Goal: Task Accomplishment & Management: Use online tool/utility

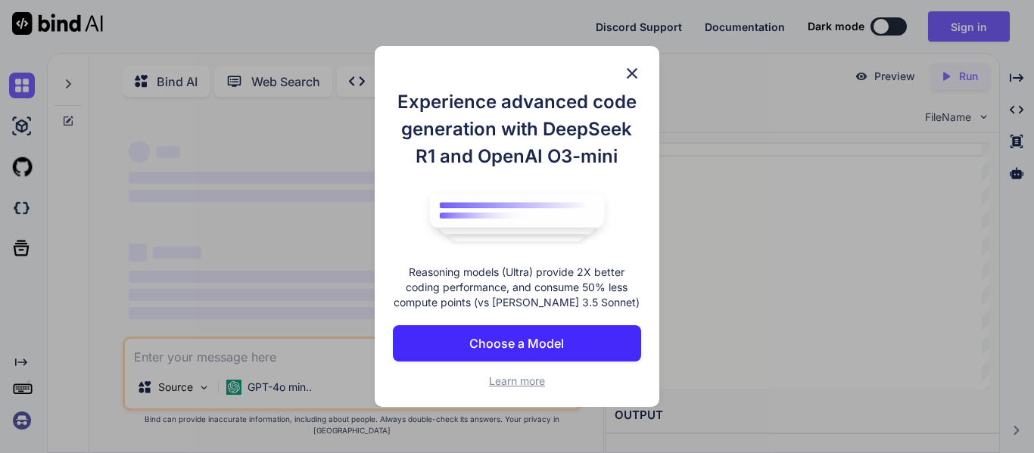
click at [632, 68] on img at bounding box center [632, 73] width 18 height 18
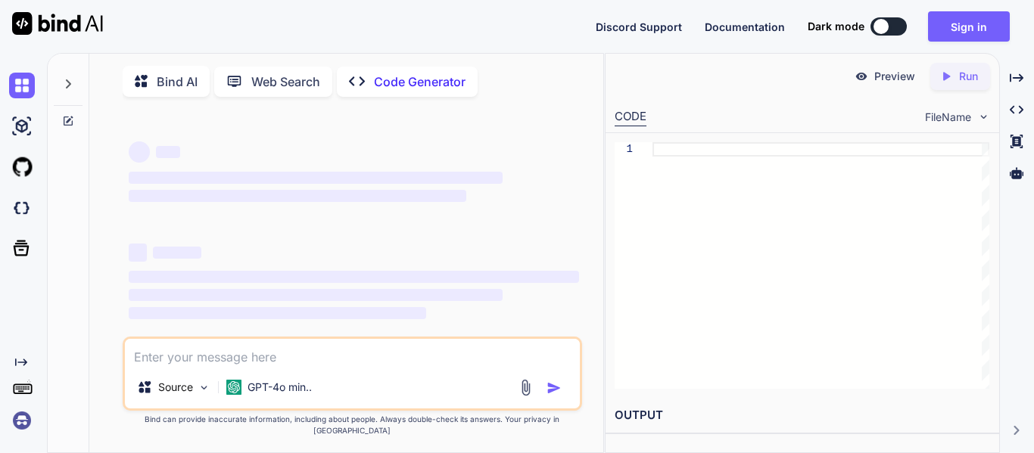
type textarea "x"
click at [262, 366] on textarea at bounding box center [352, 352] width 455 height 27
click at [733, 152] on div at bounding box center [820, 265] width 337 height 247
type textarea "// Initial load initializeGame(); </script> </body> </html>"
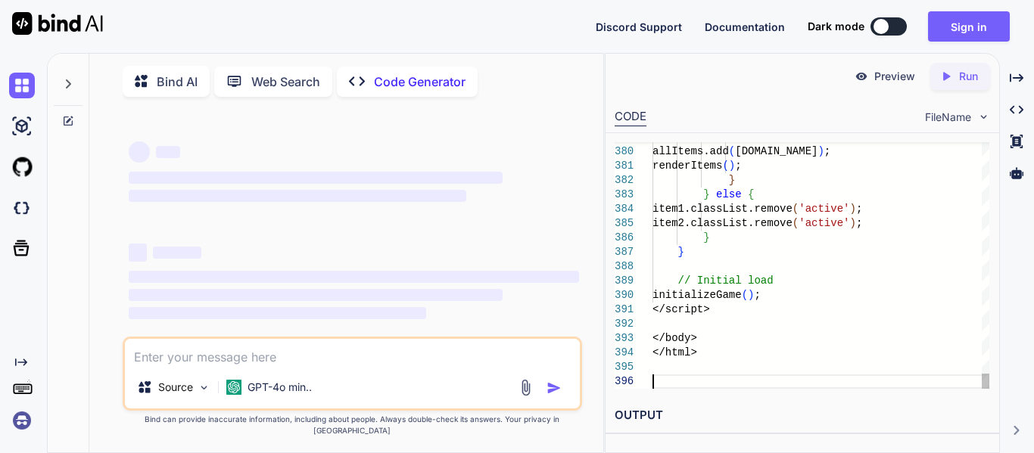
type textarea "x"
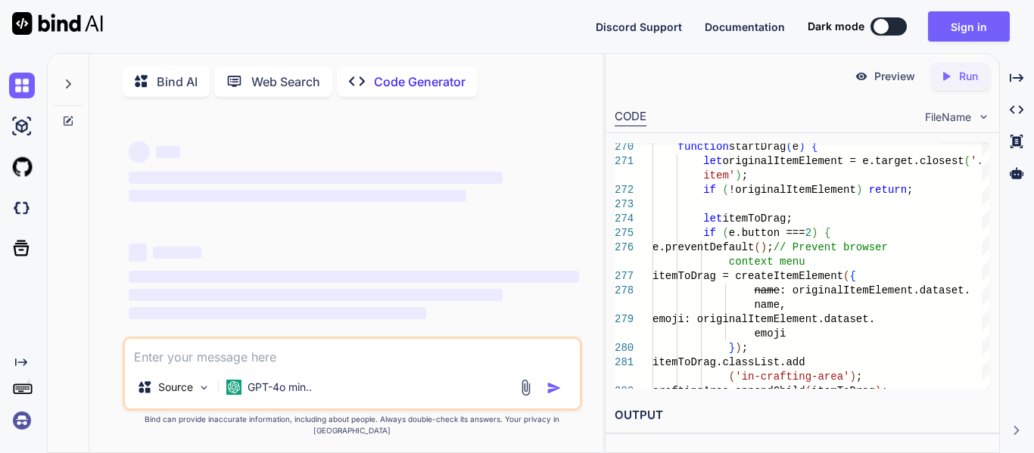
click at [943, 116] on span "FileName" at bounding box center [948, 117] width 46 height 15
click at [940, 73] on icon "Created with Pixso." at bounding box center [946, 77] width 14 height 14
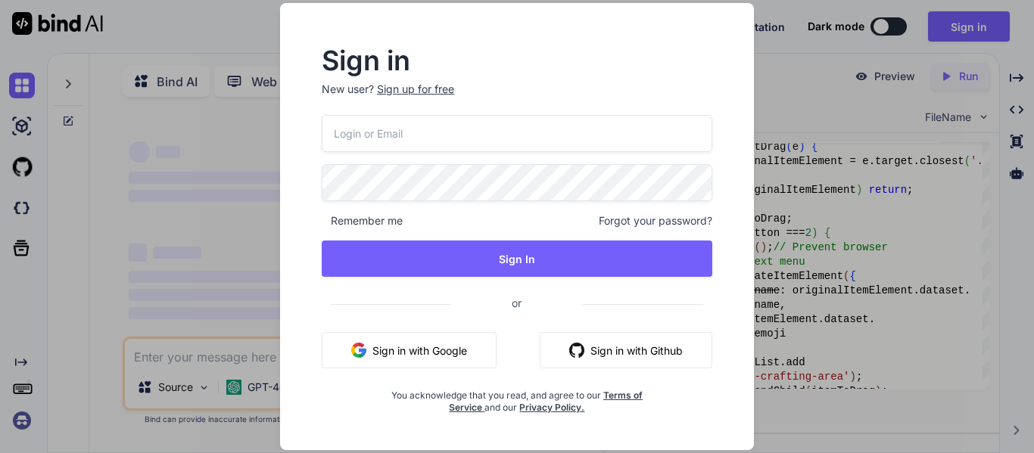
click at [756, 111] on div "Sign in New user? Sign up for free Remember me Forgot your password? Sign In or…" at bounding box center [517, 226] width 517 height 447
click at [974, 20] on div "Sign in New user? Sign up for free Remember me Forgot your password? Sign In or…" at bounding box center [517, 226] width 1034 height 453
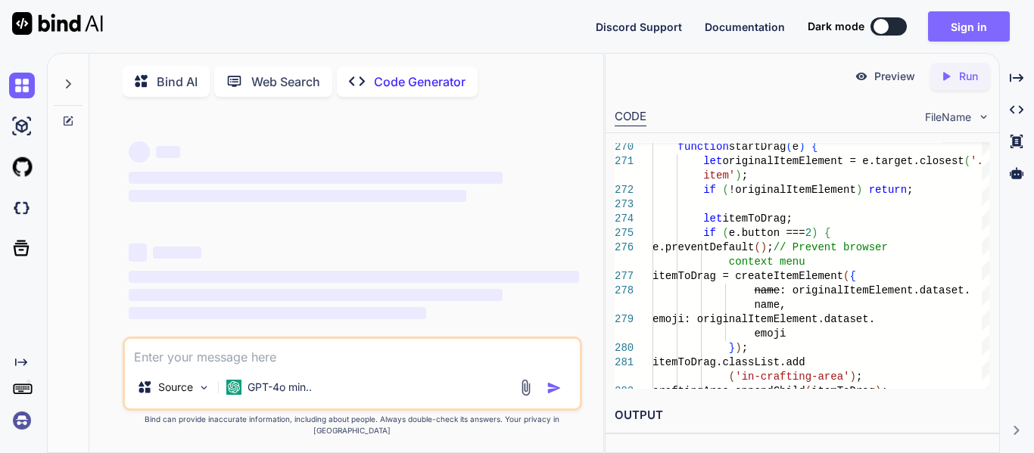
click at [939, 25] on button "Sign in" at bounding box center [969, 26] width 82 height 30
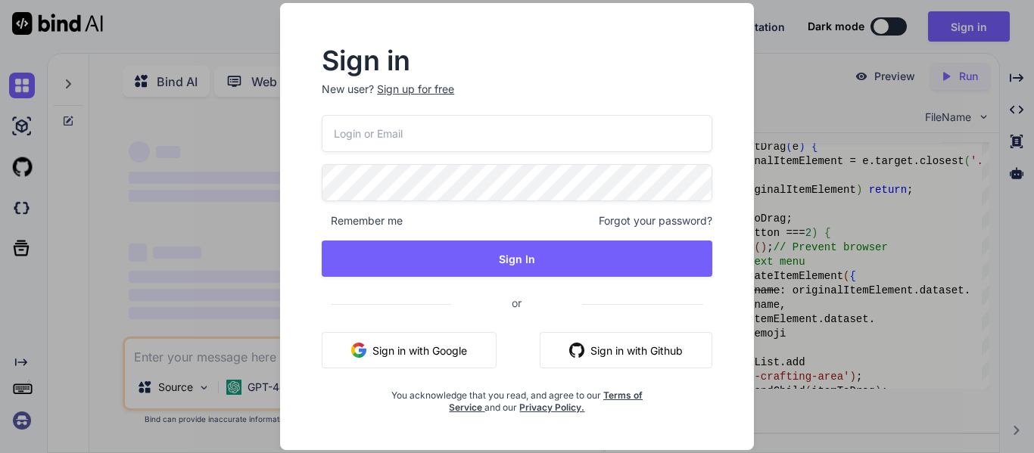
click at [511, 145] on input "email" at bounding box center [517, 133] width 391 height 37
type input "[EMAIL_ADDRESS][DOMAIN_NAME]"
click at [531, 282] on div "logop711@gmail.com Remember me Forgot your password? Sign In or Sign in with Go…" at bounding box center [517, 264] width 391 height 299
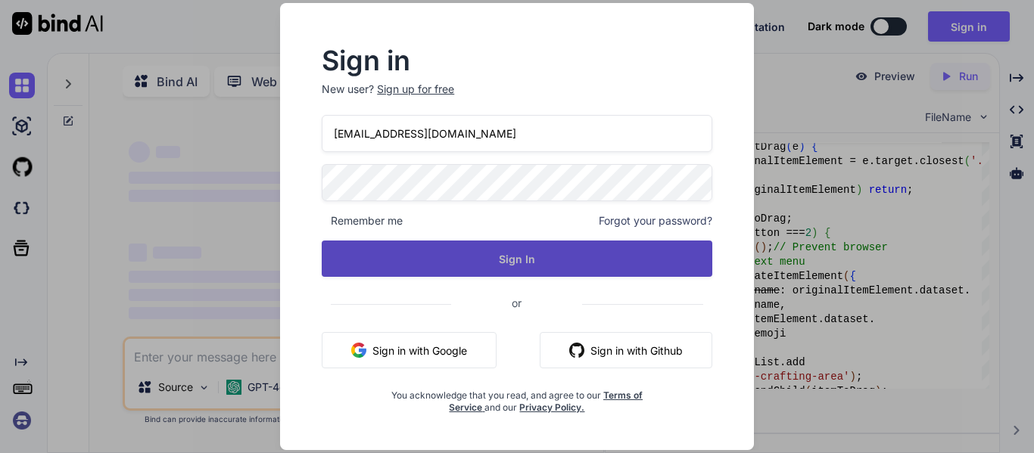
click at [530, 274] on button "Sign In" at bounding box center [517, 259] width 391 height 36
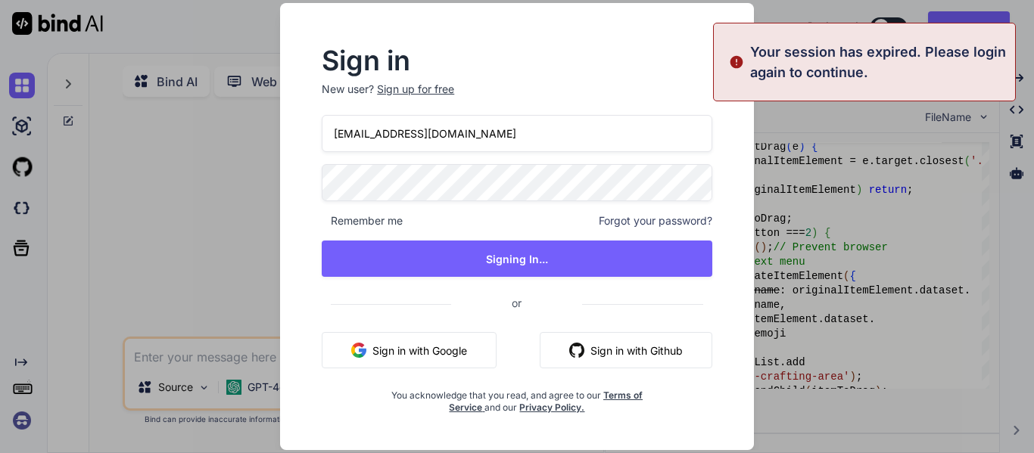
type textarea "x"
click at [150, 209] on div "Sign in New user? Sign up for free logop711@gmail.com Remember me Forgot your p…" at bounding box center [517, 226] width 1034 height 453
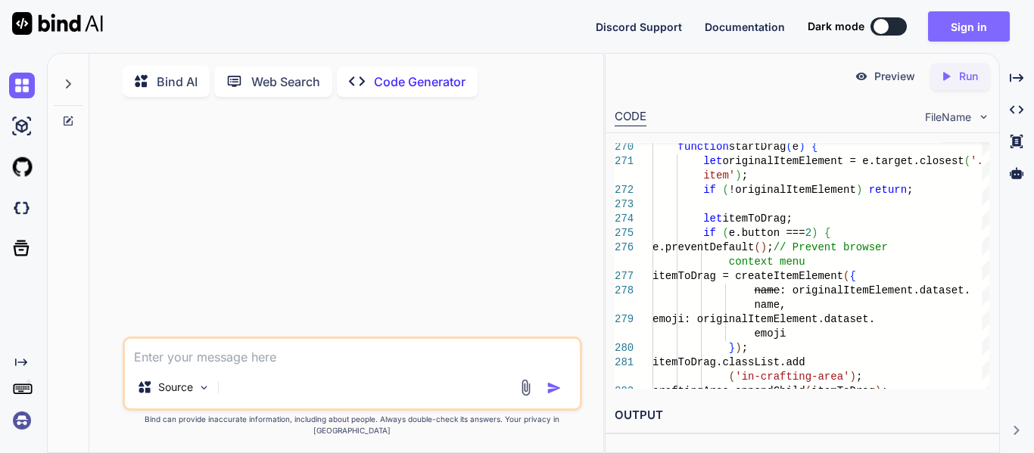
click at [945, 33] on button "Sign in" at bounding box center [969, 26] width 82 height 30
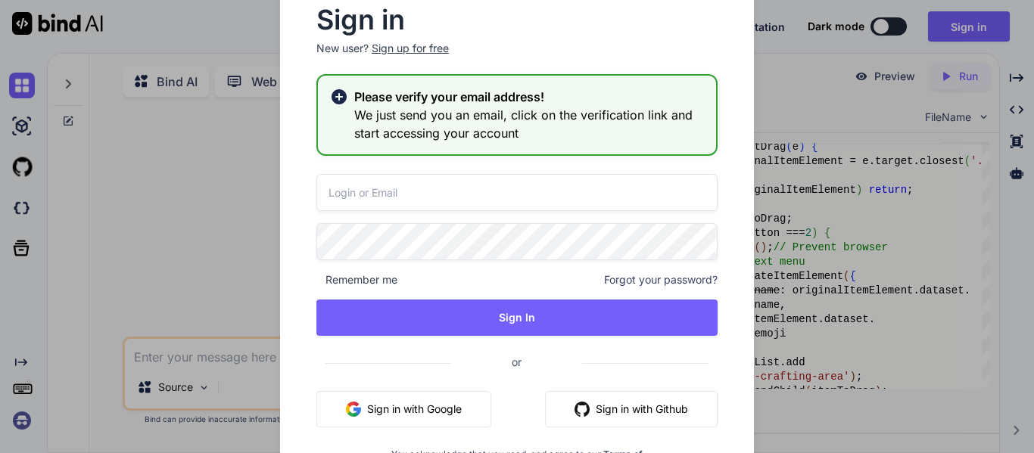
click at [580, 179] on input "email" at bounding box center [516, 192] width 401 height 37
click at [835, 64] on div "Sign in New user? Sign up for free Please verify your email address! We just se…" at bounding box center [517, 226] width 1034 height 453
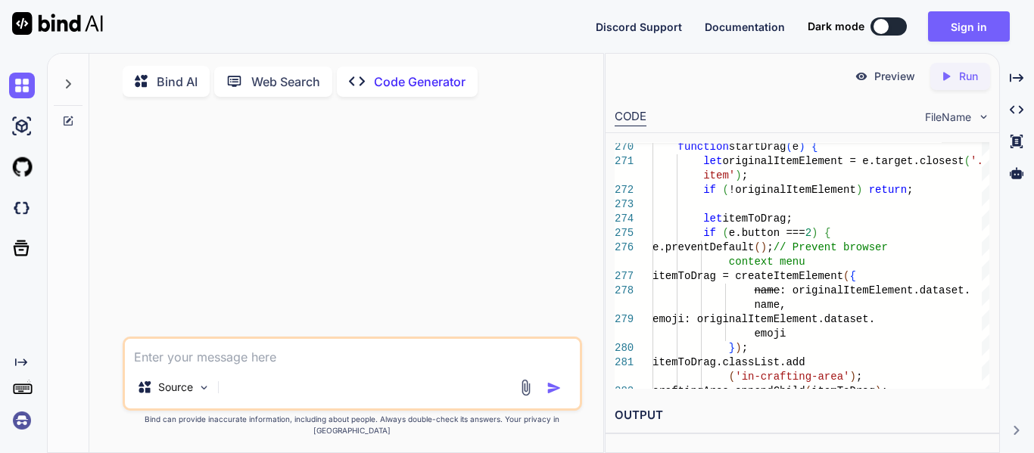
click at [971, 83] on p "Run" at bounding box center [968, 76] width 19 height 15
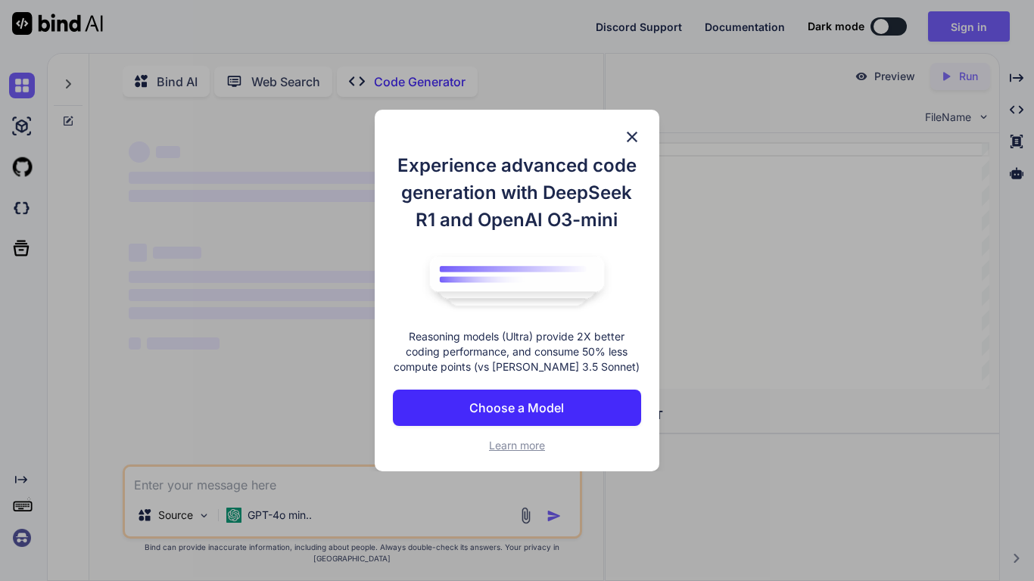
click at [638, 138] on img at bounding box center [632, 137] width 18 height 18
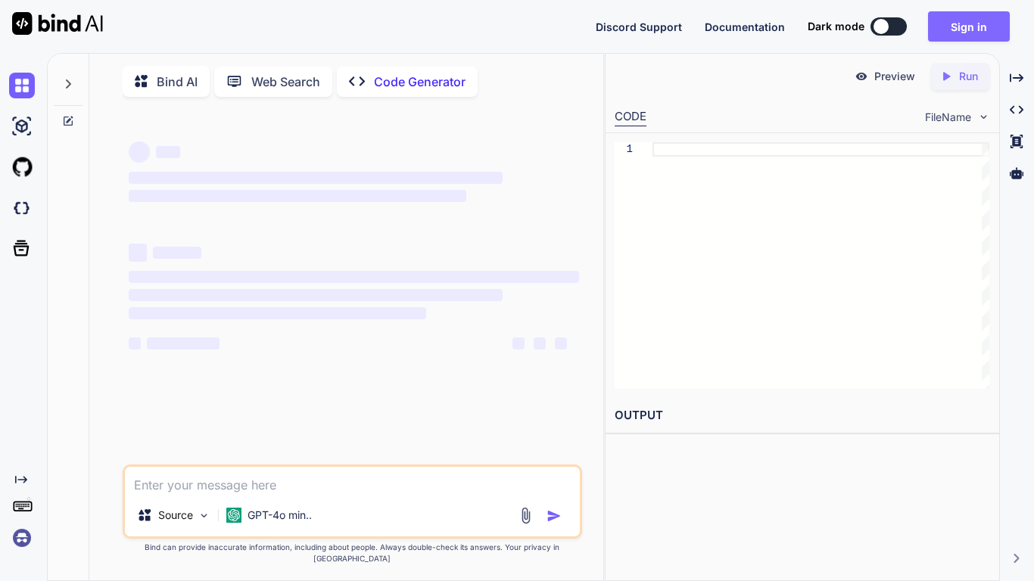
click at [990, 28] on button "Sign in" at bounding box center [969, 26] width 82 height 30
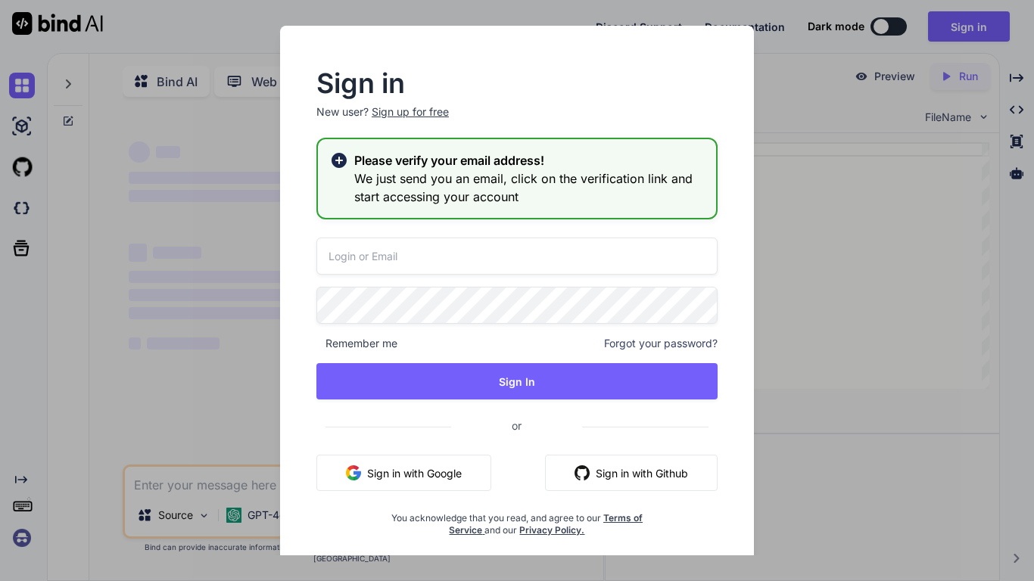
click at [468, 256] on input "email" at bounding box center [516, 256] width 401 height 37
type input "logop711@gmai"
type textarea "x"
type input "logop711@gmai."
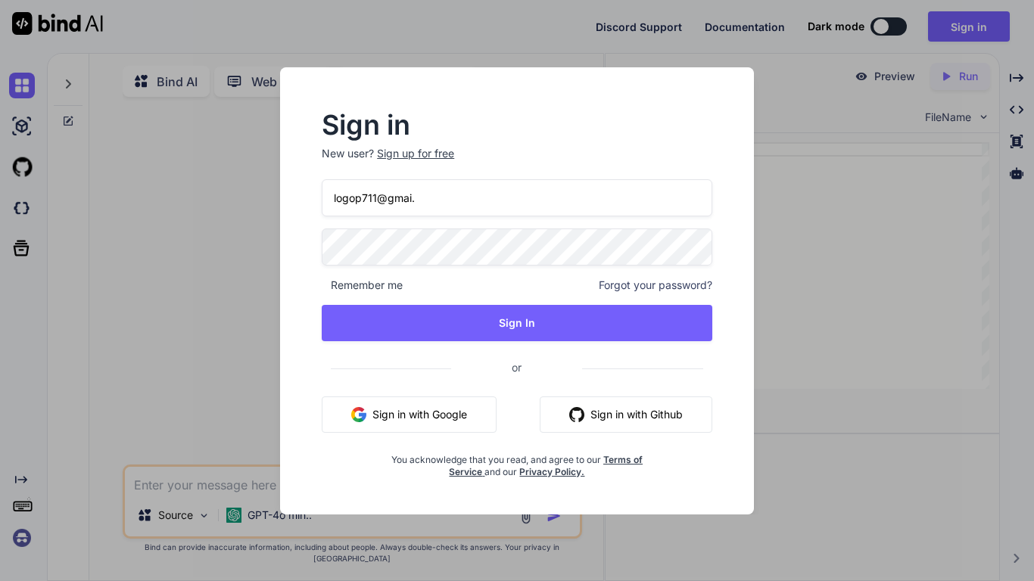
type textarea "x"
type input "[EMAIL_ADDRESS][DOMAIN_NAME]"
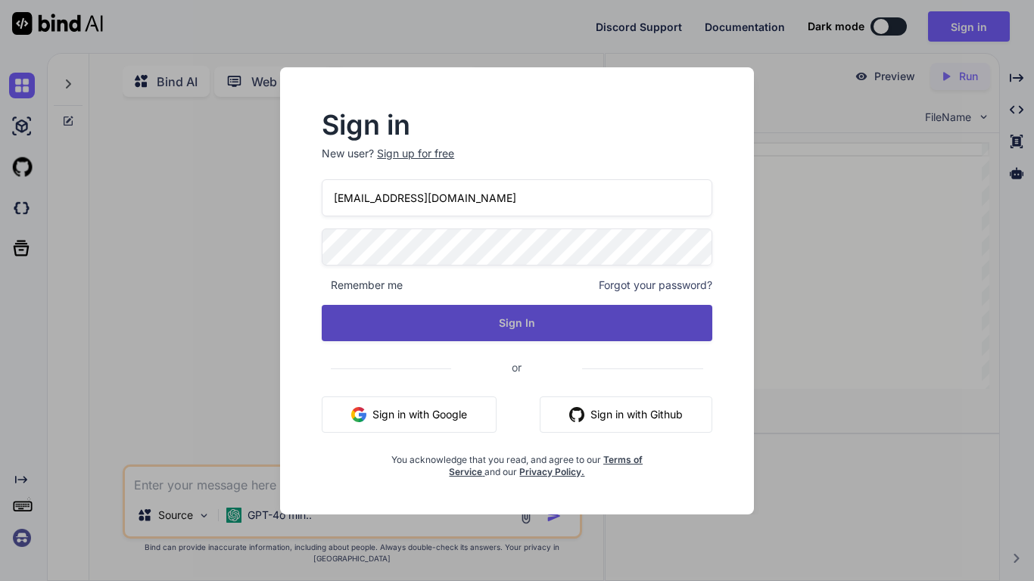
click at [512, 315] on button "Sign In" at bounding box center [517, 323] width 391 height 36
click at [512, 313] on button "Sign In" at bounding box center [517, 323] width 391 height 36
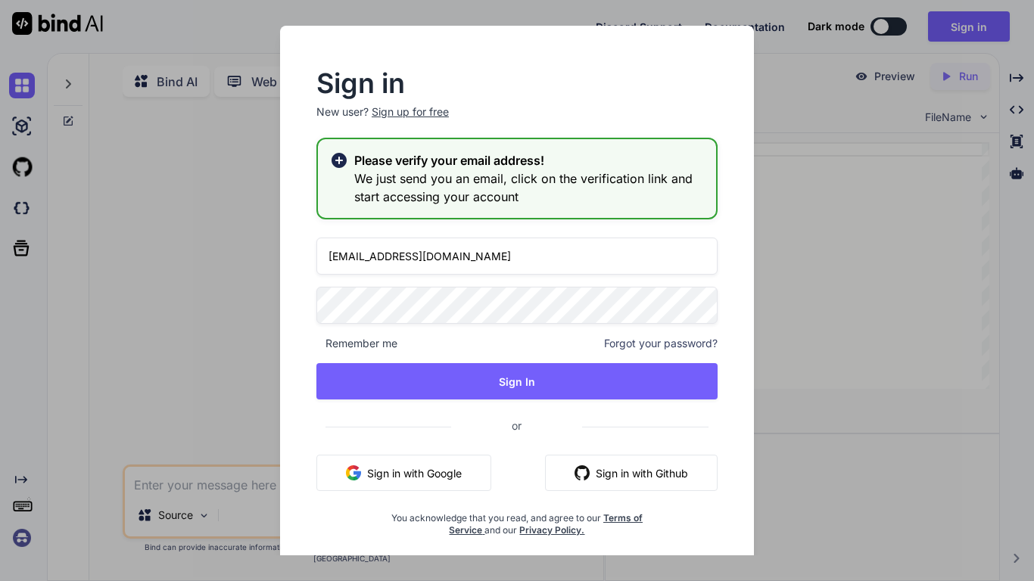
click at [500, 170] on h3 "We just send you an email, click on the verification link and start accessing y…" at bounding box center [529, 188] width 350 height 36
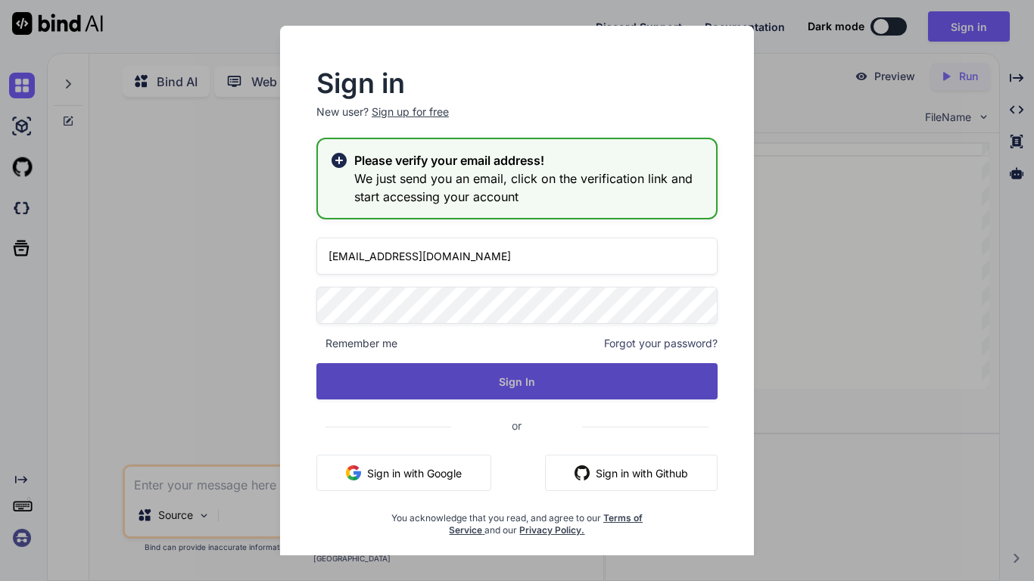
click at [618, 378] on button "Sign In" at bounding box center [516, 381] width 401 height 36
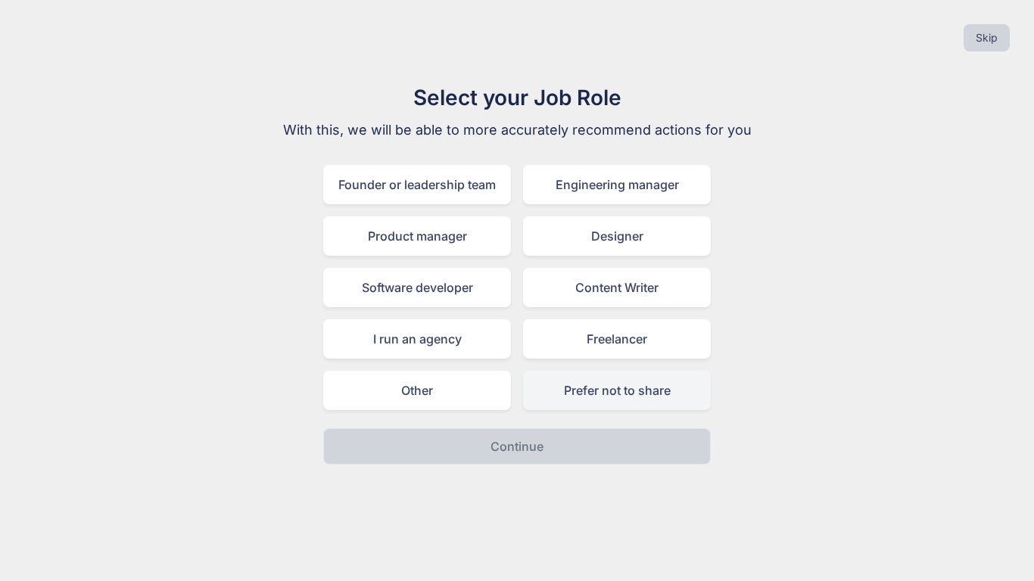
click at [556, 408] on div "Prefer not to share" at bounding box center [617, 390] width 188 height 39
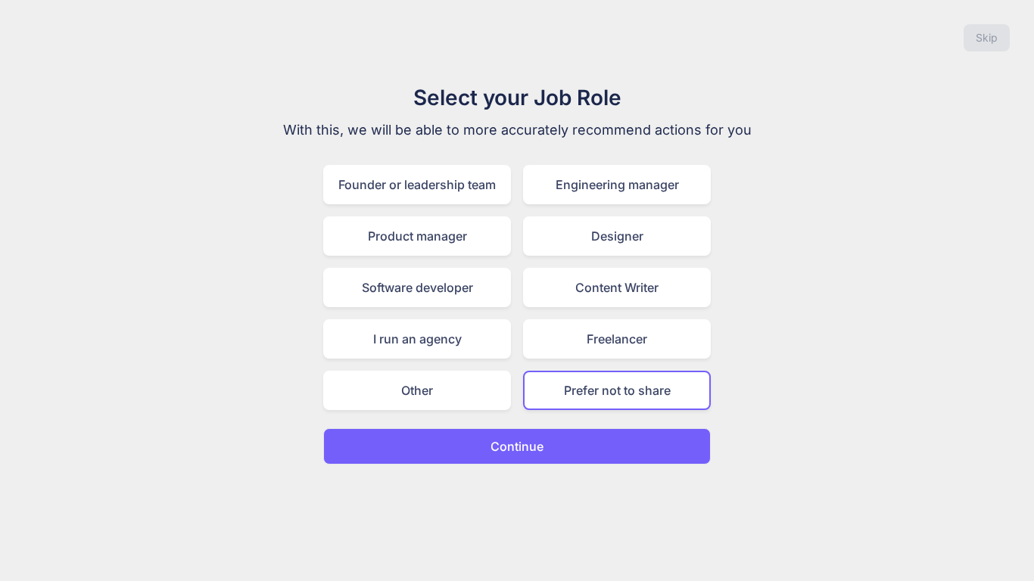
click at [546, 433] on button "Continue" at bounding box center [516, 446] width 387 height 36
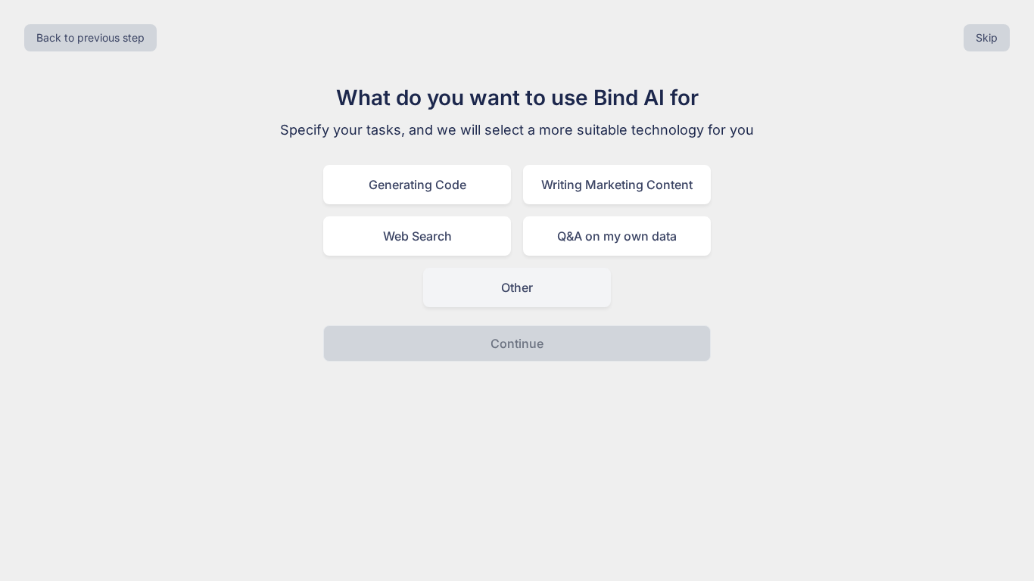
click at [512, 272] on div "Other" at bounding box center [517, 287] width 188 height 39
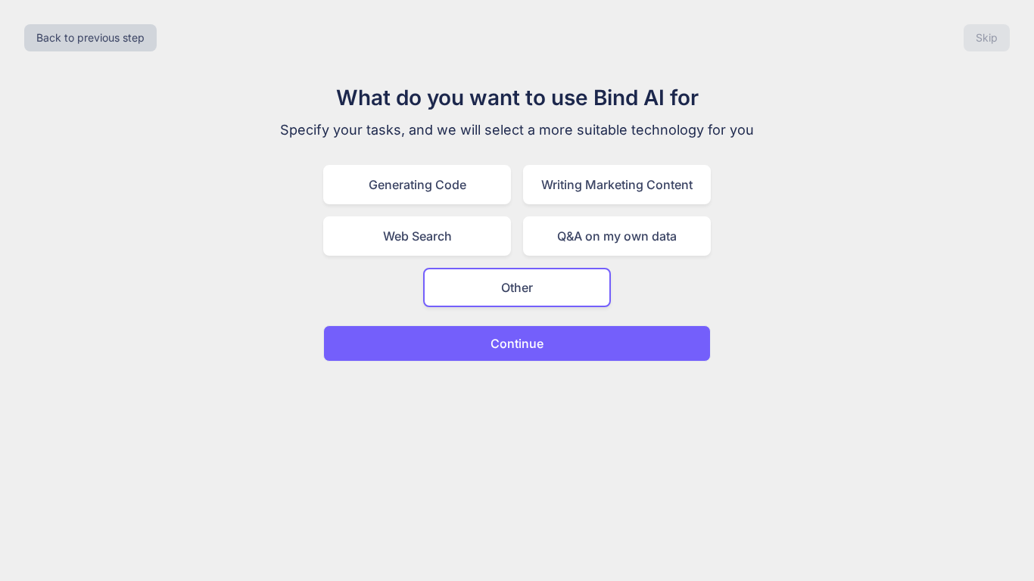
click at [519, 333] on button "Continue" at bounding box center [516, 343] width 387 height 36
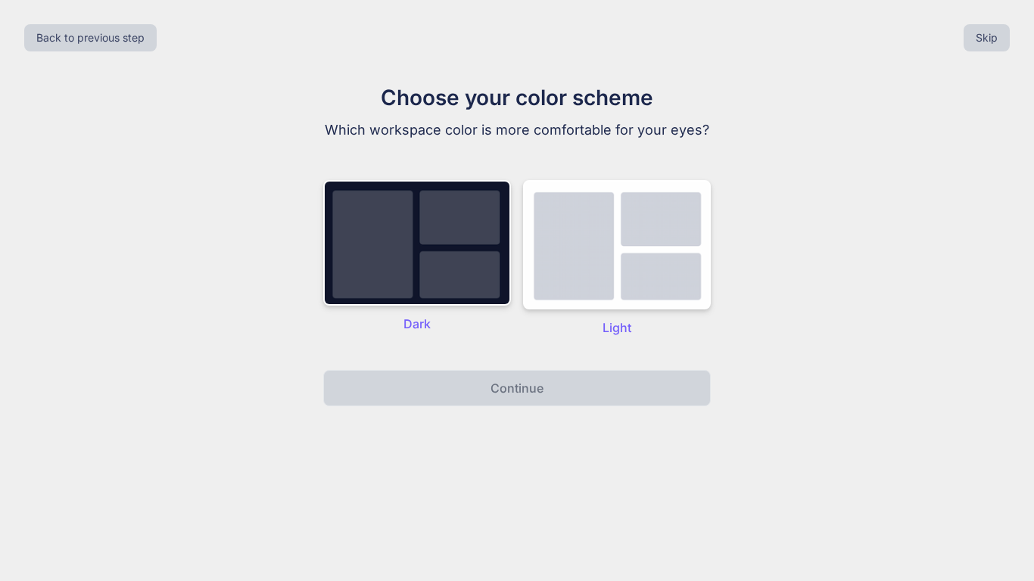
click at [472, 313] on div "Dark" at bounding box center [417, 258] width 188 height 157
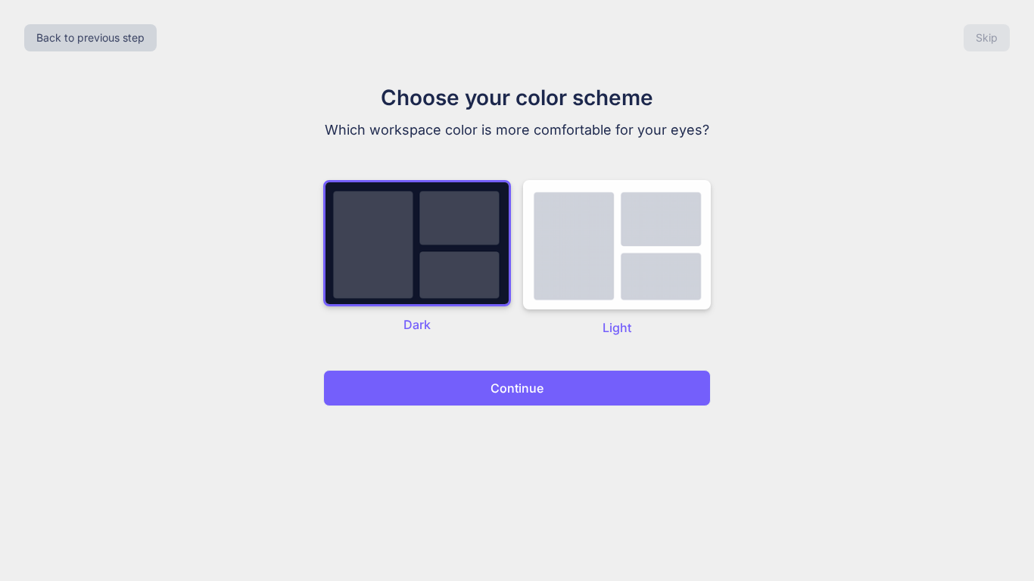
click at [484, 378] on button "Continue" at bounding box center [516, 388] width 387 height 36
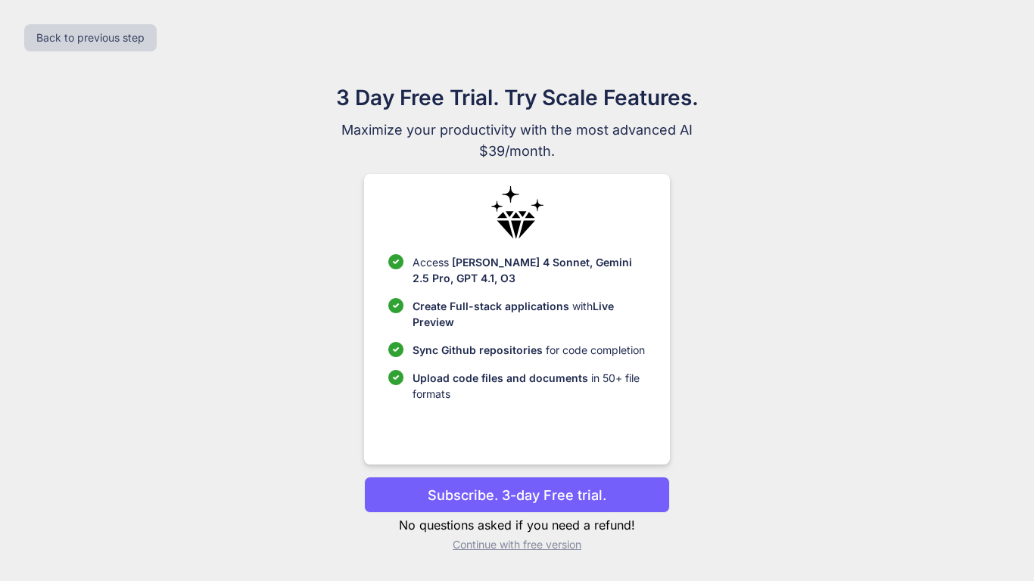
click at [496, 546] on p "Continue with free version" at bounding box center [516, 544] width 305 height 15
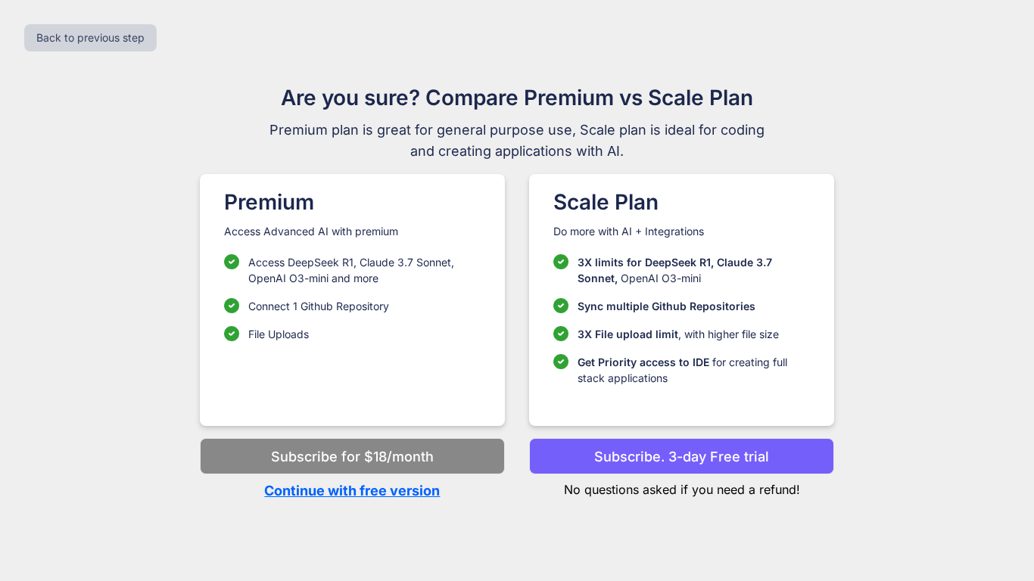
click at [407, 494] on p "Continue with free version" at bounding box center [352, 491] width 305 height 20
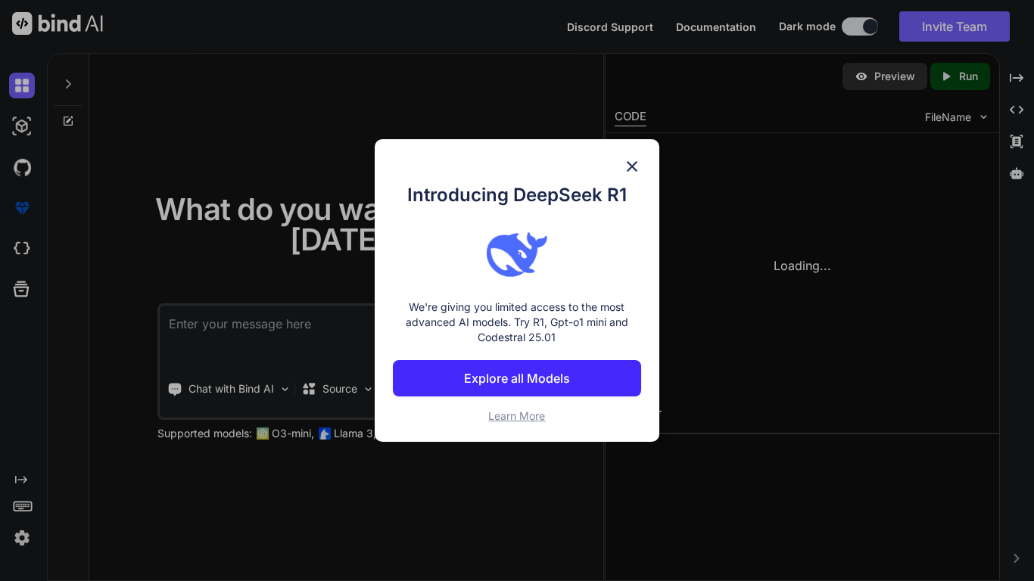
type textarea "x"
click at [618, 160] on div "Introducing DeepSeek R1 We're giving you limited access to the most advanced AI…" at bounding box center [517, 290] width 285 height 303
click at [629, 164] on img at bounding box center [632, 166] width 18 height 18
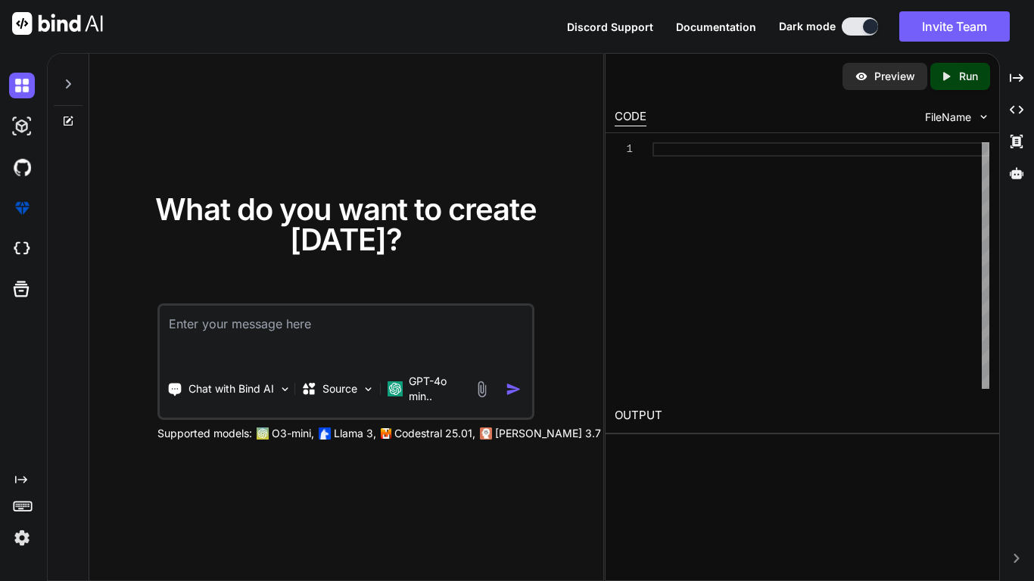
click at [419, 344] on textarea at bounding box center [346, 334] width 372 height 56
click at [677, 155] on div at bounding box center [820, 265] width 337 height 247
type textarea "// Initial load initializeGame(); </script> </body> </html>"
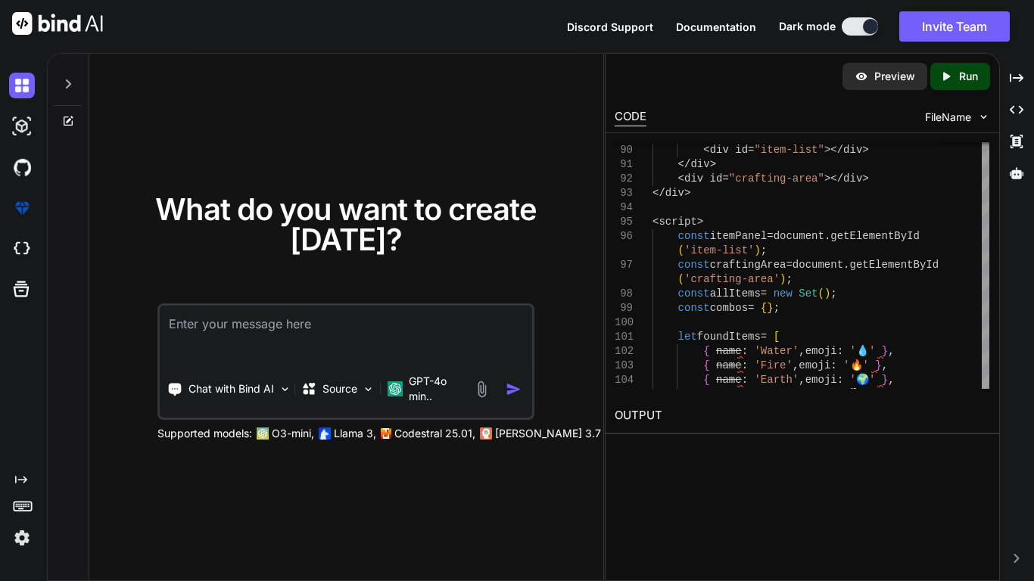
click at [972, 126] on div "CODE FileName" at bounding box center [802, 115] width 394 height 33
click at [974, 122] on div "FileName" at bounding box center [957, 117] width 65 height 15
click at [895, 121] on div "CODE FileName" at bounding box center [802, 115] width 394 height 33
click at [646, 116] on div "CODE" at bounding box center [631, 117] width 32 height 18
click at [639, 120] on div "CODE" at bounding box center [631, 117] width 32 height 18
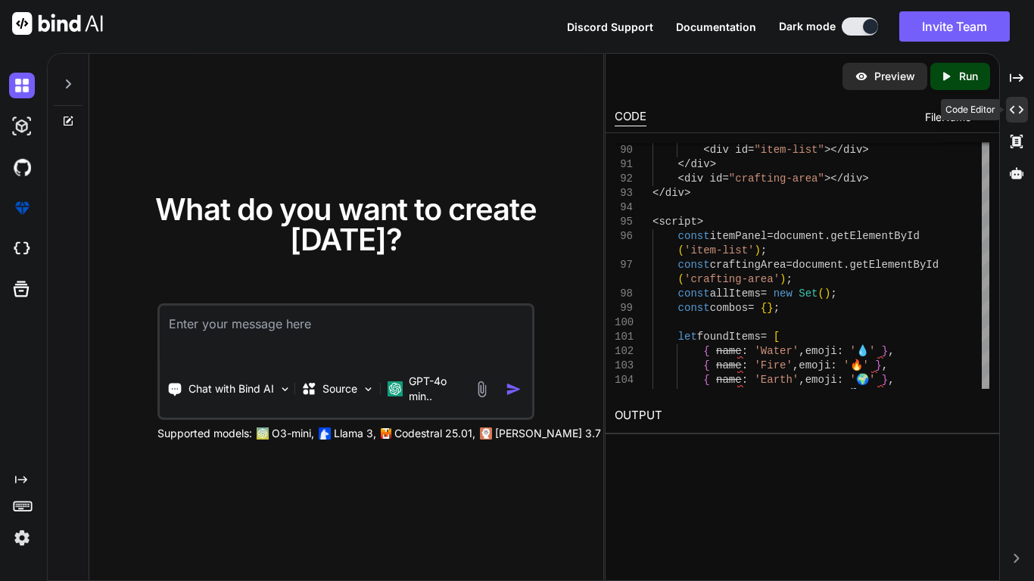
click at [1016, 100] on div "Created with Pixso." at bounding box center [1017, 110] width 22 height 26
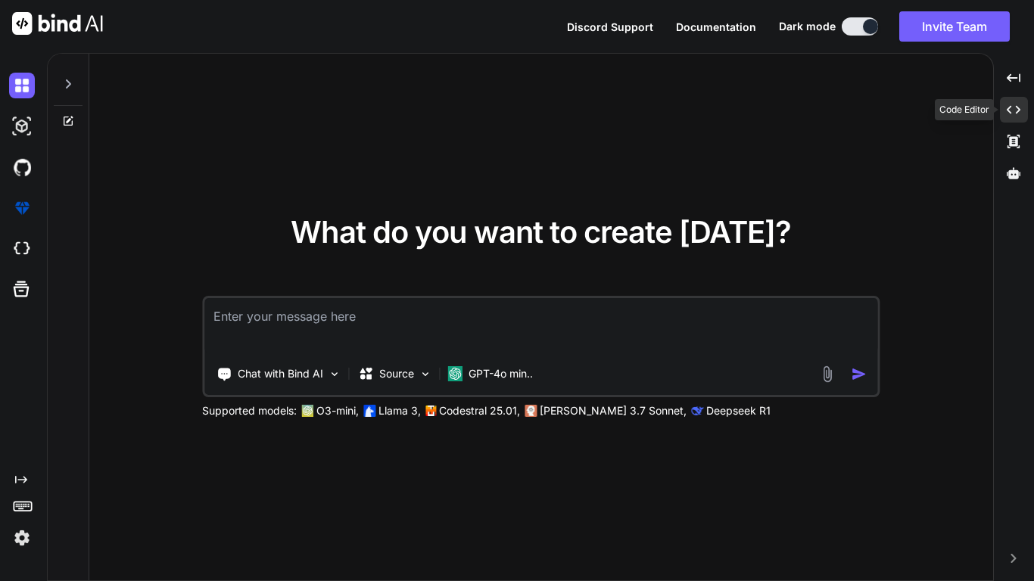
click at [1016, 99] on div "Created with Pixso." at bounding box center [1014, 110] width 29 height 26
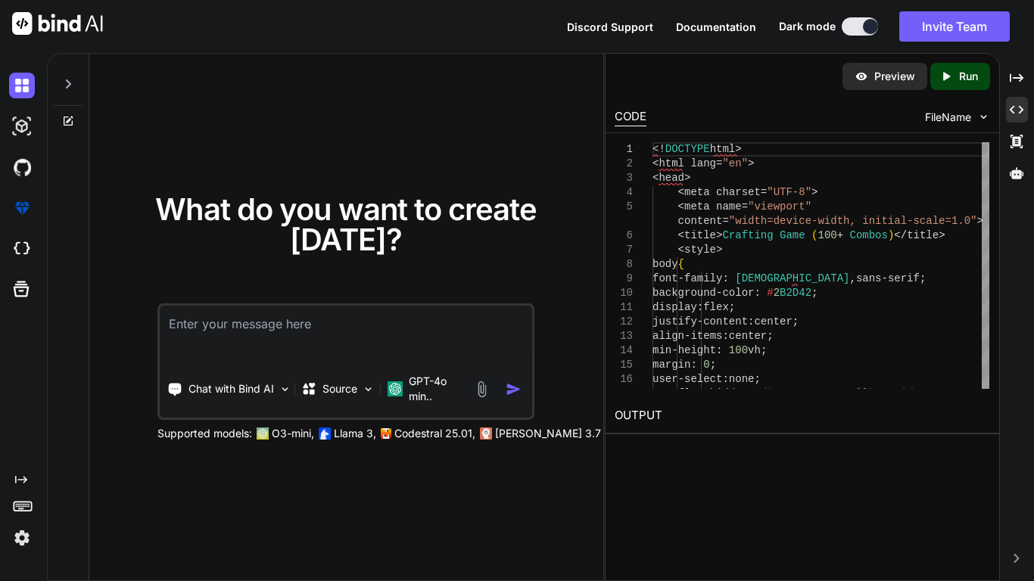
click at [336, 360] on textarea at bounding box center [346, 334] width 372 height 56
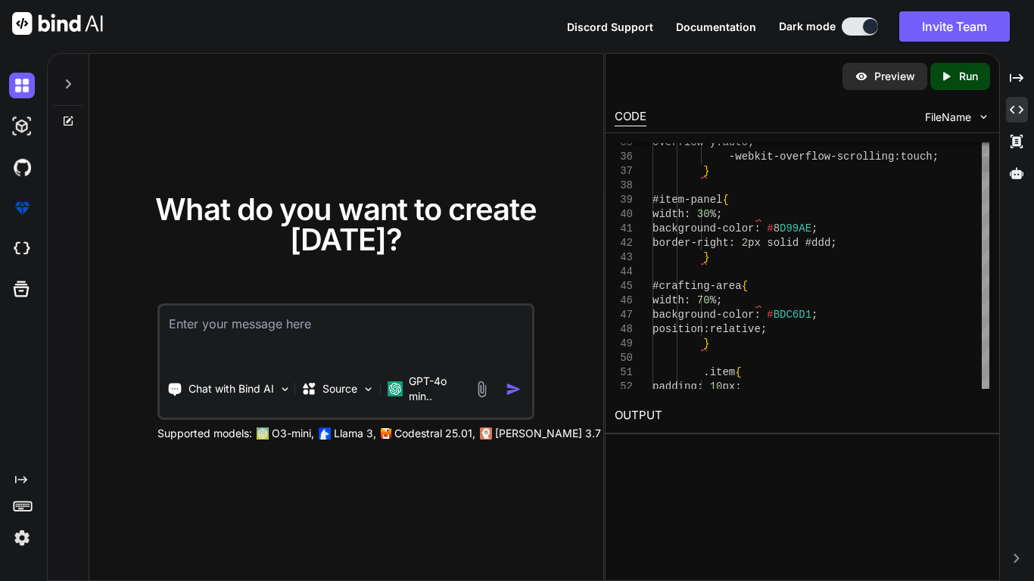
click at [985, 236] on div at bounding box center [986, 265] width 8 height 247
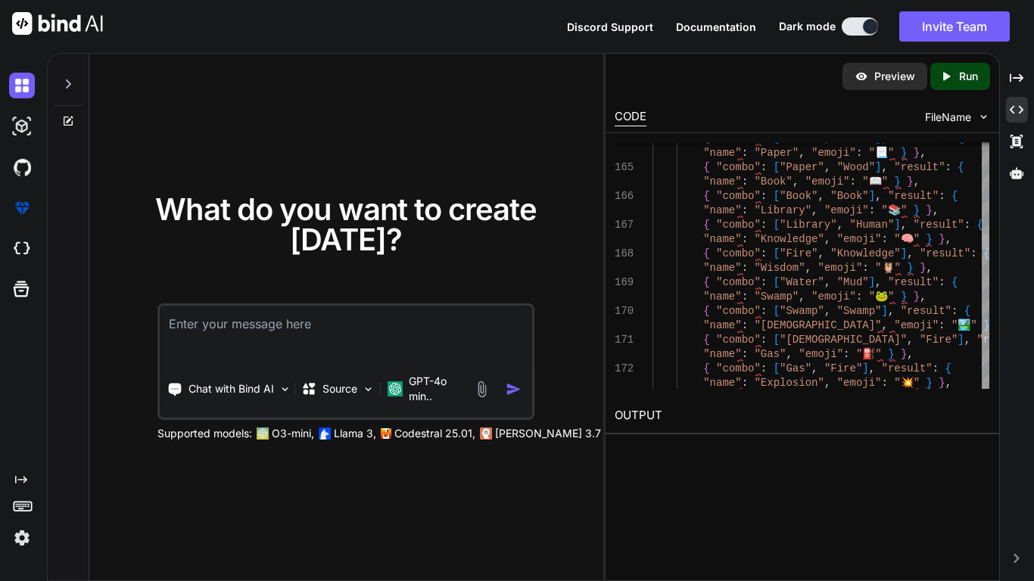
click at [982, 244] on div at bounding box center [986, 242] width 8 height 15
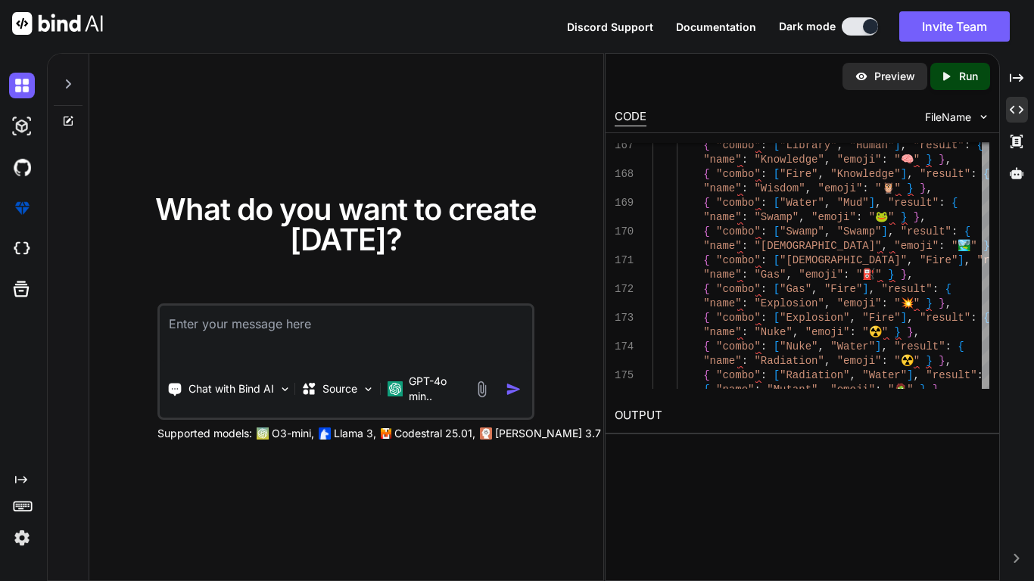
click at [433, 335] on textarea at bounding box center [346, 334] width 372 height 56
type textarea "hello"
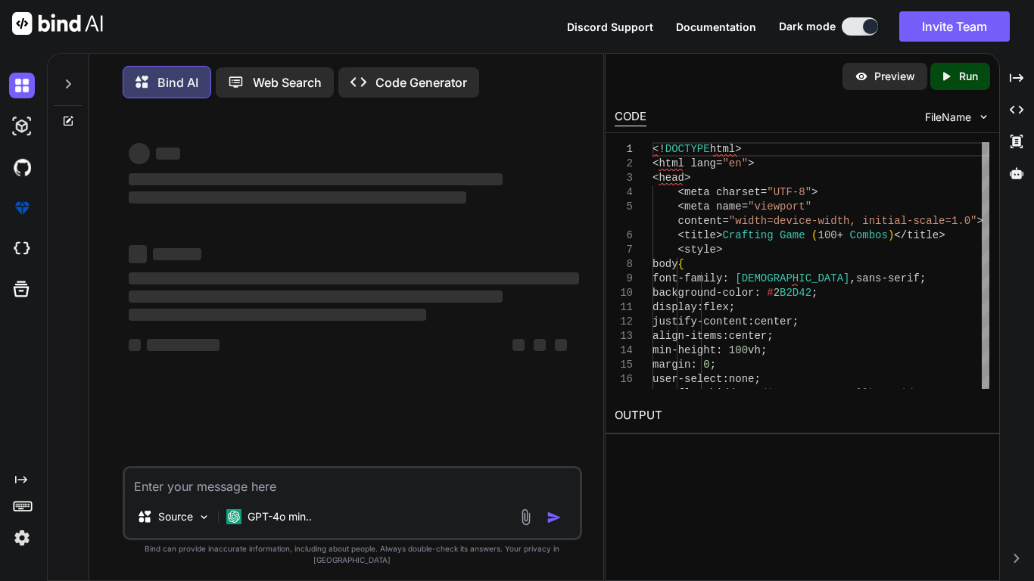
click at [422, 67] on div "Created with Pixso. Code Generator" at bounding box center [408, 82] width 141 height 30
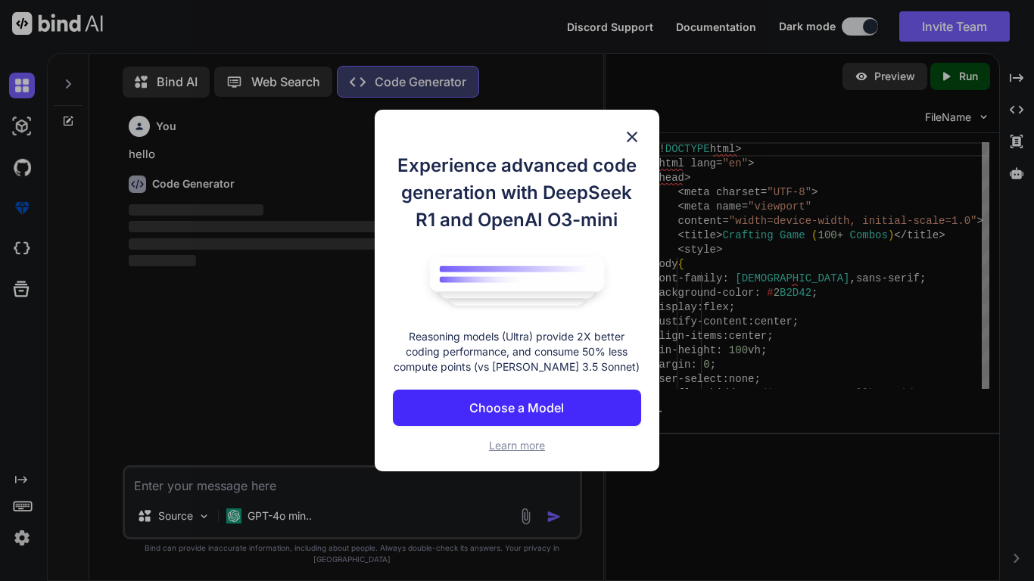
scroll to position [7, 0]
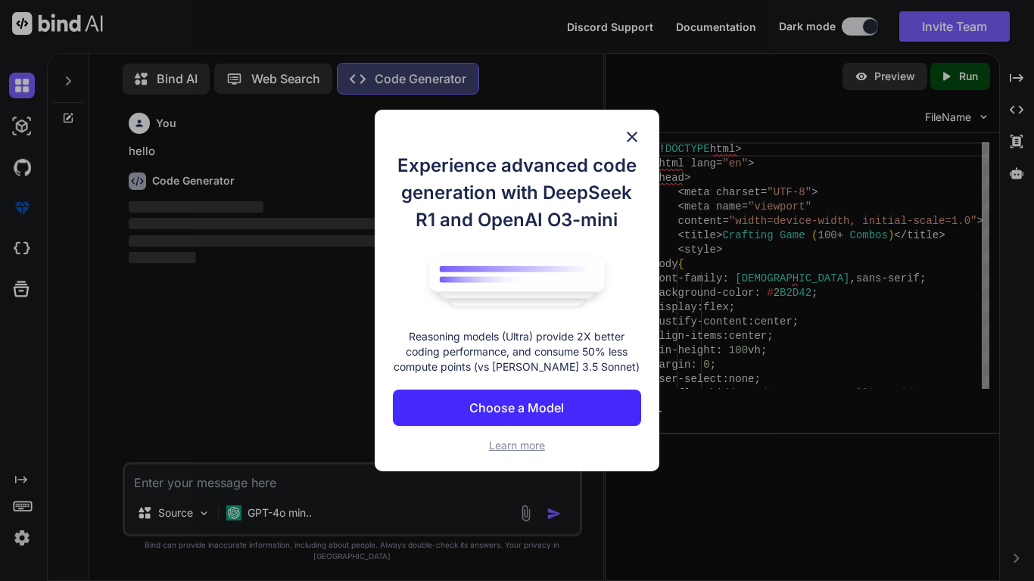
click at [633, 129] on img at bounding box center [632, 137] width 18 height 18
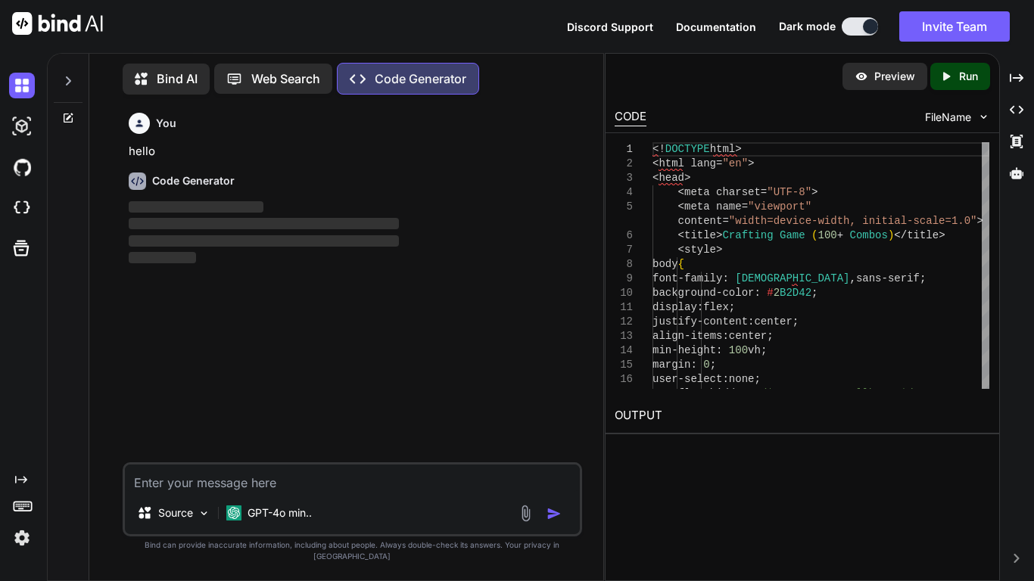
click at [272, 481] on textarea at bounding box center [352, 478] width 455 height 27
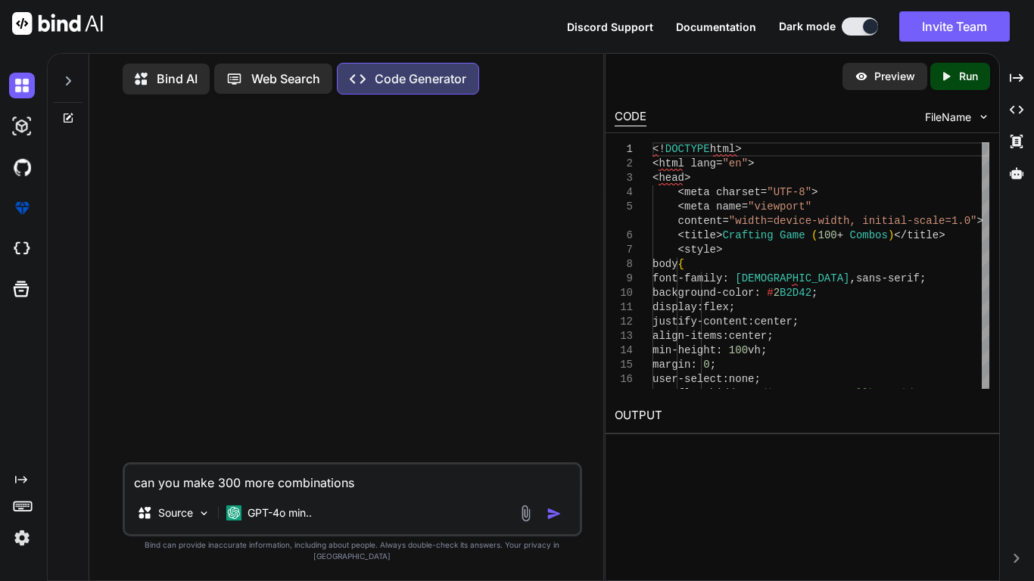
drag, startPoint x: 213, startPoint y: 494, endPoint x: 183, endPoint y: 493, distance: 30.3
click at [183, 492] on textarea "can you make 300 more combinations" at bounding box center [352, 478] width 455 height 27
click at [344, 490] on textarea "can you add 300 more combinations" at bounding box center [352, 478] width 455 height 27
click at [353, 492] on textarea "can you add 300 more combinations" at bounding box center [352, 478] width 455 height 27
type textarea "can you add 300 more combinations to my code"
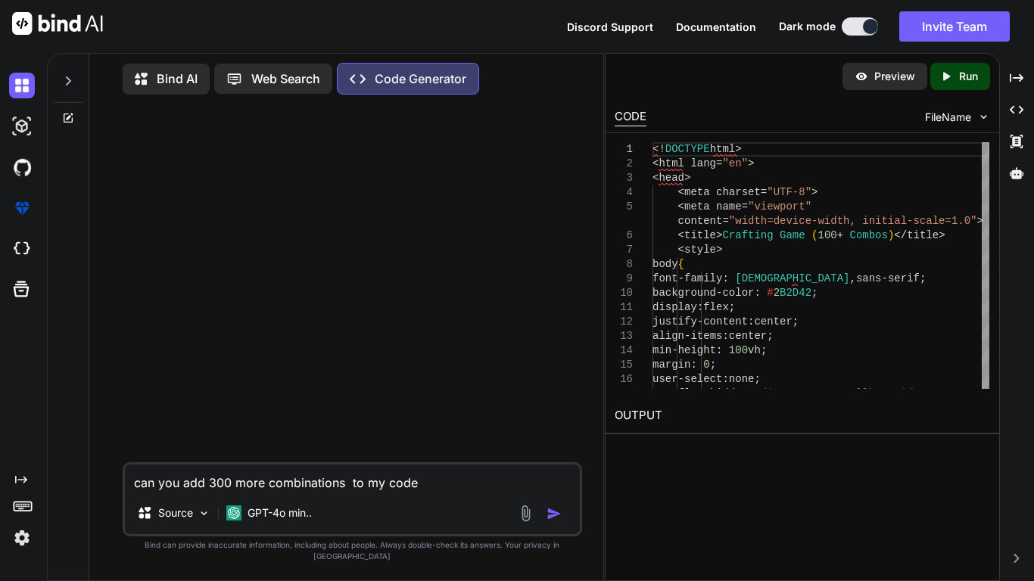
click at [559, 521] on img "button" at bounding box center [553, 513] width 15 height 15
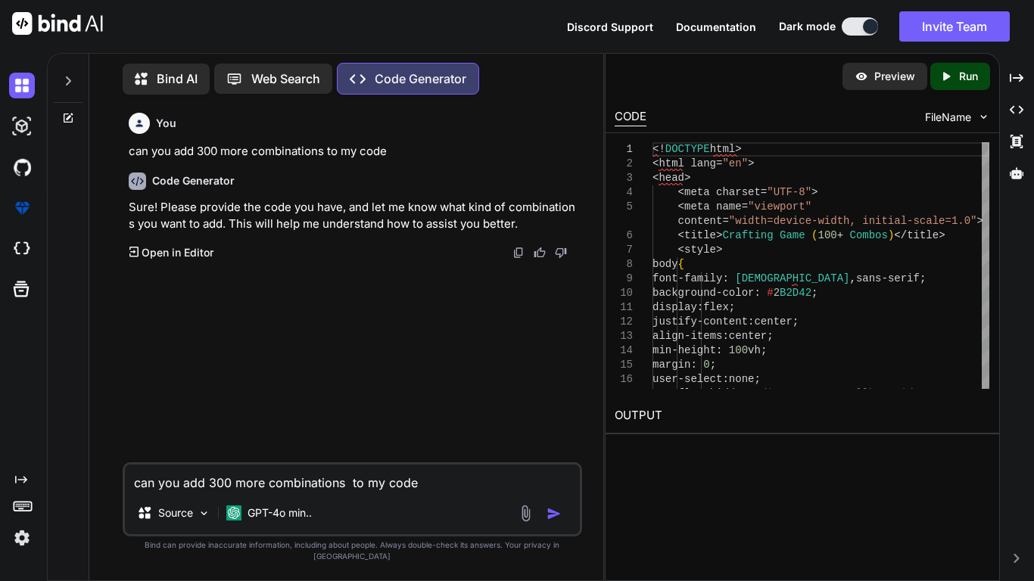
click at [201, 254] on p "Open in Editor" at bounding box center [178, 252] width 72 height 15
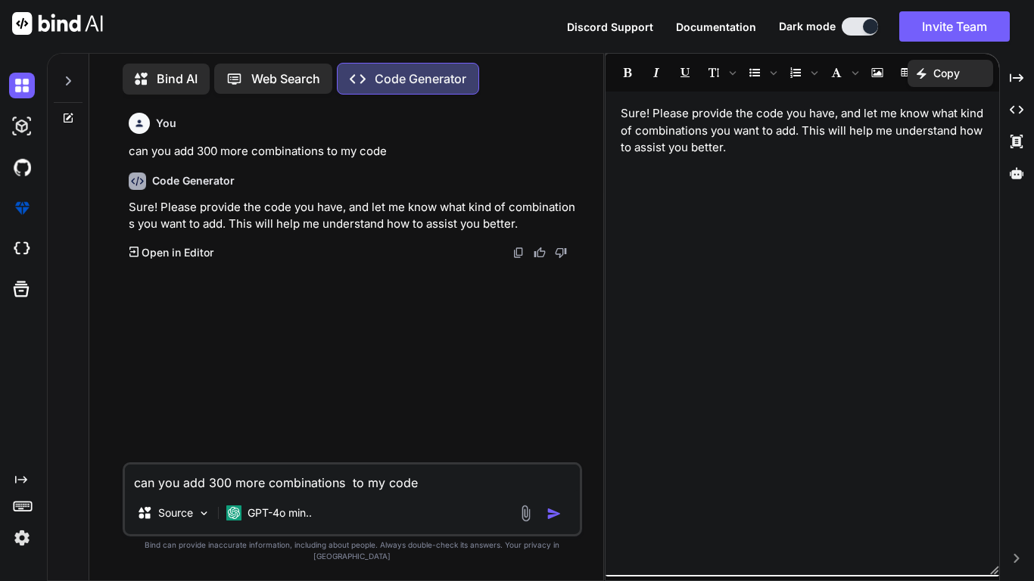
click at [145, 263] on div "You can you add 300 more combinations to my code Code Generator Sure! Please pr…" at bounding box center [354, 285] width 456 height 356
click at [147, 259] on p "Open in Editor" at bounding box center [178, 252] width 72 height 15
click at [827, 327] on div "Sure! Please provide the code you have, and let me know what kind of combinatio…" at bounding box center [802, 333] width 394 height 468
click at [358, 76] on icon "Created with Pixso." at bounding box center [358, 79] width 16 height 16
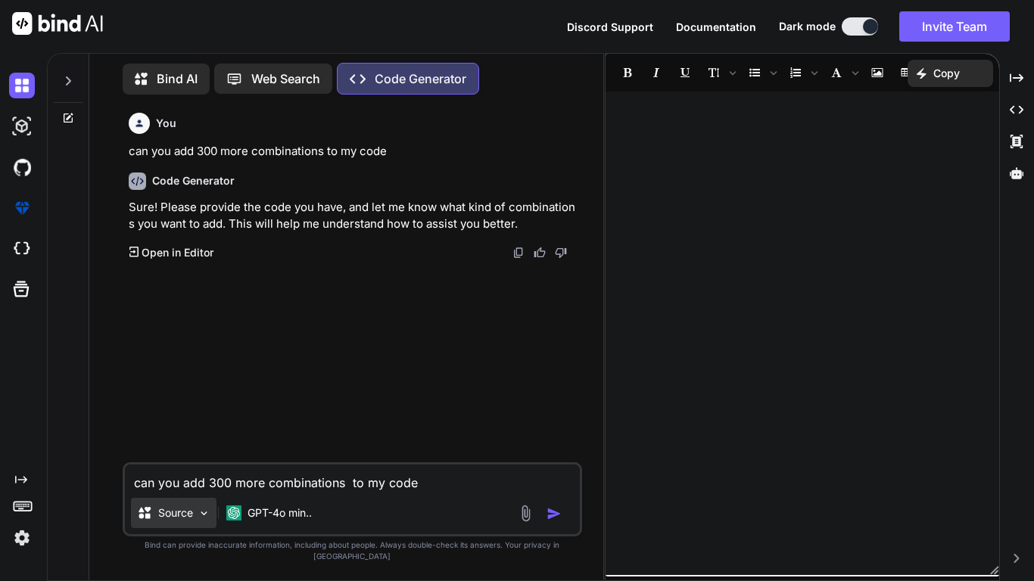
click at [170, 521] on p "Source" at bounding box center [175, 513] width 35 height 15
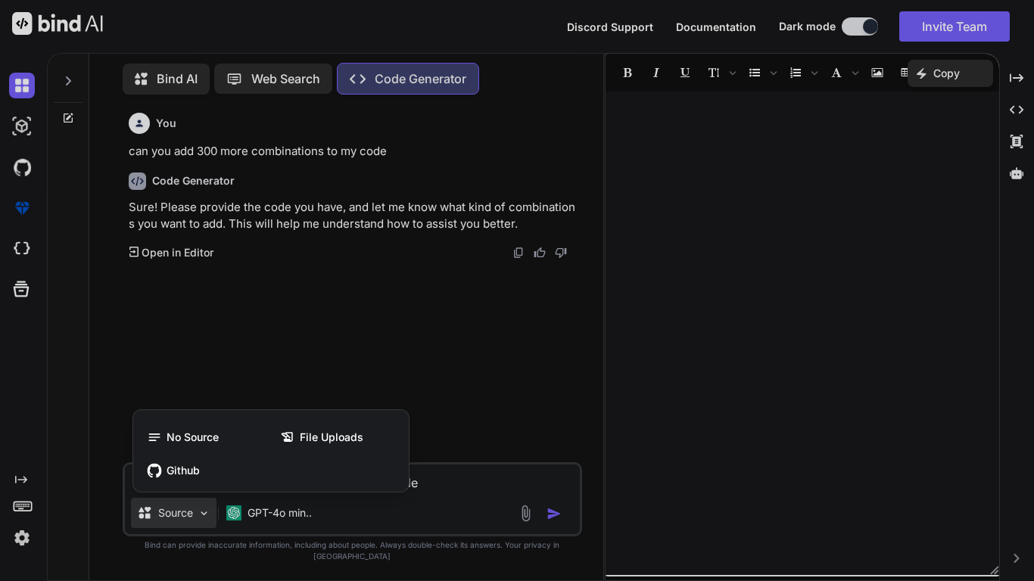
click at [172, 524] on div at bounding box center [517, 290] width 1034 height 581
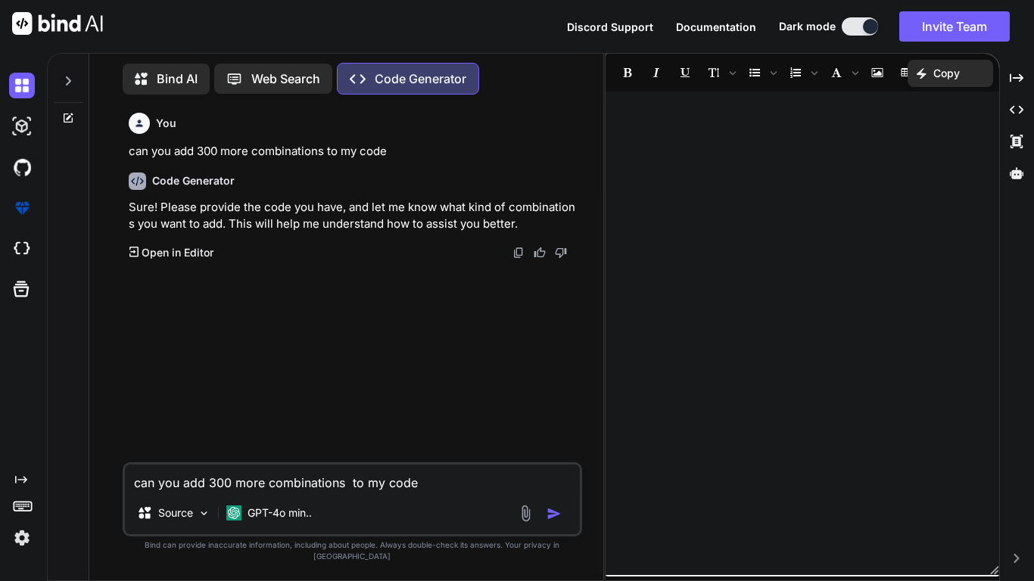
click at [216, 503] on div "can you add 300 more combinations to my code Source GPT-4o min.." at bounding box center [352, 499] width 459 height 74
click at [216, 492] on textarea "can you add 300 more combinations to my code" at bounding box center [352, 478] width 455 height 27
paste textarea "<!DOCTYPE html> <html lang="en"> <head> <meta charset="UTF-8"> <meta name="view…"
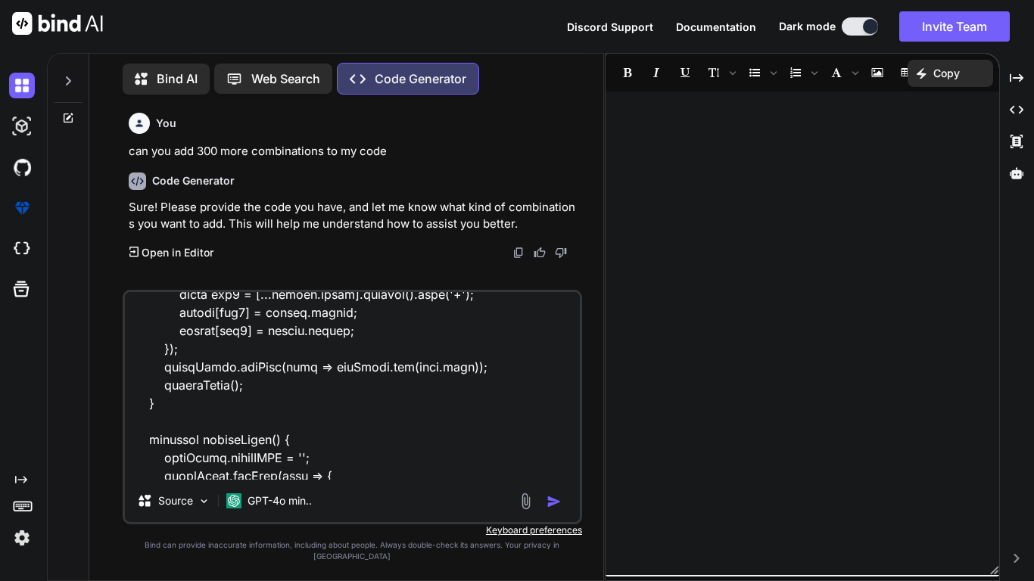
scroll to position [6133, 0]
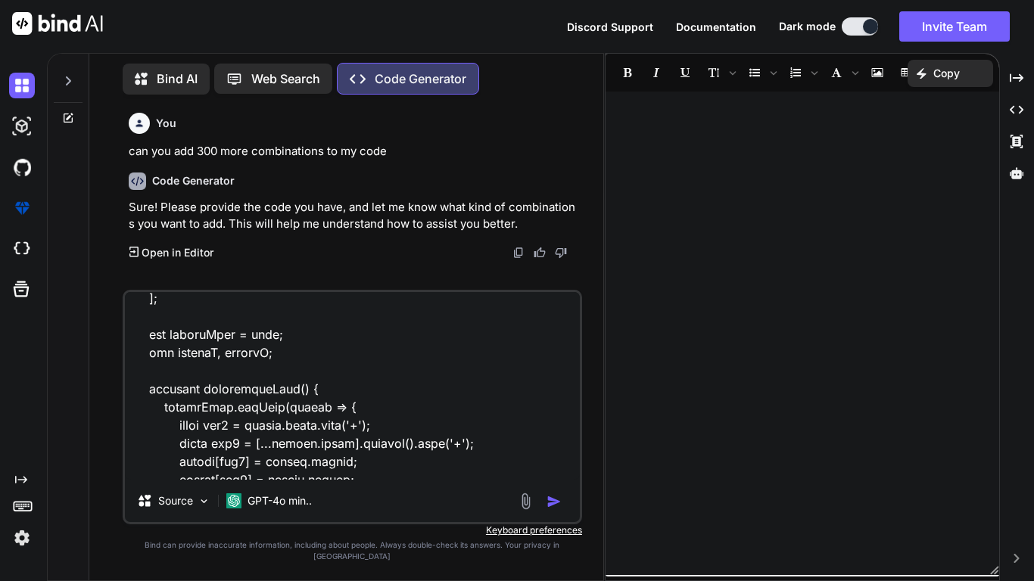
type textarea "<!DOCTYPE html> <html lang="en"> <head> <meta charset="UTF-8"> <meta name="view…"
click at [555, 522] on div "Source GPT-4o min.." at bounding box center [352, 504] width 455 height 36
click at [548, 509] on img "button" at bounding box center [553, 501] width 15 height 15
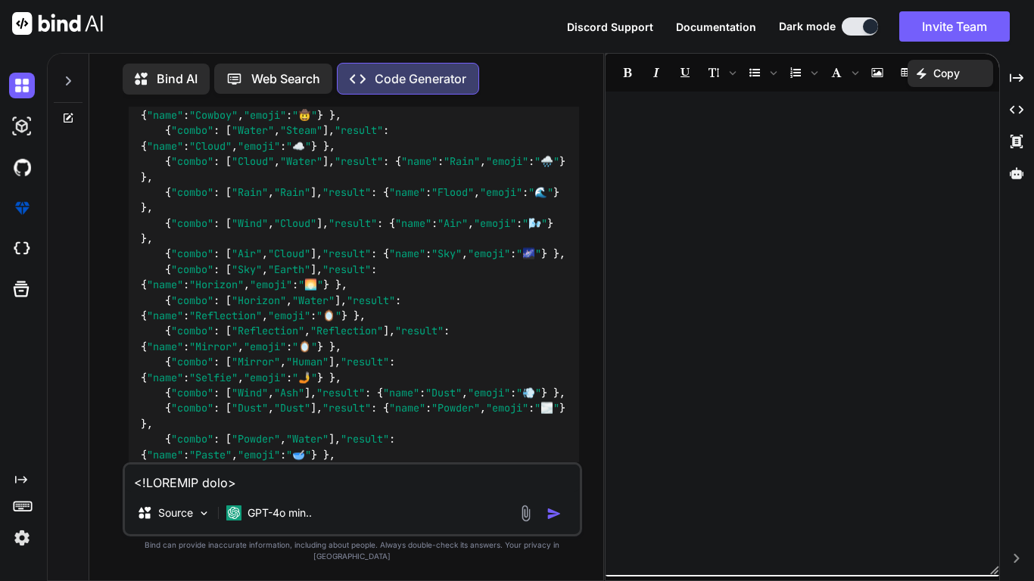
scroll to position [7282, 0]
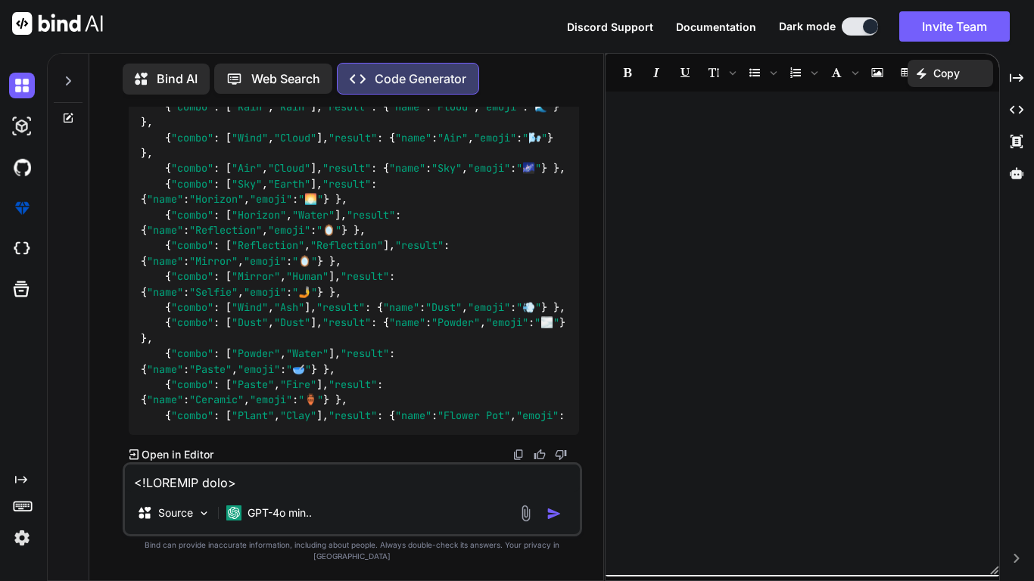
click at [350, 492] on textarea at bounding box center [352, 478] width 455 height 27
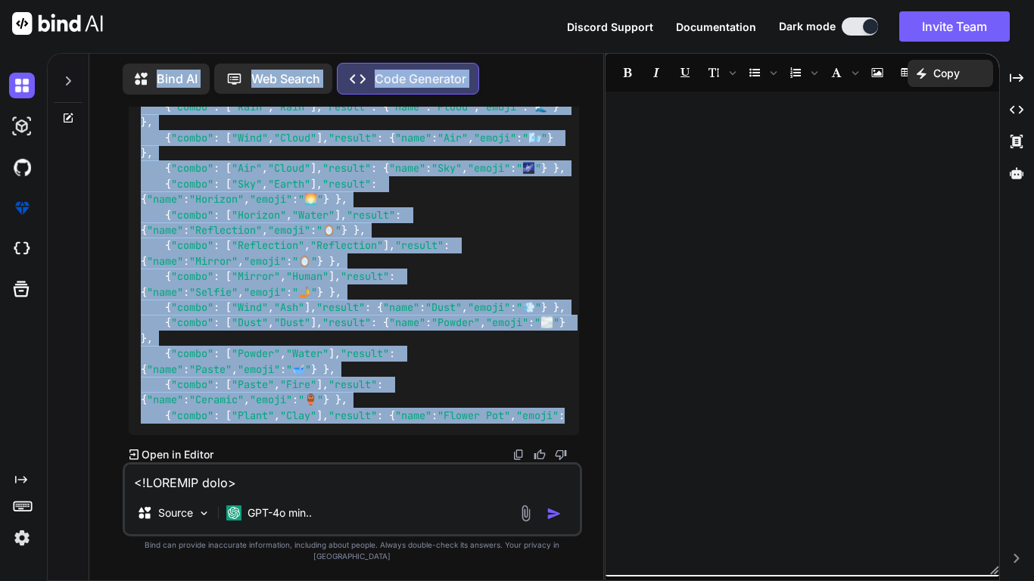
drag, startPoint x: 220, startPoint y: 425, endPoint x: 89, endPoint y: 433, distance: 131.9
click at [89, 433] on div "Bind AI Web Search Created with Pixso. Code Generator You can you add 300 more …" at bounding box center [346, 319] width 514 height 524
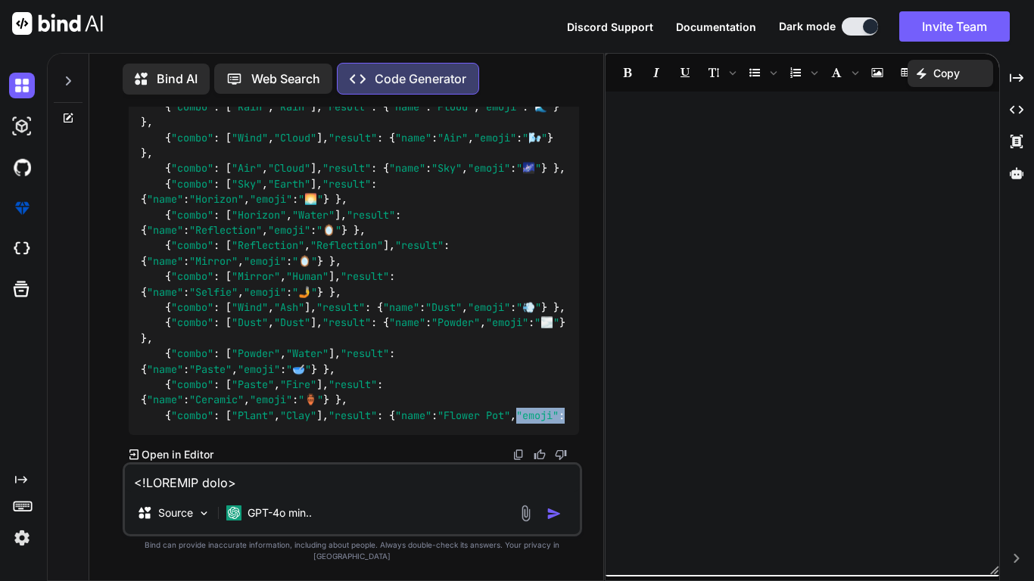
click at [176, 462] on p "Open in Editor" at bounding box center [178, 454] width 72 height 15
click at [260, 80] on p "Web Search" at bounding box center [285, 79] width 69 height 18
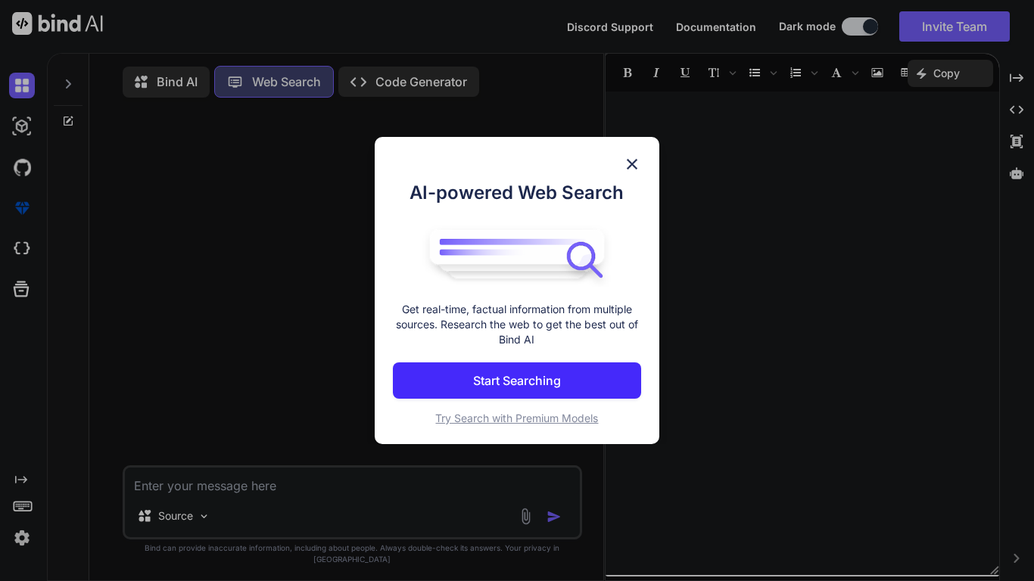
scroll to position [7, 0]
click at [376, 78] on div "AI-powered Web Search Get real-time, factual information from multiple sources.…" at bounding box center [517, 290] width 1034 height 581
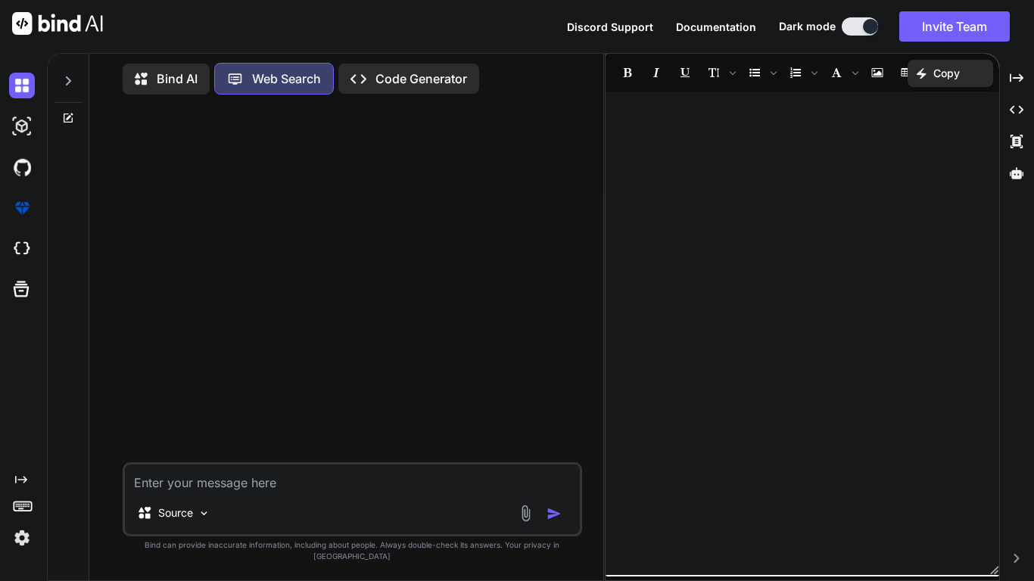
click at [384, 81] on p "Code Generator" at bounding box center [421, 79] width 92 height 18
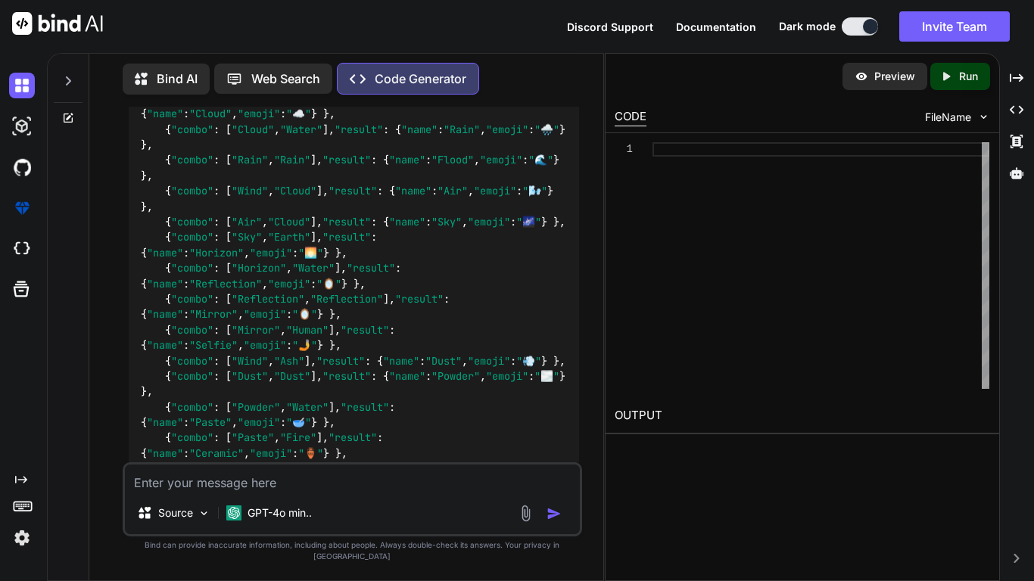
scroll to position [7435, 0]
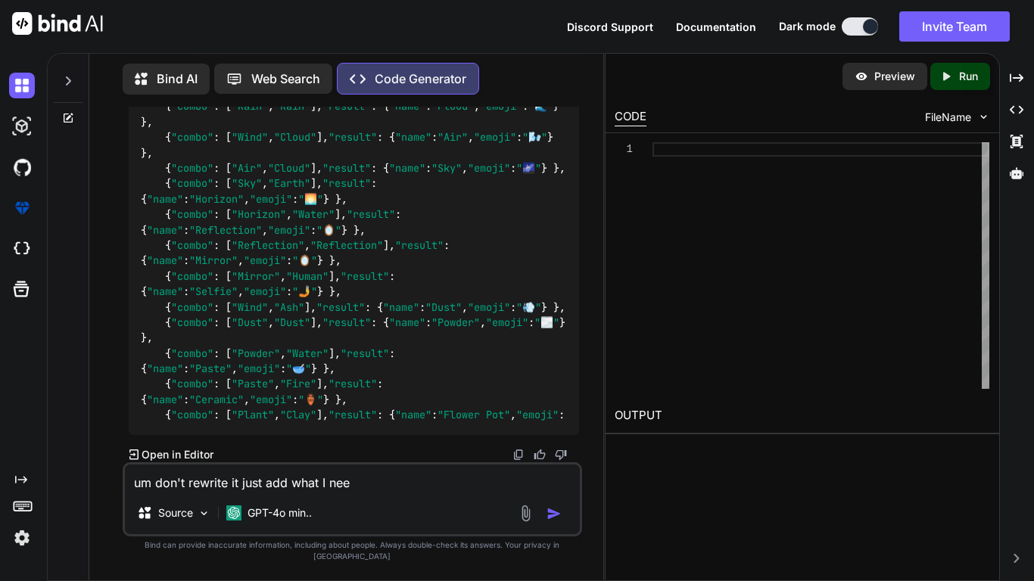
type textarea "um don't rewrite it just add what I need"
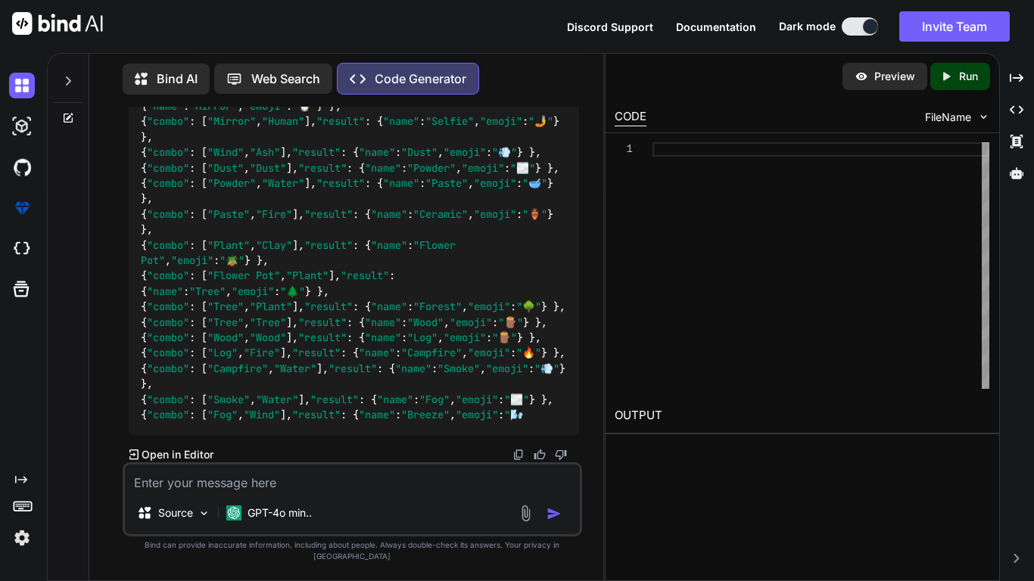
scroll to position [11778, 0]
click at [504, 422] on span ""🌬️" at bounding box center [513, 415] width 19 height 14
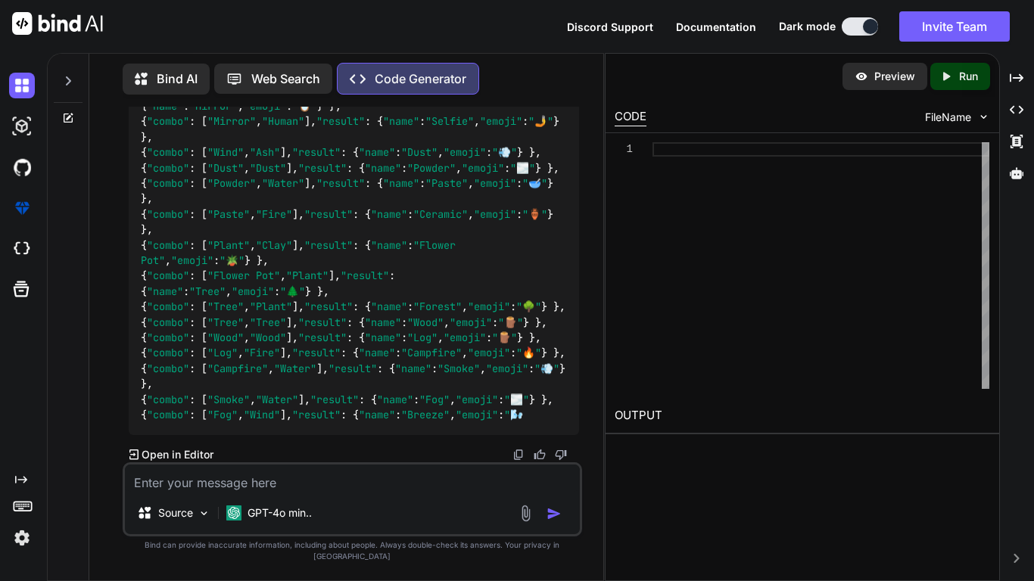
click at [504, 422] on span ""🌬️" at bounding box center [513, 415] width 19 height 14
click at [516, 461] on img at bounding box center [518, 455] width 12 height 12
click at [296, 490] on textarea at bounding box center [352, 478] width 455 height 27
click at [171, 492] on textarea at bounding box center [352, 478] width 455 height 27
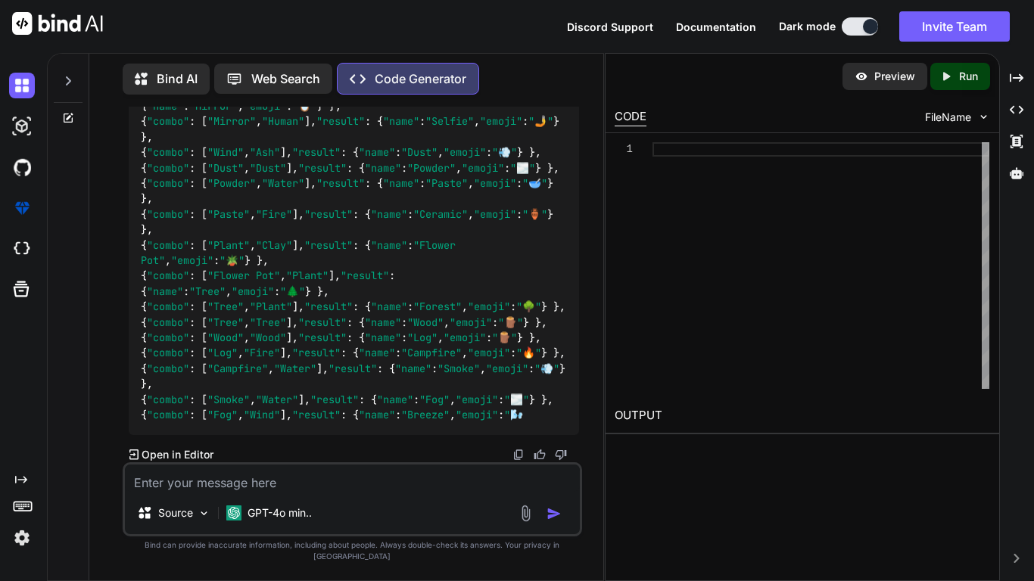
click at [251, 87] on div "Web Search" at bounding box center [273, 79] width 118 height 30
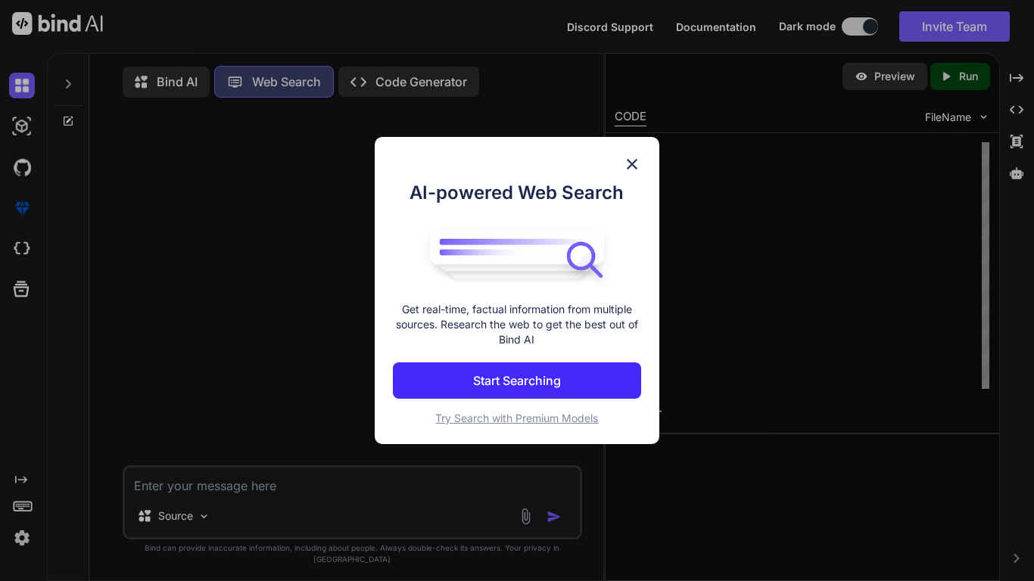
click at [235, 88] on div "AI-powered Web Search Get real-time, factual information from multiple sources.…" at bounding box center [517, 290] width 1034 height 581
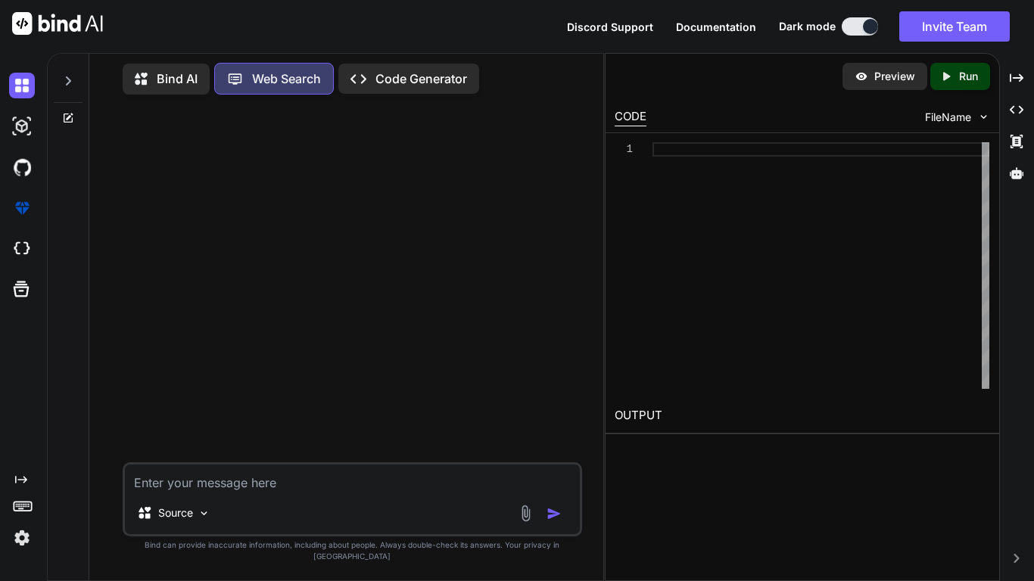
click at [308, 63] on div "Web Search" at bounding box center [274, 79] width 120 height 32
click at [171, 70] on p "Bind AI" at bounding box center [177, 79] width 41 height 18
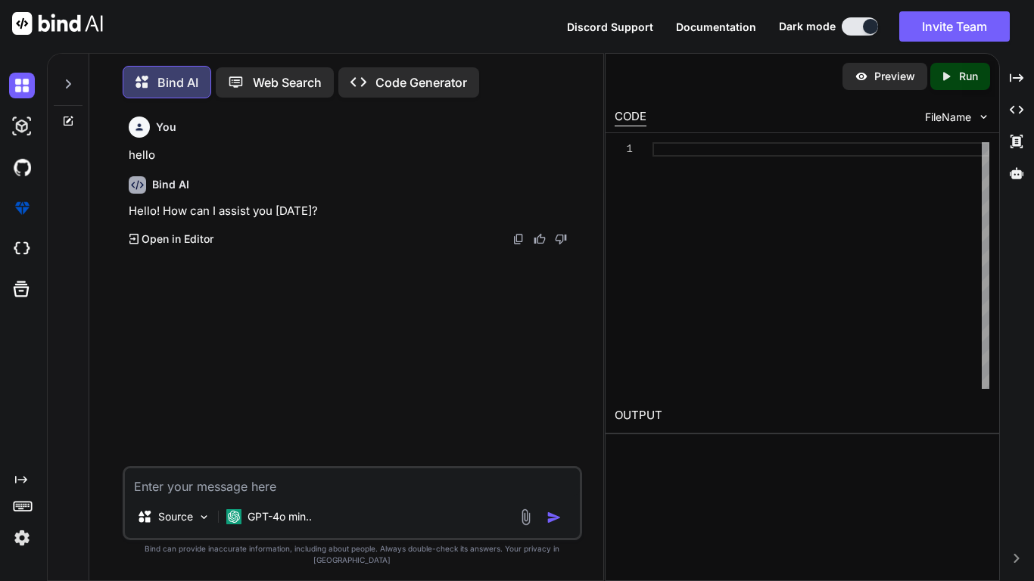
scroll to position [8, 0]
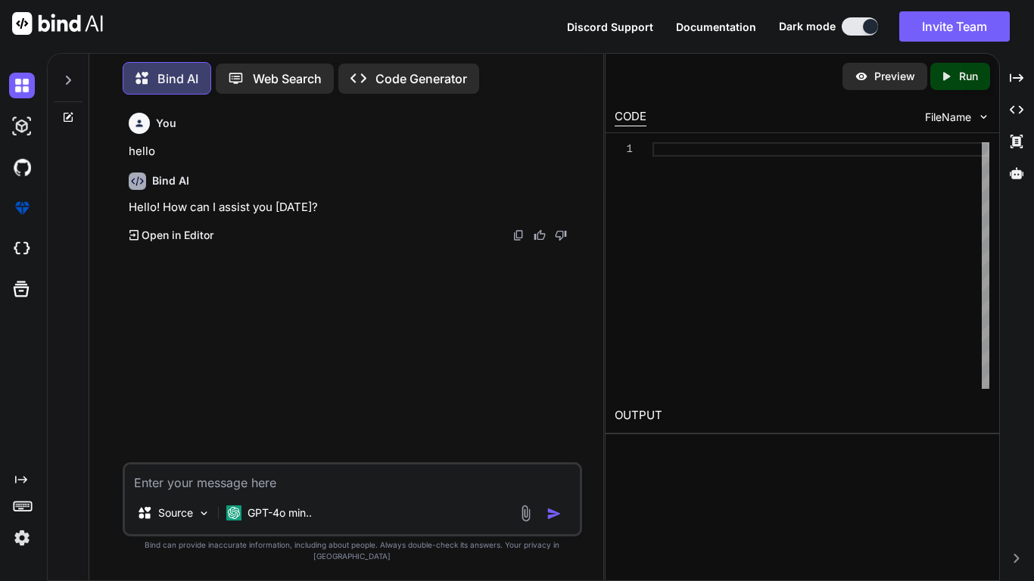
click at [390, 83] on div "Created with Pixso. Code Generator" at bounding box center [408, 79] width 141 height 30
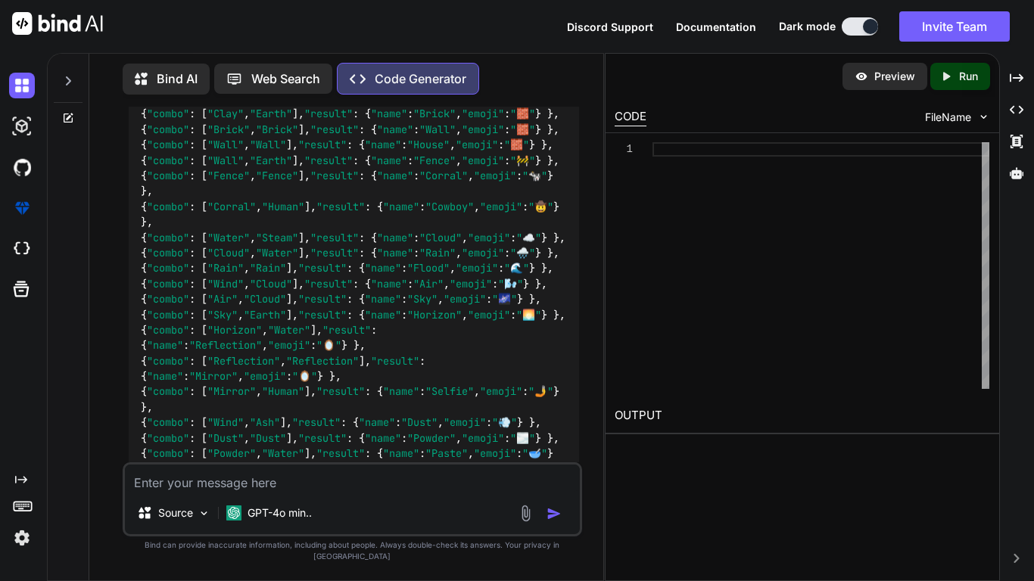
scroll to position [11778, 0]
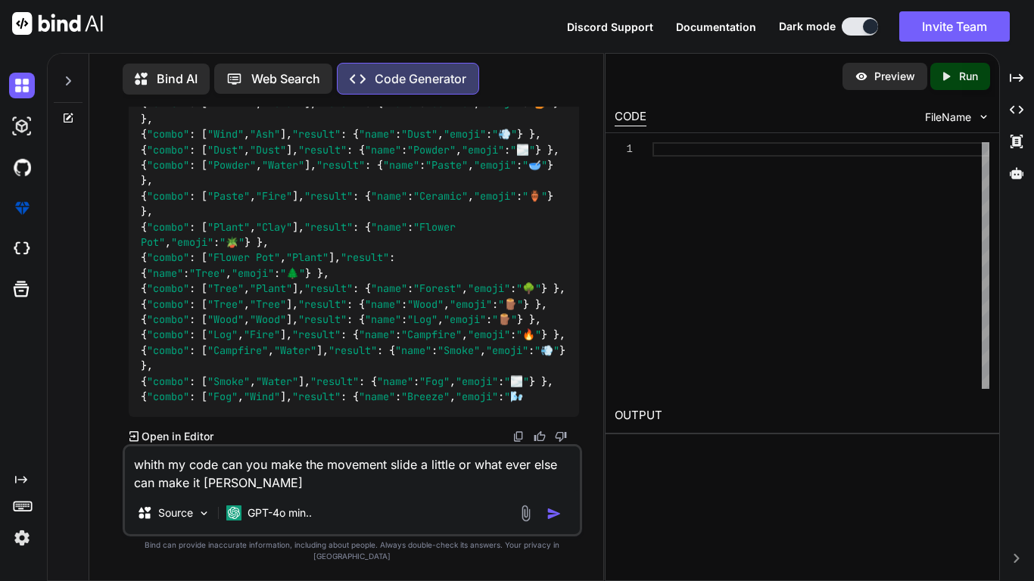
type textarea "whith my code can you make the movement slide a little or what ever else can ma…"
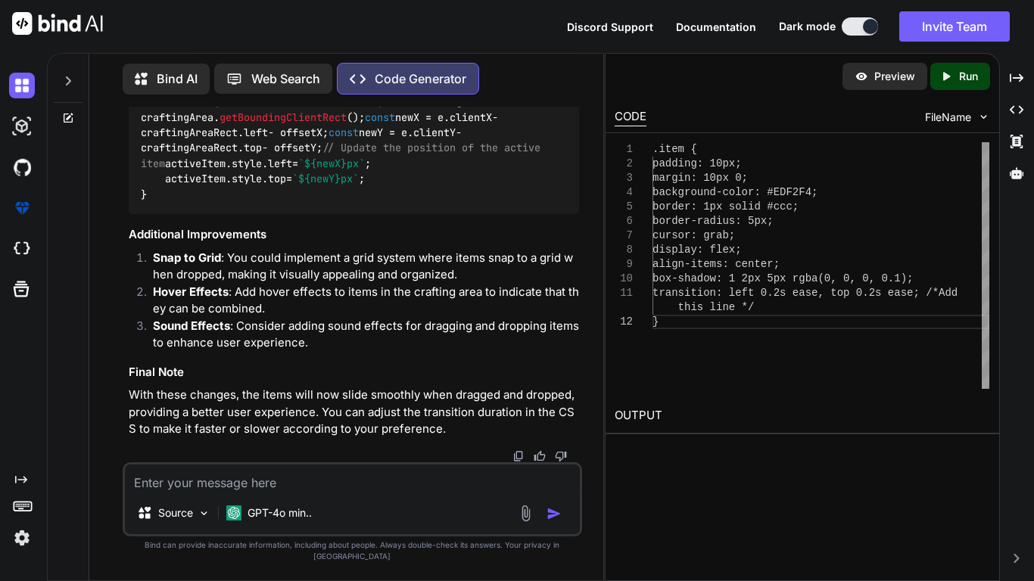
scroll to position [12434, 0]
drag, startPoint x: 143, startPoint y: 213, endPoint x: 349, endPoint y: 384, distance: 267.6
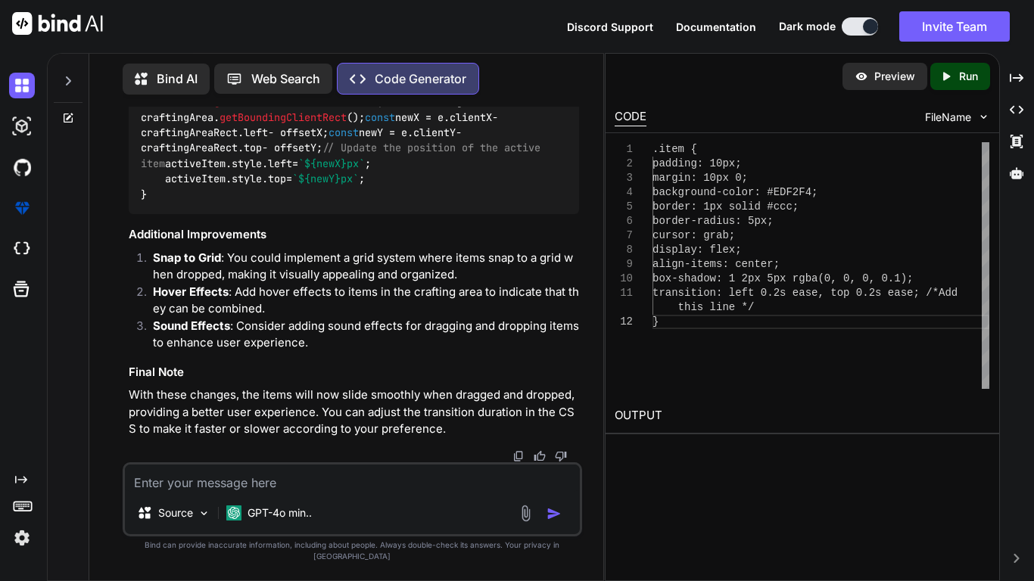
drag, startPoint x: 166, startPoint y: 366, endPoint x: 543, endPoint y: 375, distance: 377.0
drag, startPoint x: 551, startPoint y: 364, endPoint x: 132, endPoint y: 366, distance: 418.5
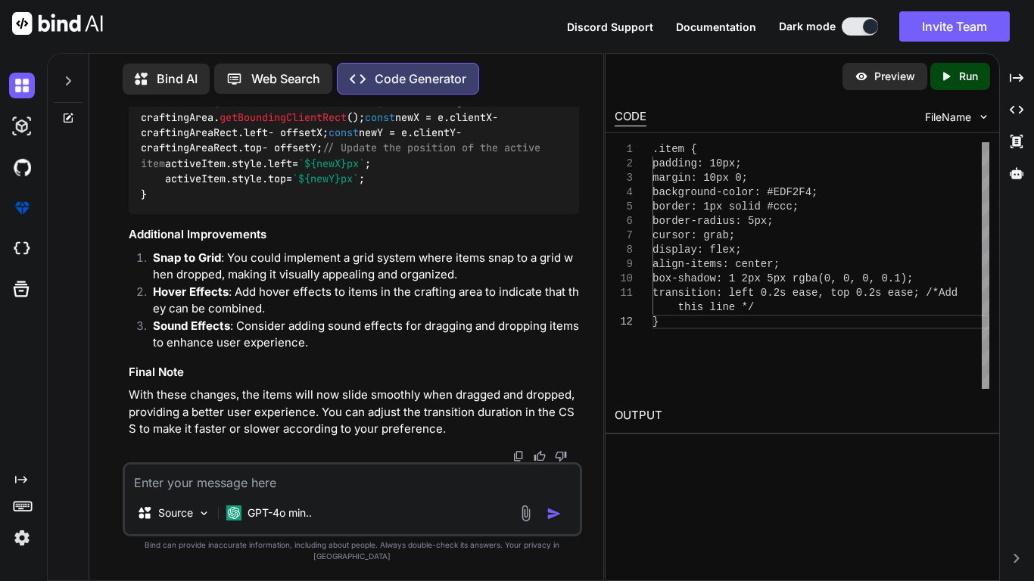
copy code "transition : left 0.2s ease, top 0.2s ease; /* Add this line */"
drag, startPoint x: 136, startPoint y: 224, endPoint x: 182, endPoint y: 266, distance: 62.2
click at [182, 215] on div "function drag ( e ) { if (!activeItem) return ; const craftingAreaRect = crafti…" at bounding box center [354, 148] width 450 height 132
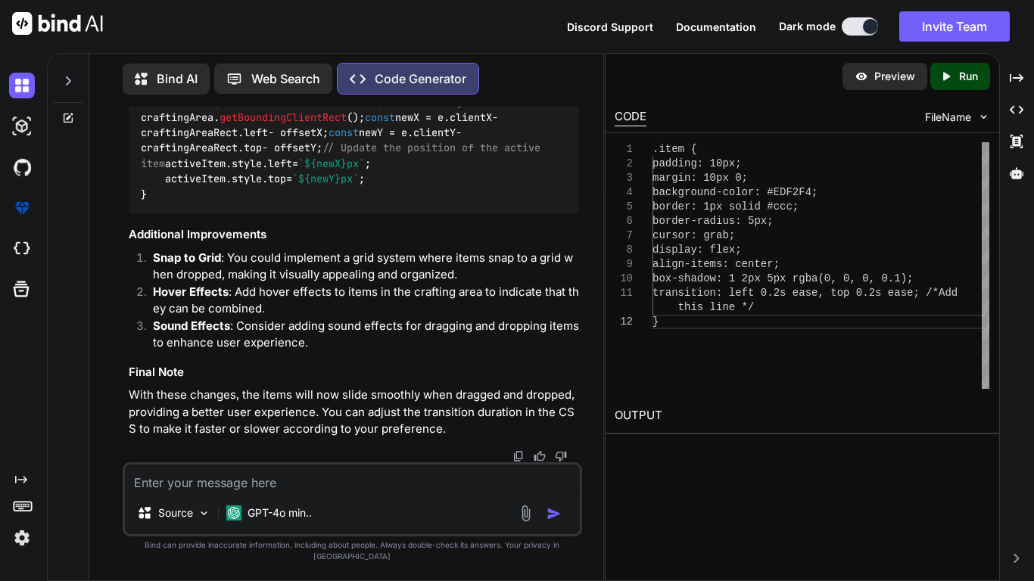
click at [365, 124] on span "const" at bounding box center [380, 117] width 30 height 14
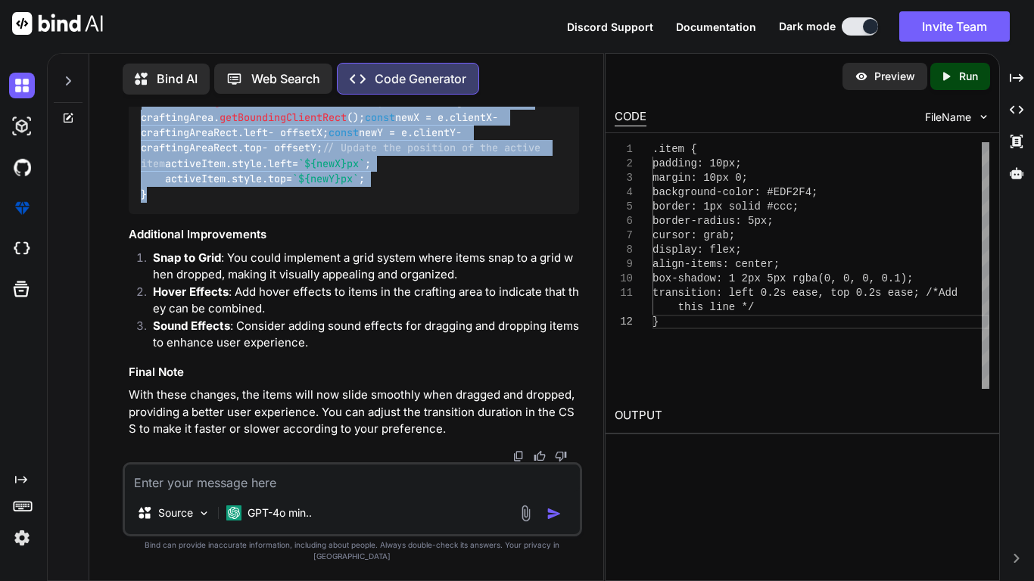
drag, startPoint x: 152, startPoint y: 401, endPoint x: 135, endPoint y: 242, distance: 159.8
click at [135, 215] on div "function drag ( e ) { if (!activeItem) return ; const craftingAreaRect = crafti…" at bounding box center [354, 148] width 450 height 132
copy code "function drag ( e ) { if (!activeItem) return ; const craftingAreaRect = crafti…"
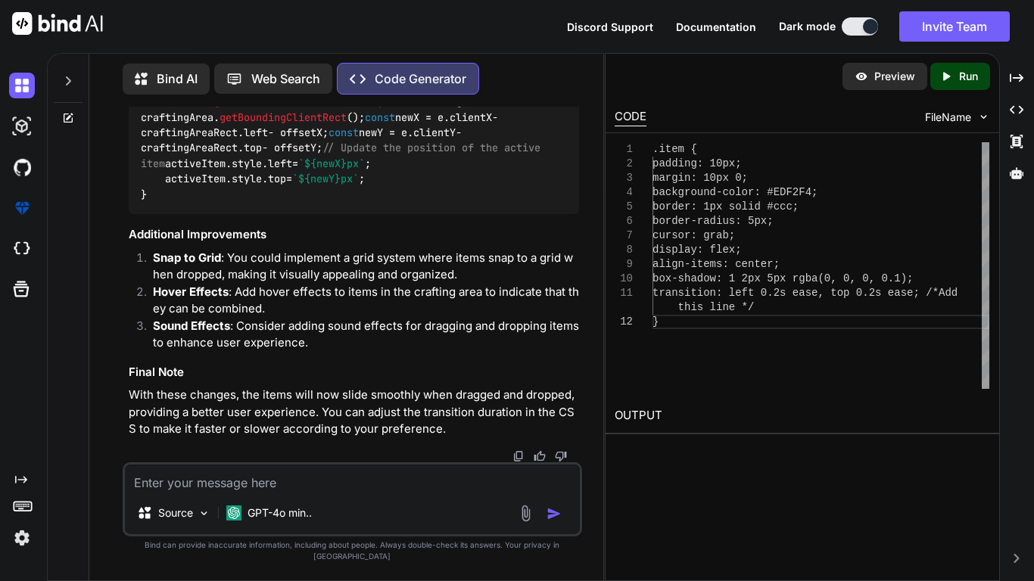
click at [218, 491] on textarea at bounding box center [352, 478] width 455 height 27
type textarea "make it slide after i drop it"
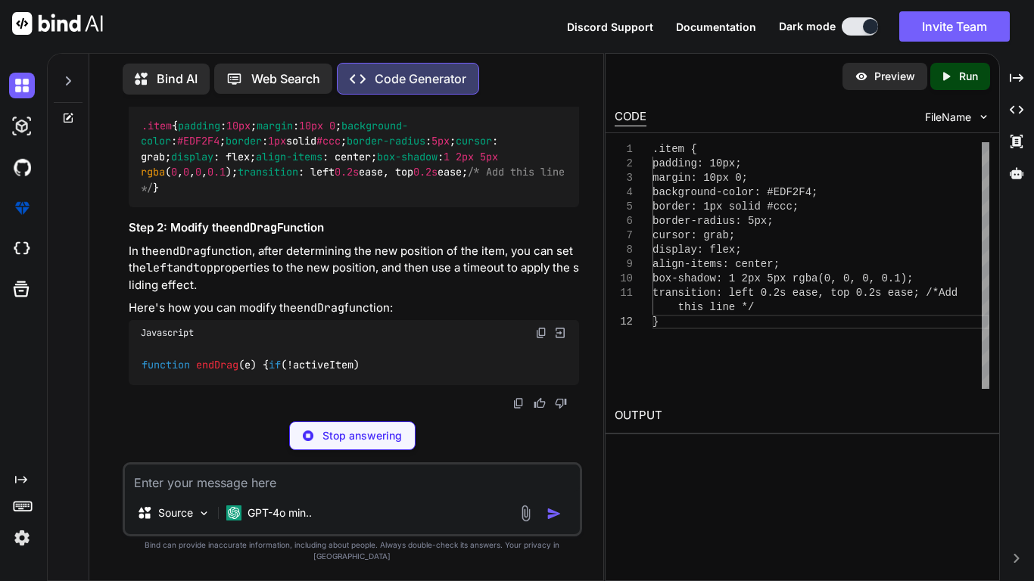
scroll to position [13421, 0]
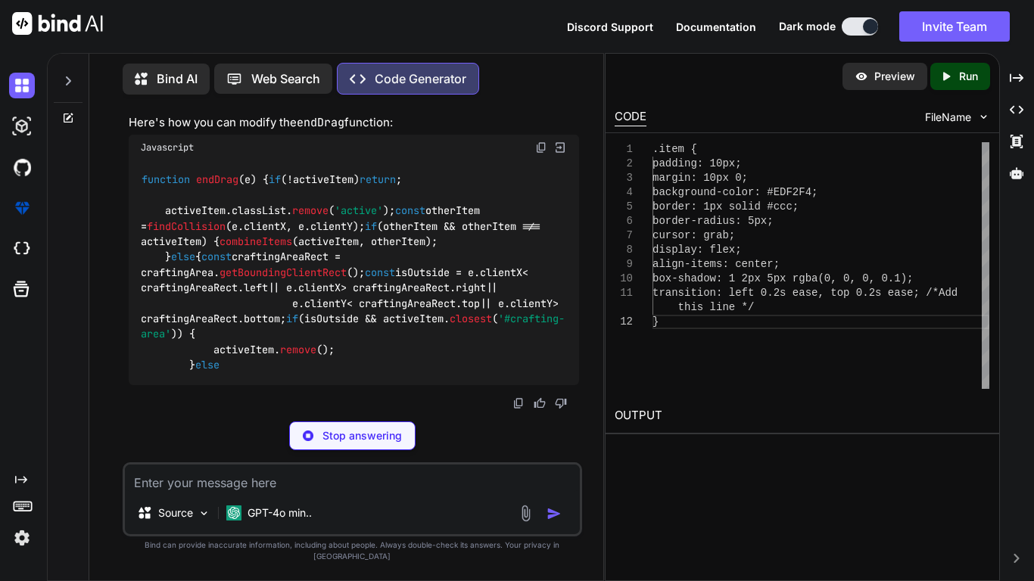
drag, startPoint x: 556, startPoint y: 374, endPoint x: 157, endPoint y: 383, distance: 399.7
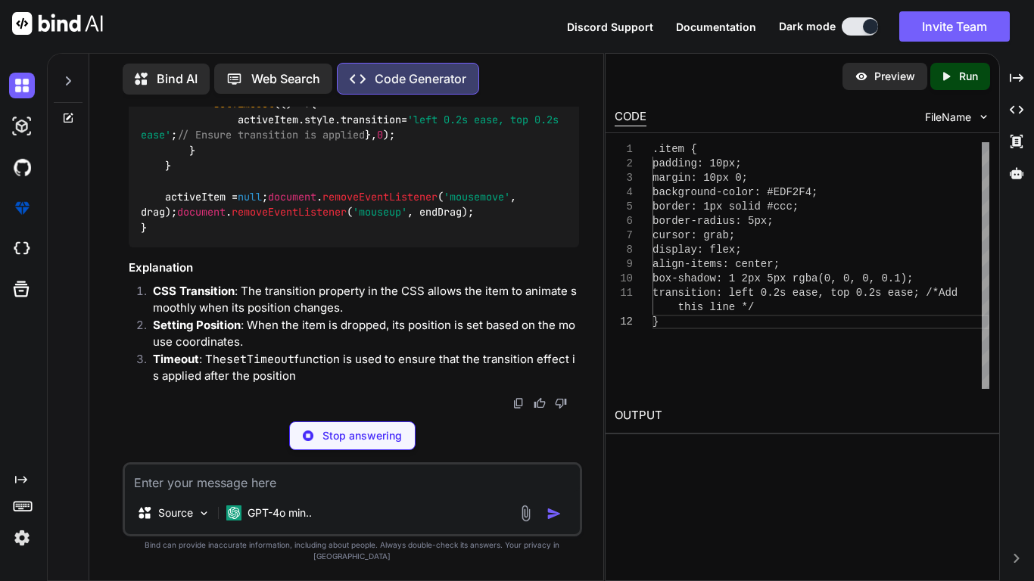
scroll to position [13708, 0]
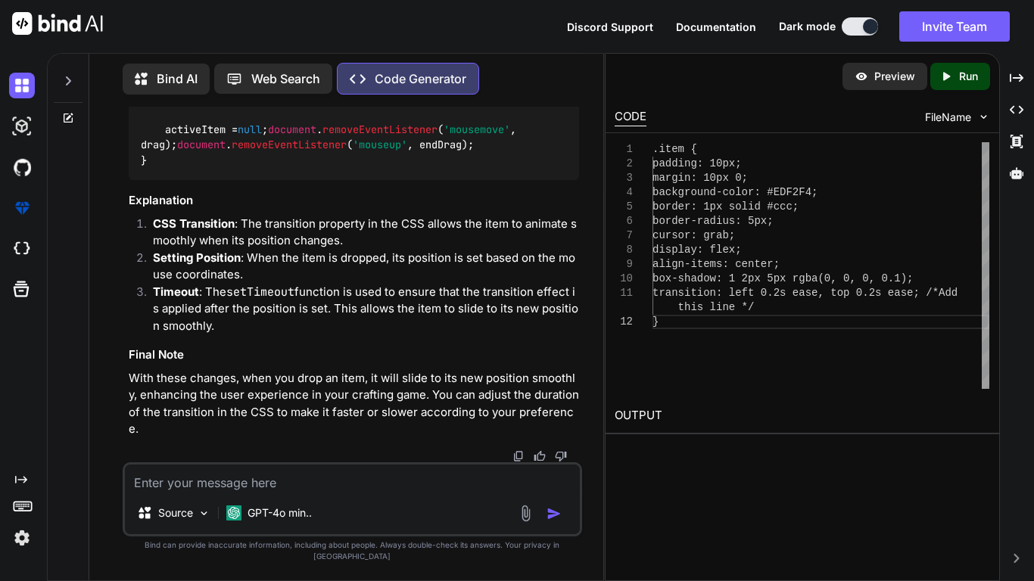
scroll to position [13839, 0]
click at [355, 492] on textarea at bounding box center [352, 478] width 455 height 27
paste textarea "<!DOCTYPE html> <html lang="en"> <head> <meta charset="UTF-8"> <meta name="view…"
type textarea "can you fix it <!DOCTYPE html> <html lang="en"> <head> <meta charset="UTF-8"> <…"
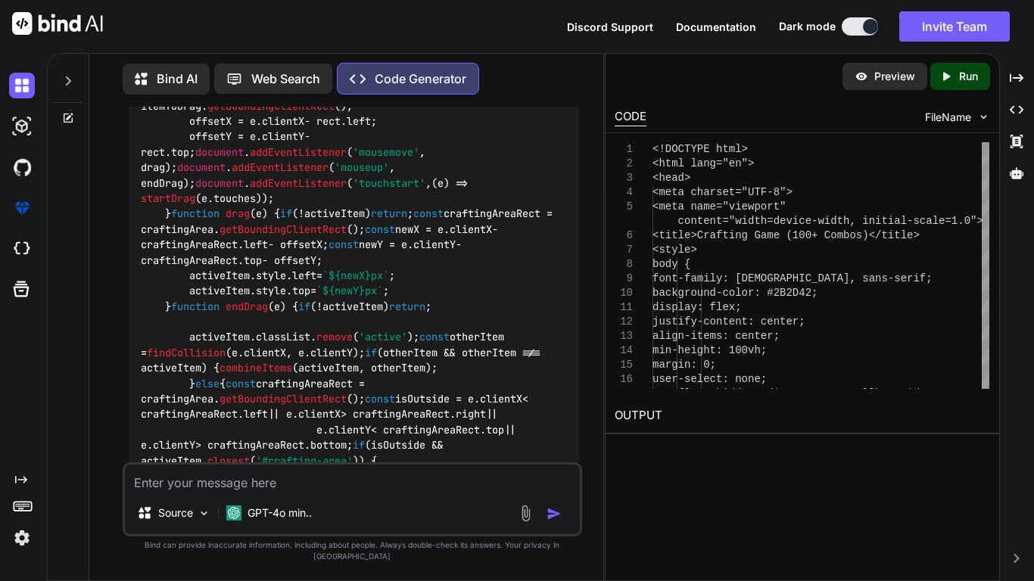
scroll to position [20427, 0]
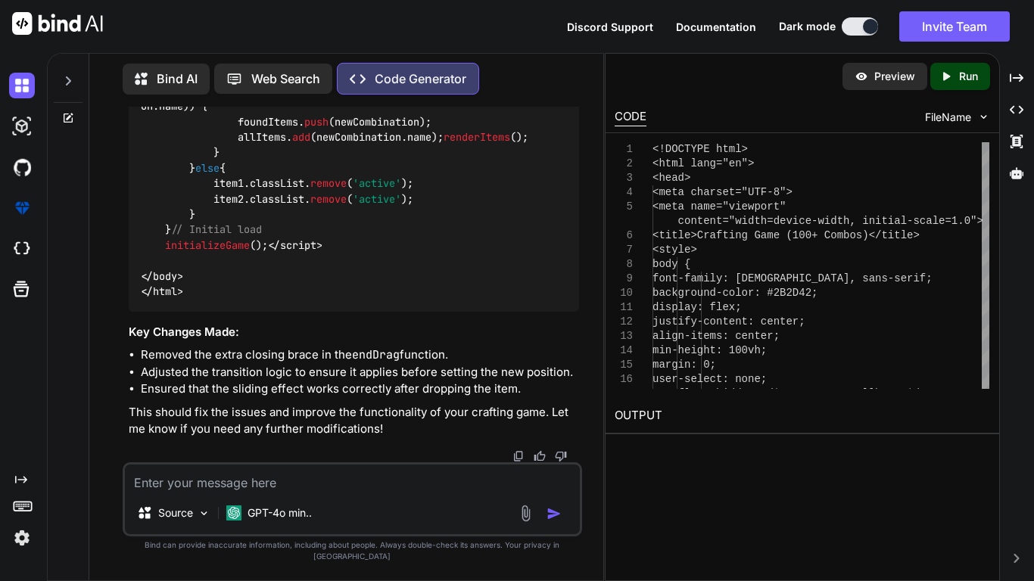
scroll to position [22105, 0]
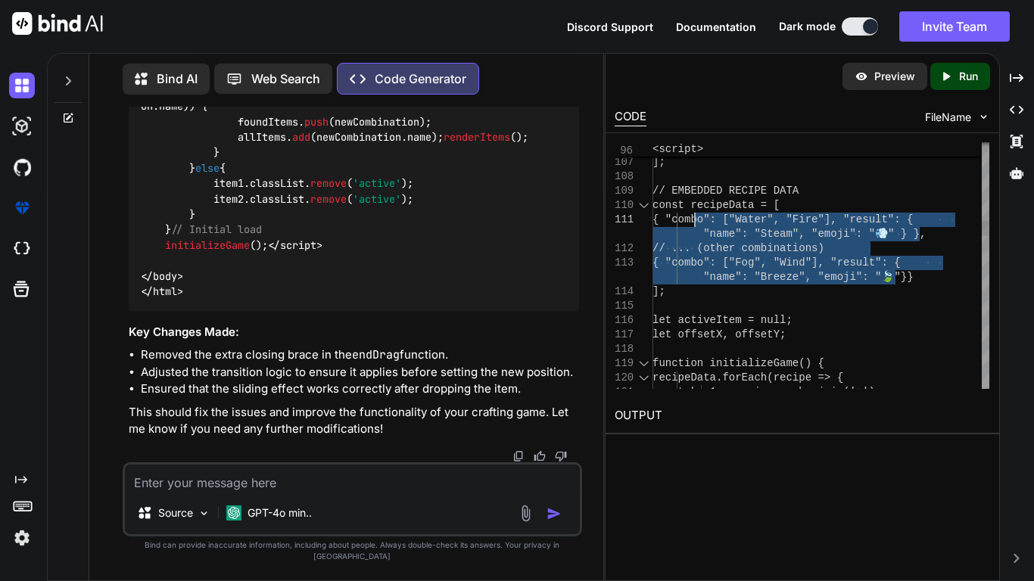
drag, startPoint x: 898, startPoint y: 282, endPoint x: 694, endPoint y: 216, distance: 214.0
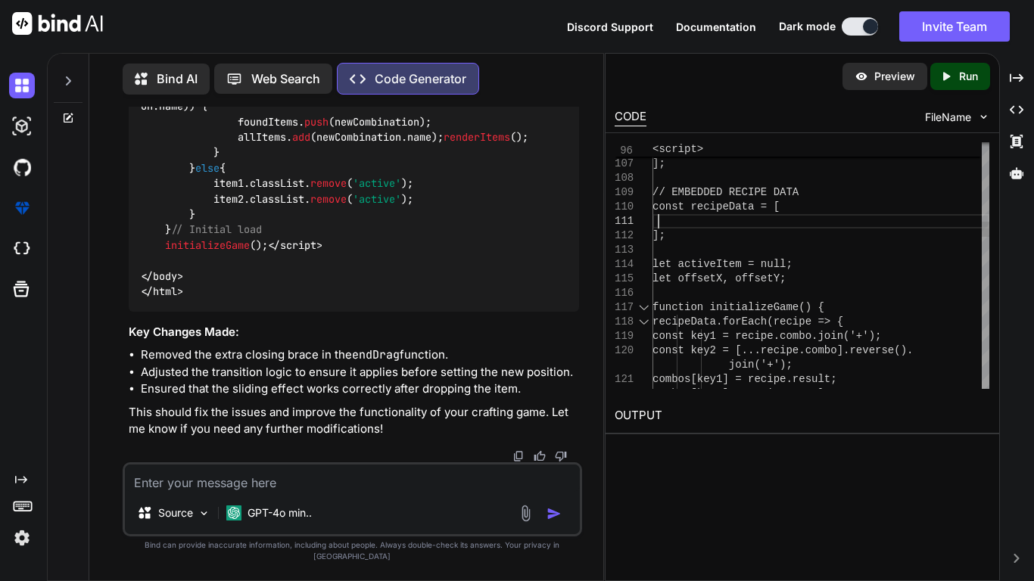
scroll to position [73, 0]
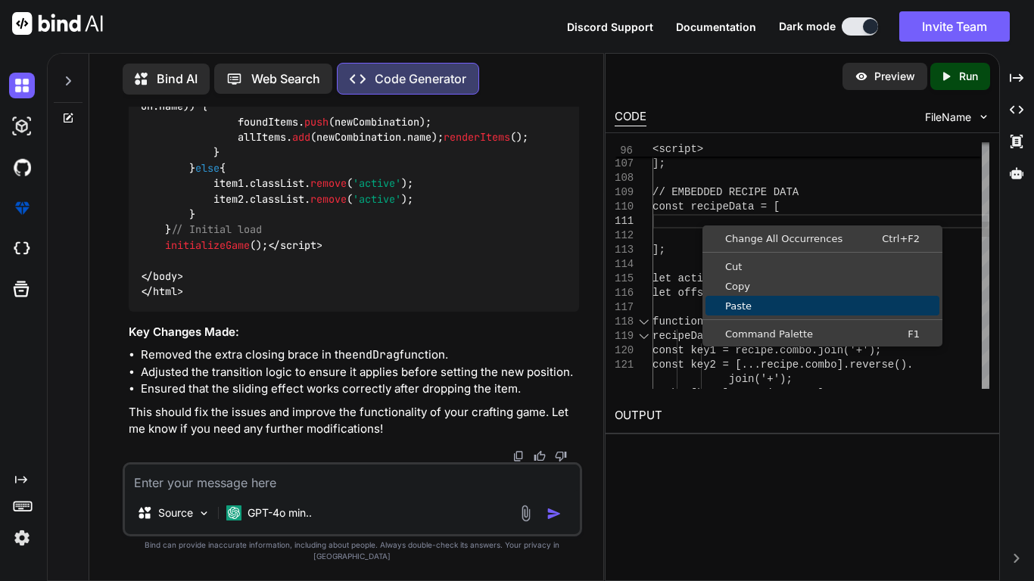
click at [746, 304] on span "Paste" at bounding box center [822, 306] width 234 height 10
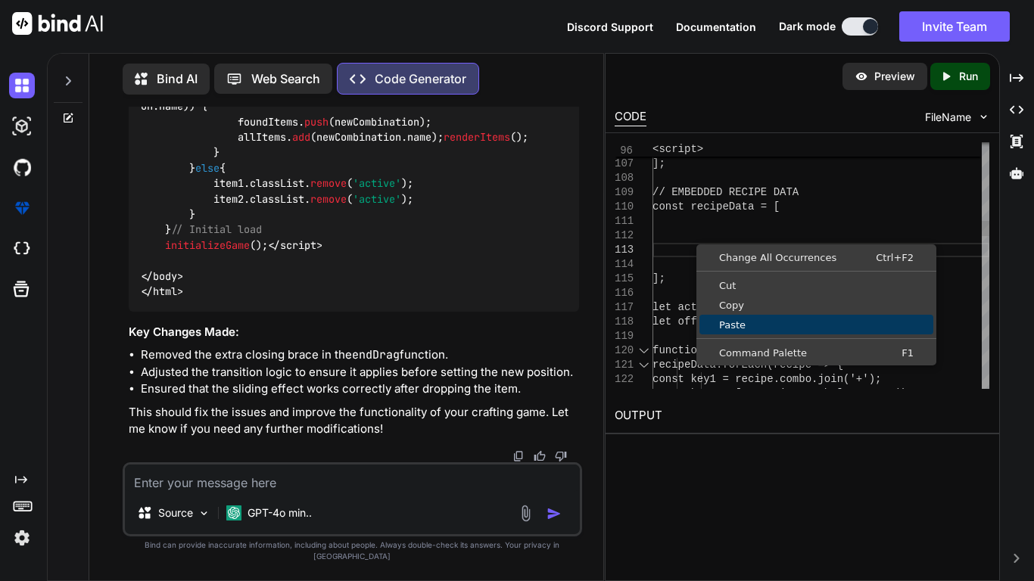
click at [736, 320] on span "Paste" at bounding box center [816, 325] width 234 height 10
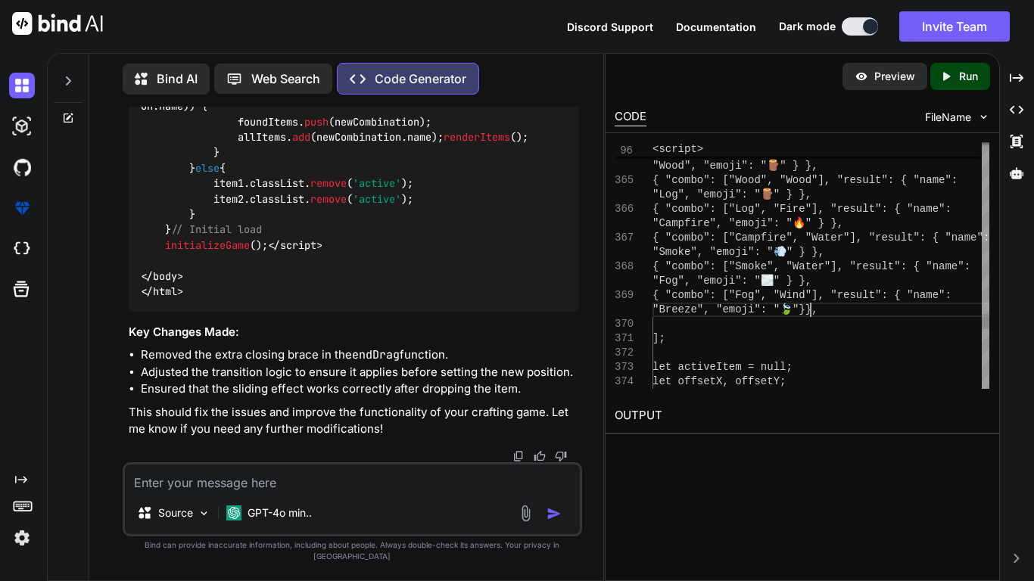
scroll to position [107, 0]
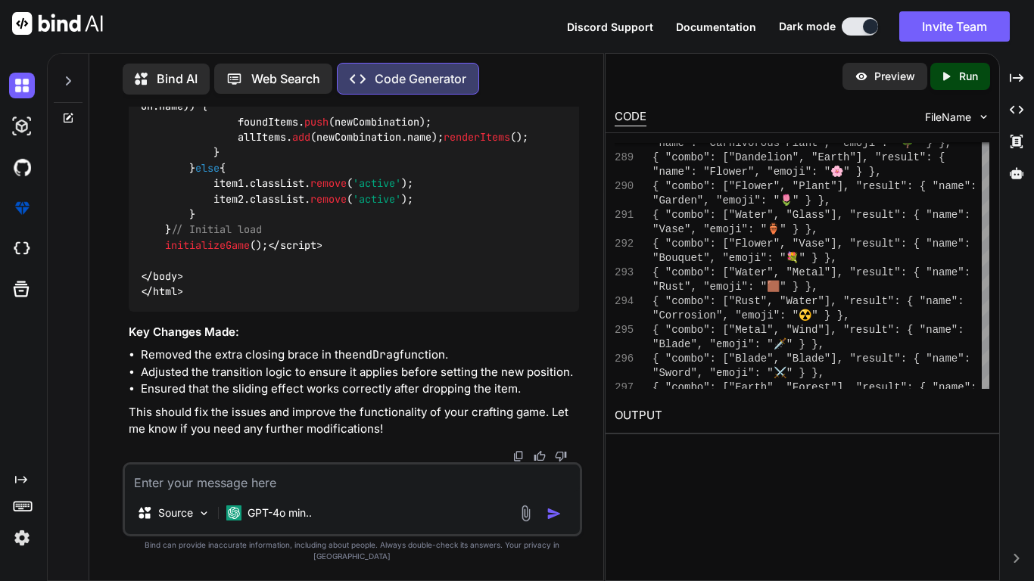
click at [946, 82] on icon "Created with Pixso." at bounding box center [946, 77] width 14 height 14
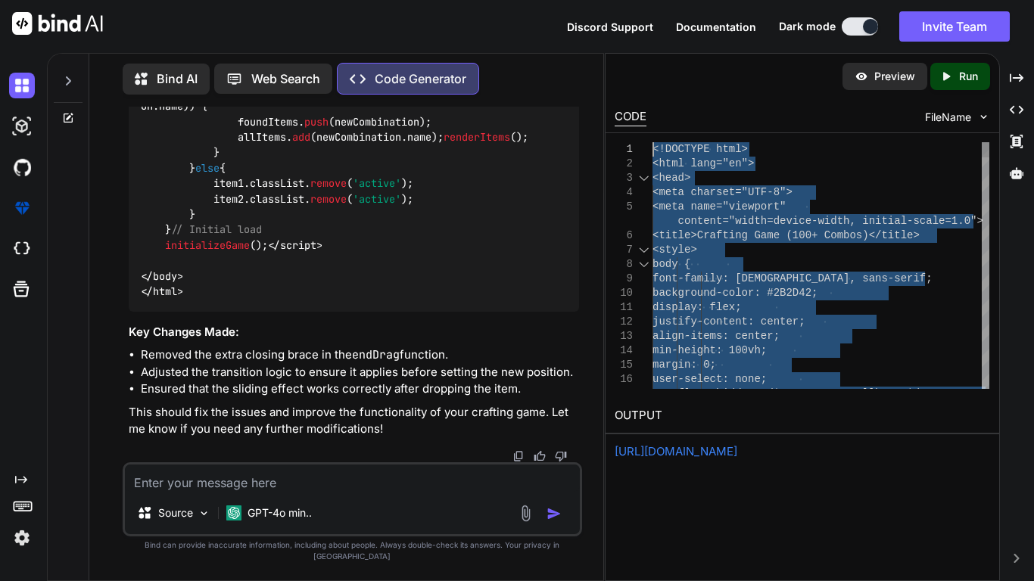
type textarea "<!DOCTYPE html> <html lang="en"> <head> <meta charset="UTF-8"> <meta name="view…"
drag, startPoint x: 711, startPoint y: 386, endPoint x: 593, endPoint y: 17, distance: 387.7
click at [319, 492] on textarea at bounding box center [352, 478] width 455 height 27
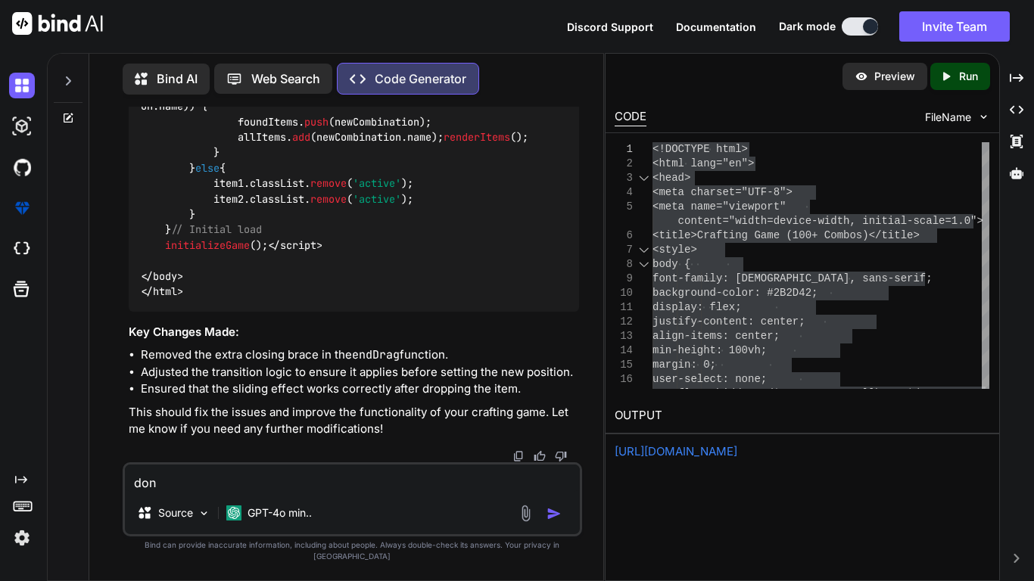
type textarea "dont"
type textarea "don't restate but can I have 100 more combos"
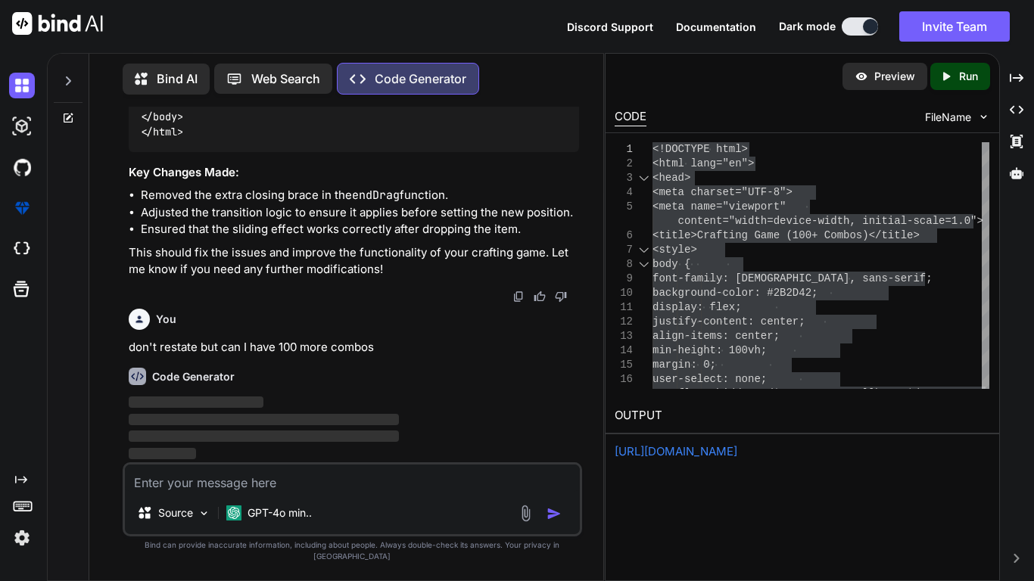
scroll to position [25181, 0]
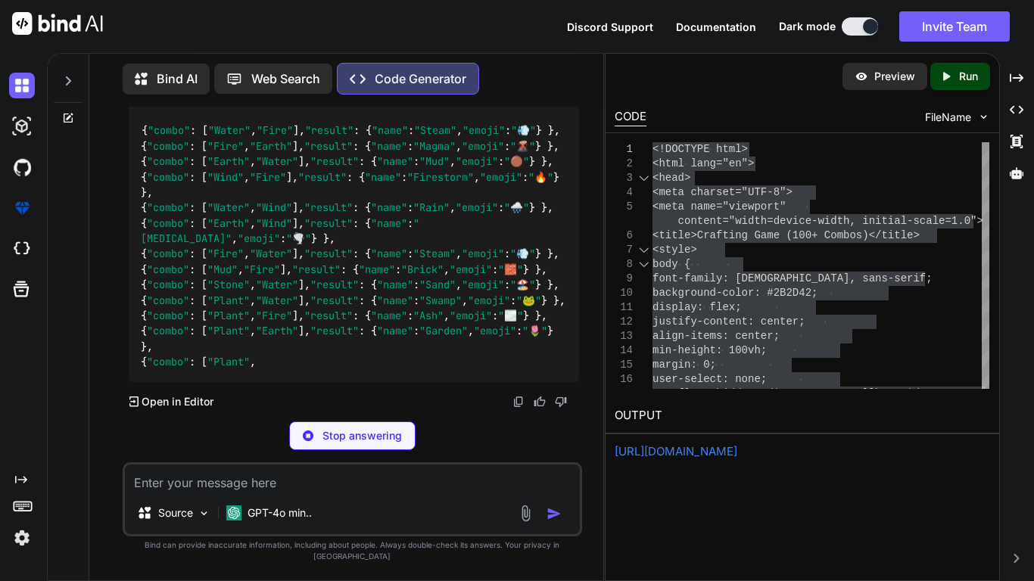
click at [261, 27] on p "don't restate but can I have 100 more combos" at bounding box center [354, 18] width 450 height 17
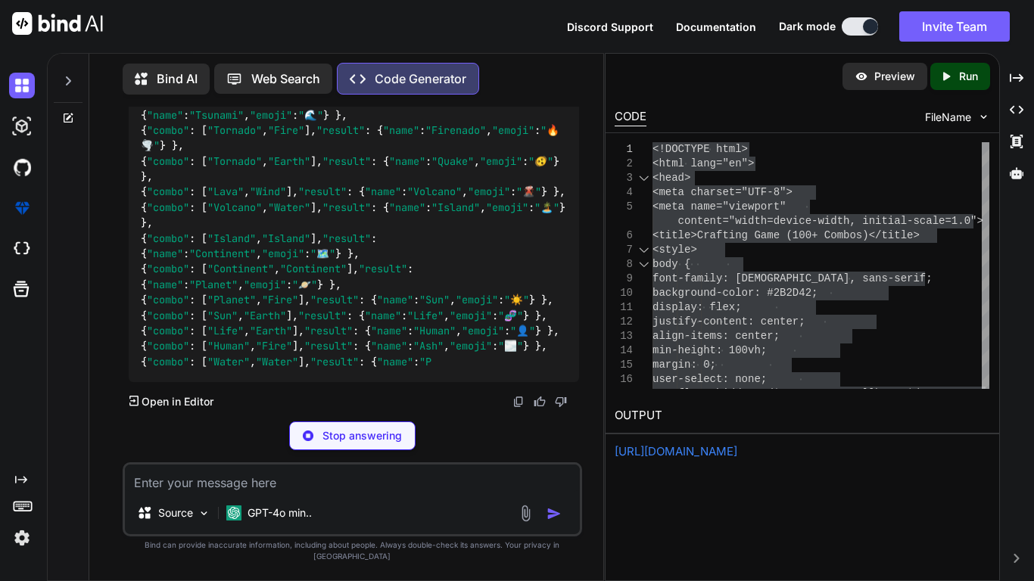
click at [350, 258] on div "{ "combo" : [ "Water" , "Fire" ], "result" : { "name" : "Steam" , "emoji" : "💨"…" at bounding box center [354, 38] width 450 height 688
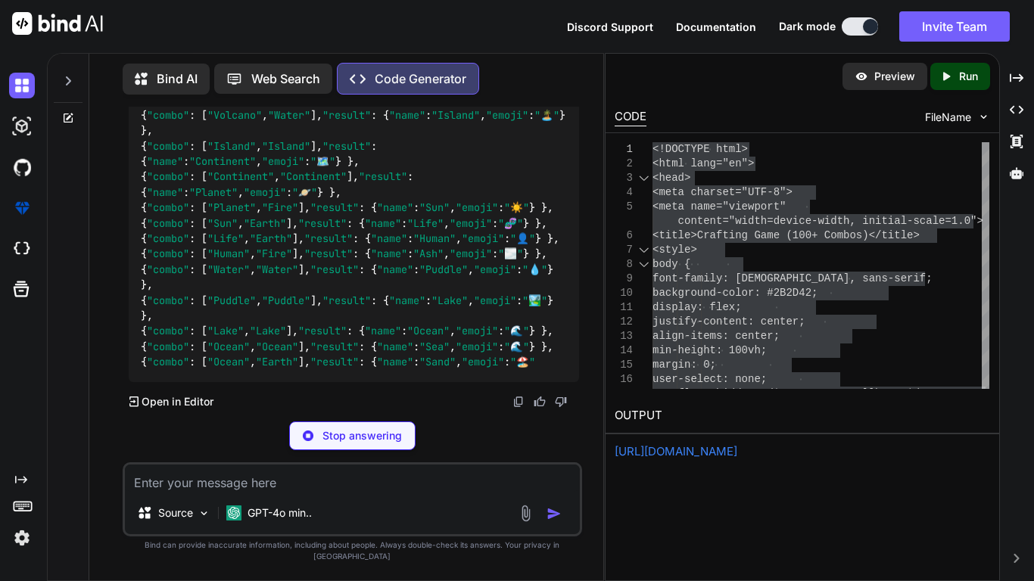
scroll to position [26343, 0]
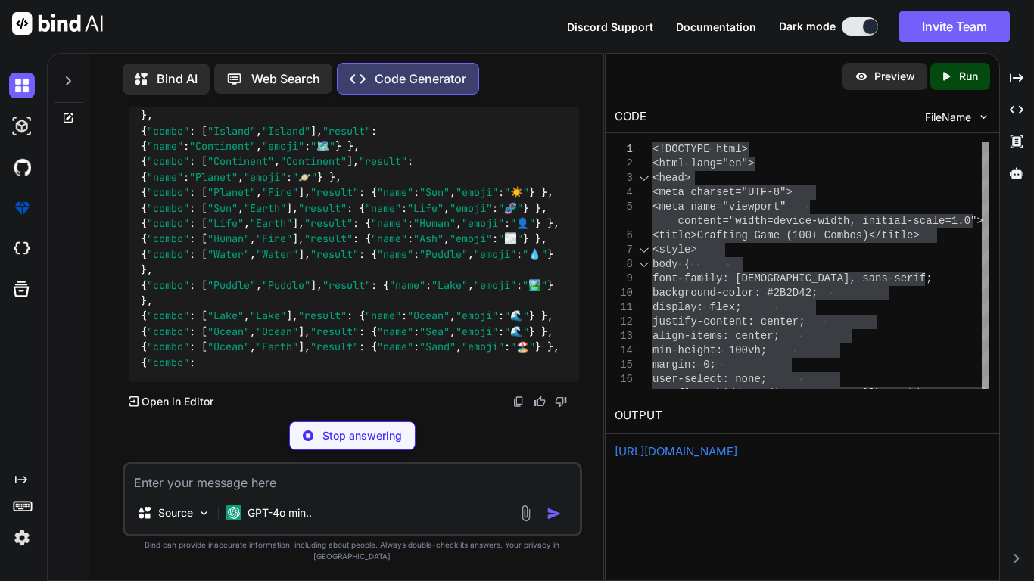
click at [367, 443] on p "Stop answering" at bounding box center [361, 435] width 79 height 15
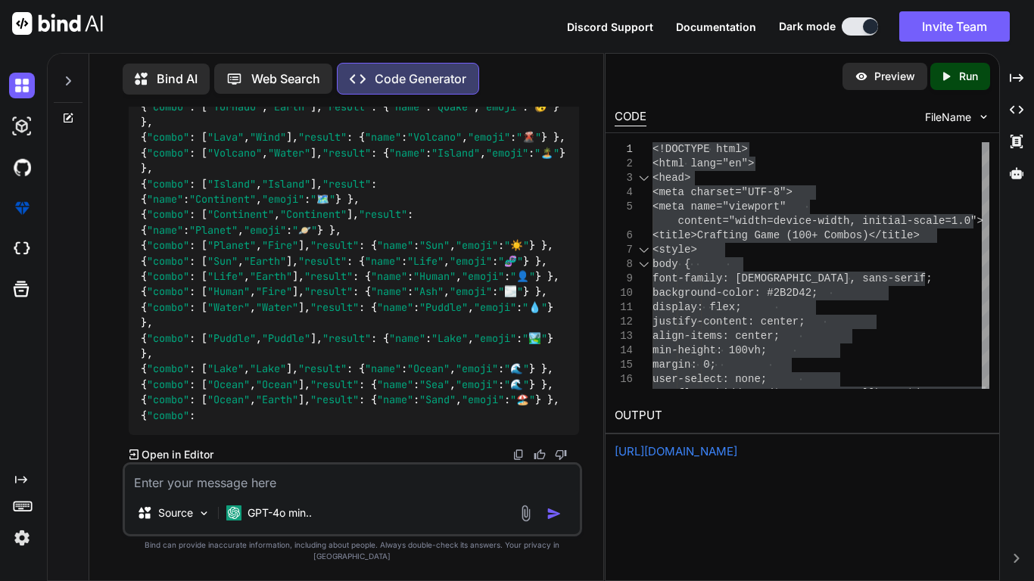
scroll to position [26305, 0]
click at [329, 489] on textarea at bounding box center [352, 478] width 455 height 27
click at [335, 487] on textarea at bounding box center [352, 478] width 455 height 27
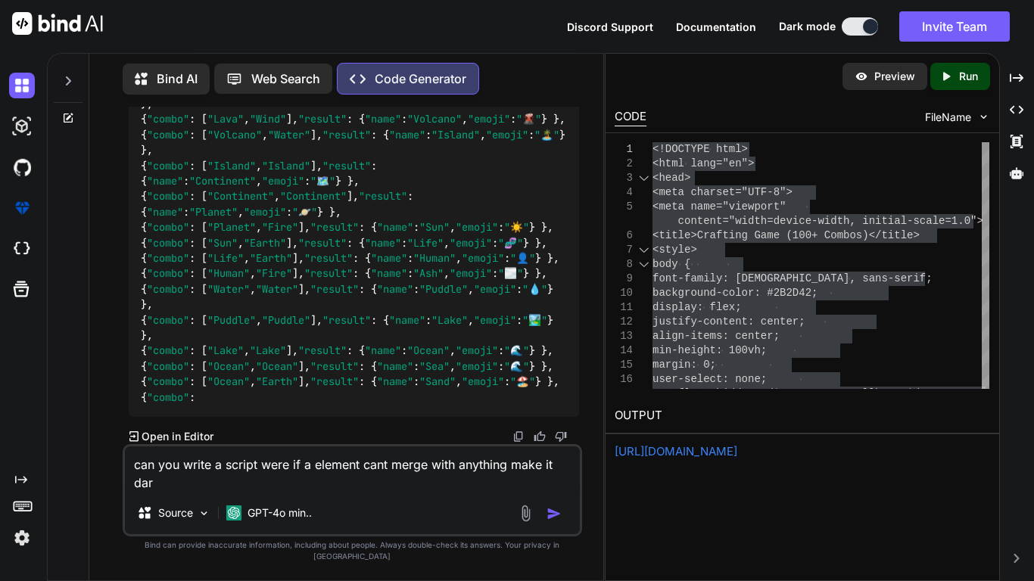
scroll to position [26324, 0]
type textarea "can you write a script were if a element cant merge with anything make it dark …"
click at [546, 521] on img "button" at bounding box center [553, 513] width 15 height 15
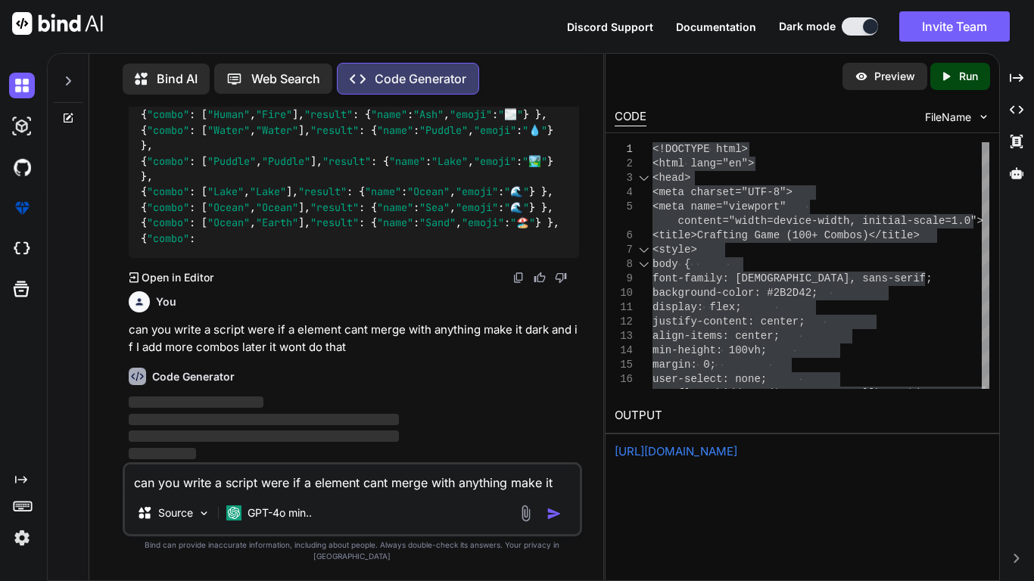
scroll to position [26483, 0]
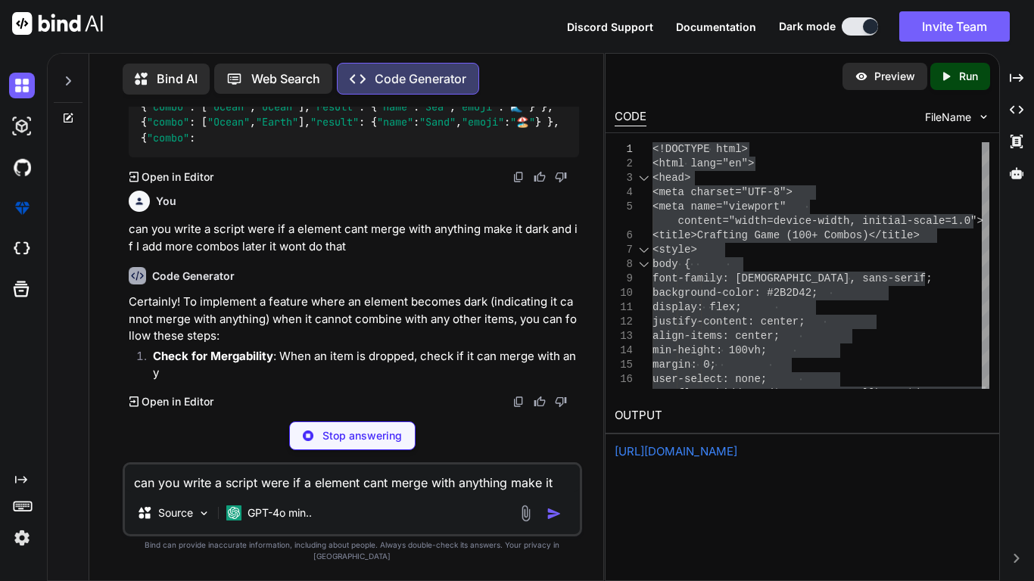
click at [408, 345] on p "Certainly! To implement a feature where an element becomes dark (indicating it …" at bounding box center [354, 319] width 450 height 51
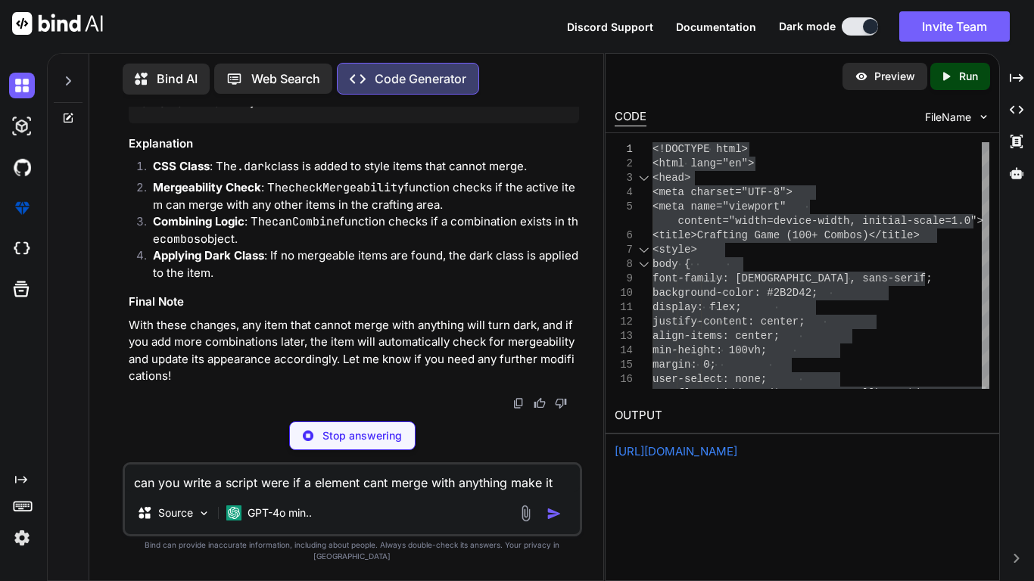
scroll to position [0, 0]
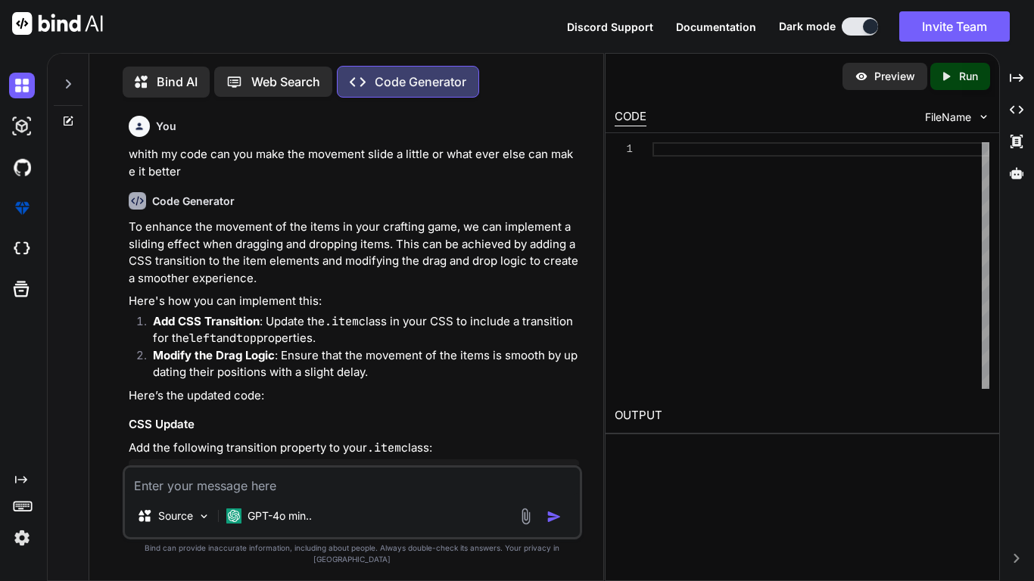
type textarea "x"
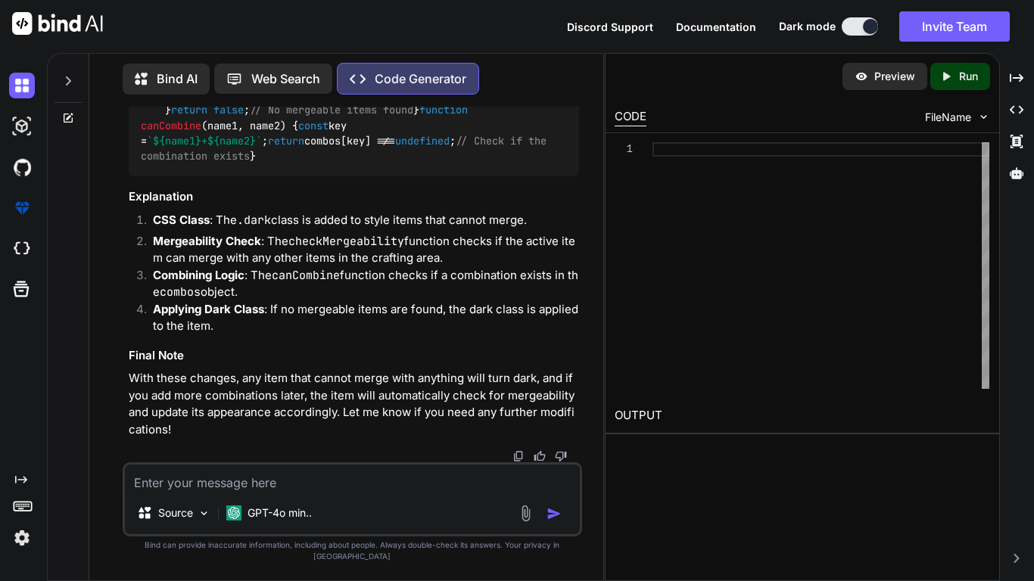
scroll to position [14901, 0]
click at [236, 492] on textarea at bounding box center [352, 478] width 455 height 27
type textarea "c"
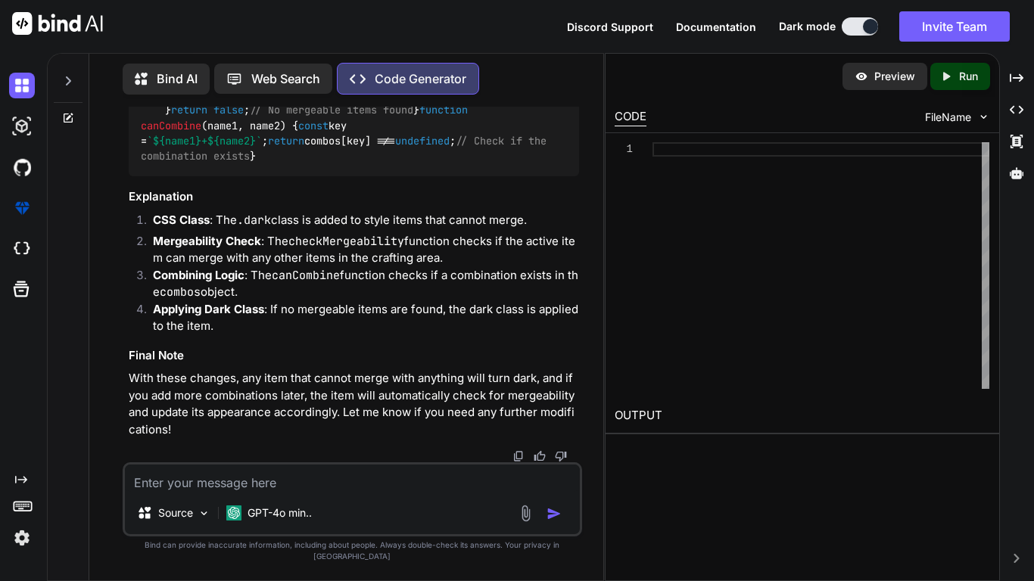
type textarea "x"
type textarea "ca"
type textarea "x"
type textarea "can"
type textarea "x"
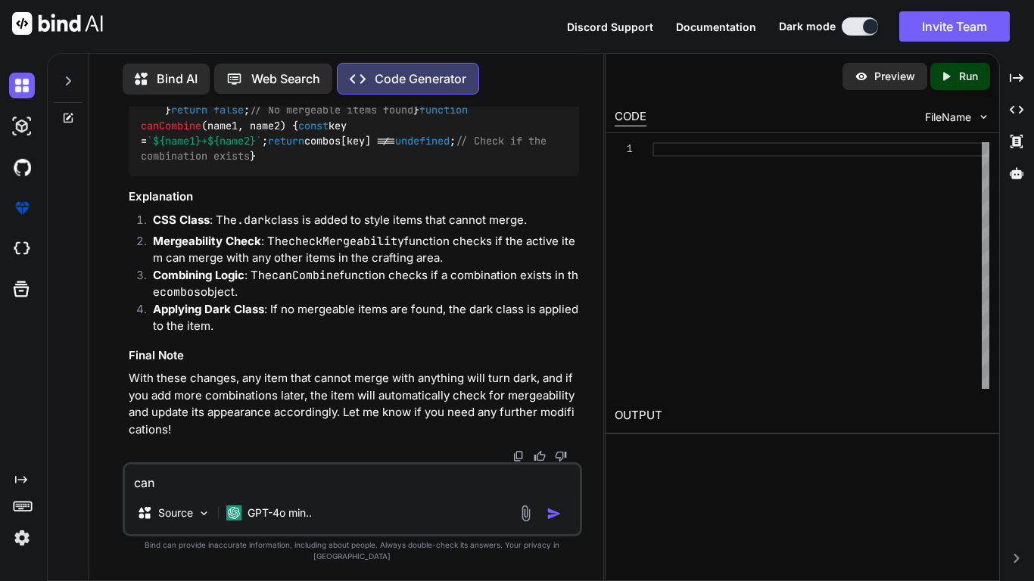
type textarea "can"
type textarea "x"
type textarea "can y"
type textarea "x"
type textarea "can yo"
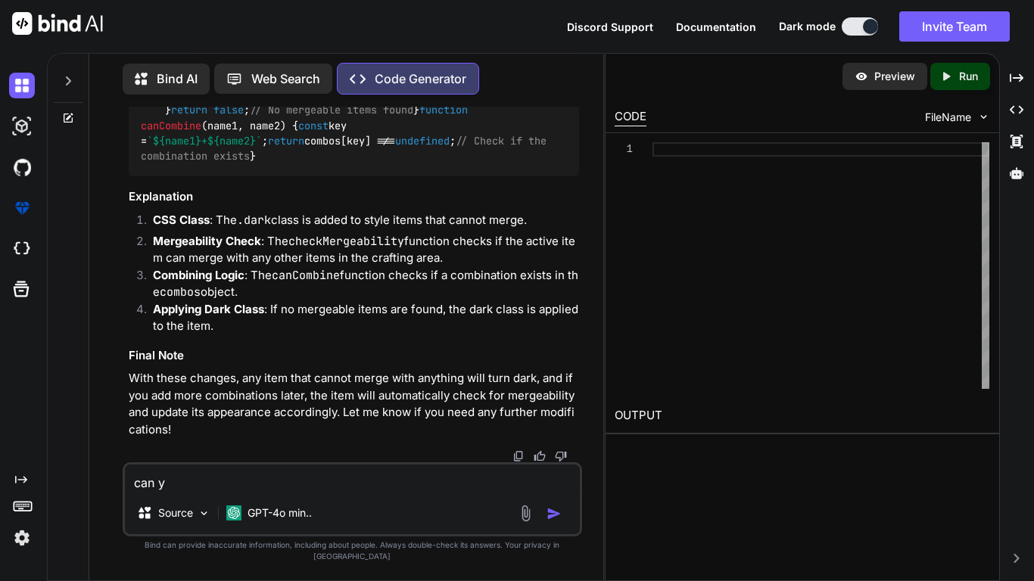
type textarea "x"
type textarea "can you"
type textarea "x"
type textarea "can you"
type textarea "x"
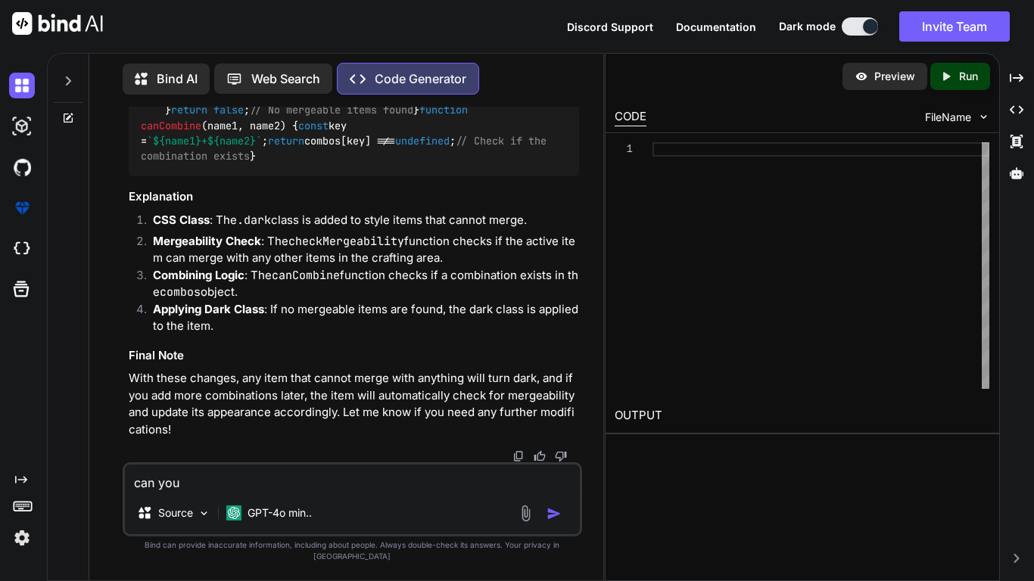
type textarea "can you f"
type textarea "x"
type textarea "can you fi"
type textarea "x"
type textarea "can you fix"
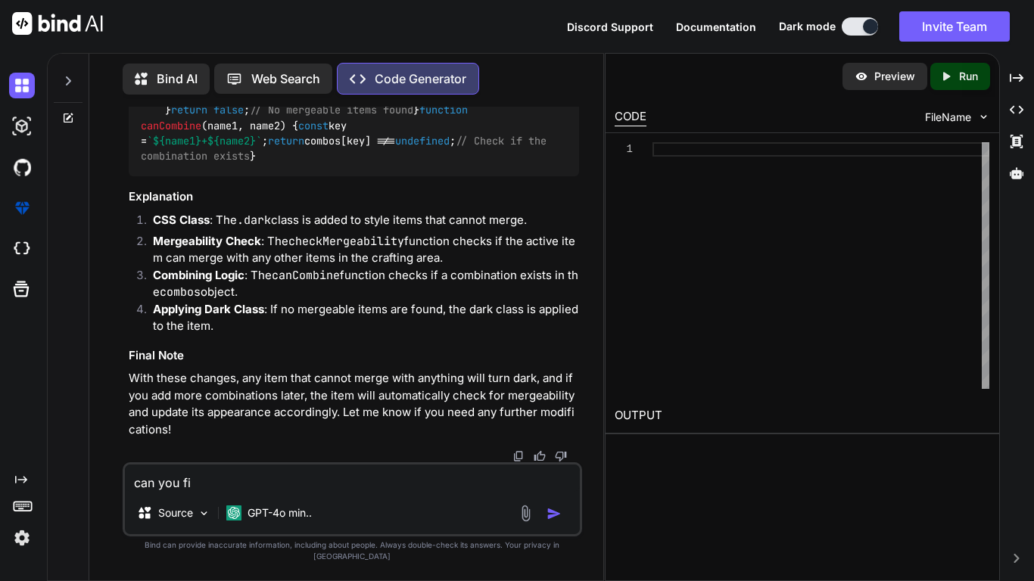
type textarea "x"
type textarea "can you fix"
type textarea "x"
type textarea "can you fix i"
type textarea "x"
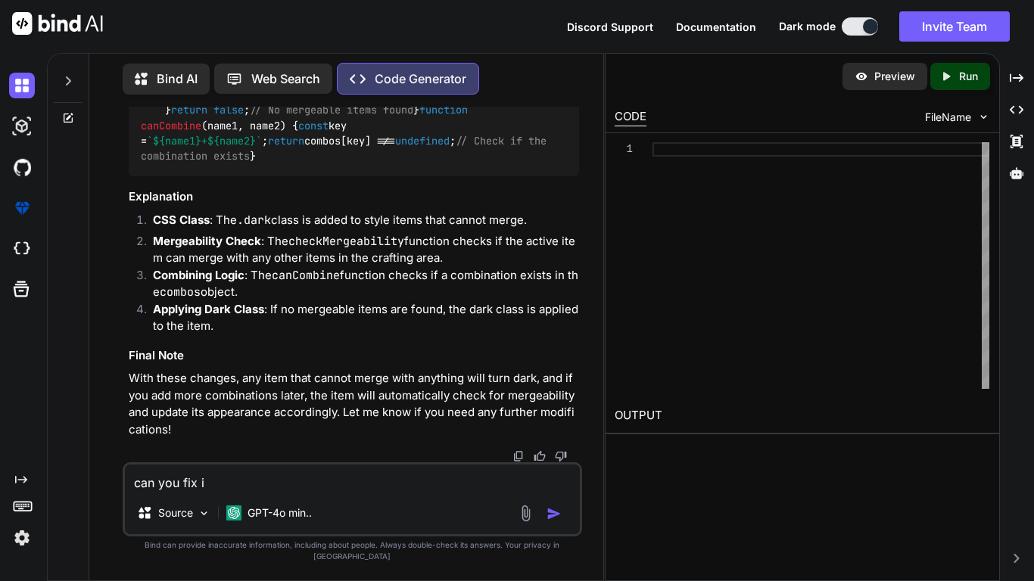
type textarea "can you fix it"
type textarea "x"
type textarea "can you fix it"
type textarea "x"
paste textarea "<!DOCTYPE html> <html lang="en"> <head> <meta charset="UTF-8"> <meta name="view…"
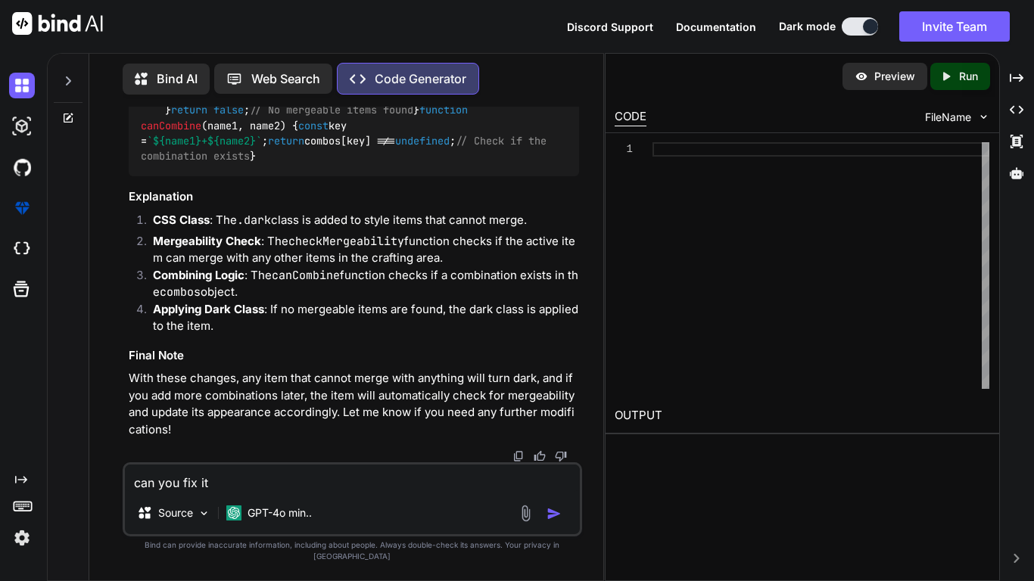
type textarea "can you fix it <!DOCTYPE html> <html lang="en"> <head> <meta charset="UTF-8"> <…"
type textarea "x"
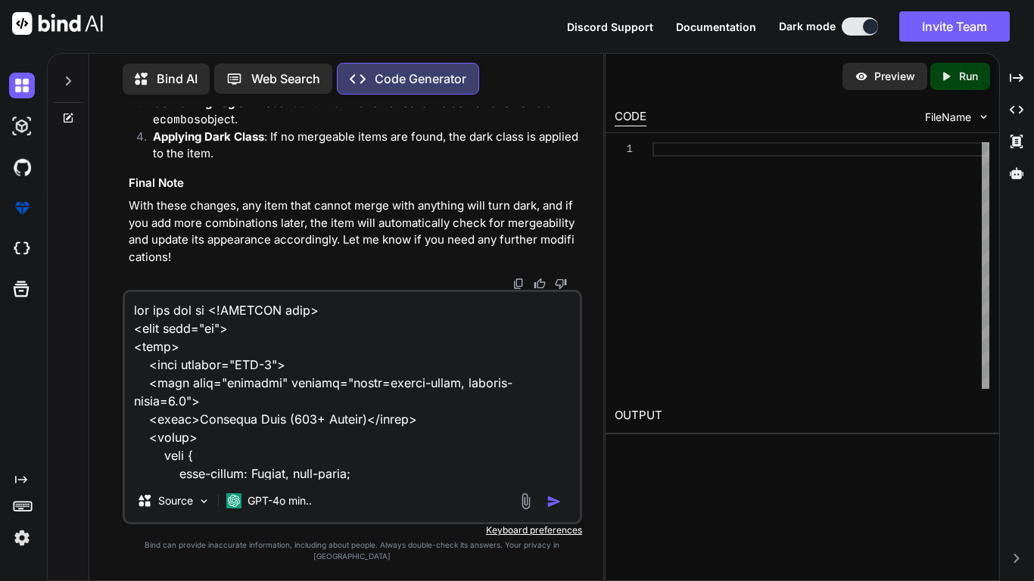
scroll to position [12153, 0]
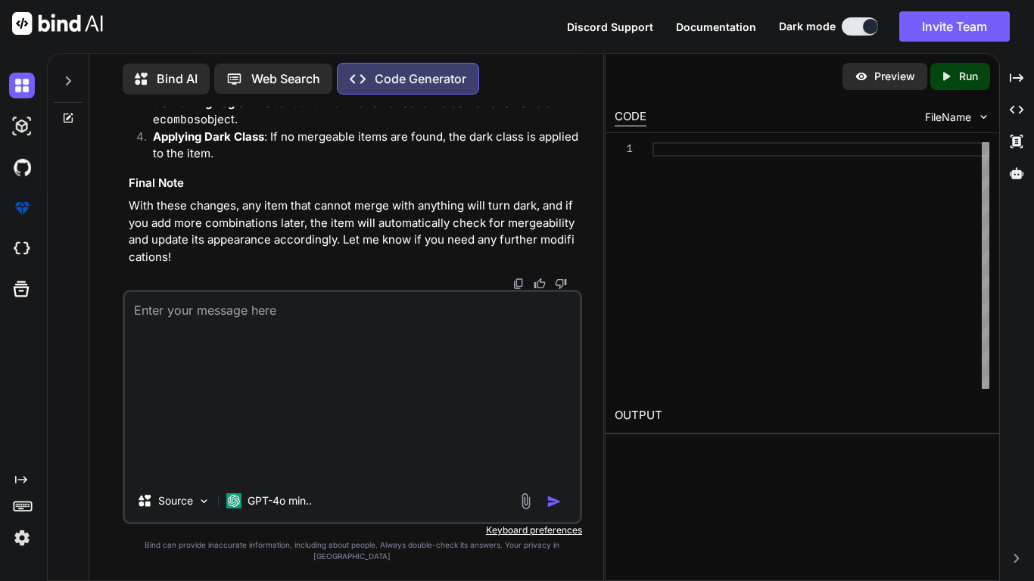
type textarea "x"
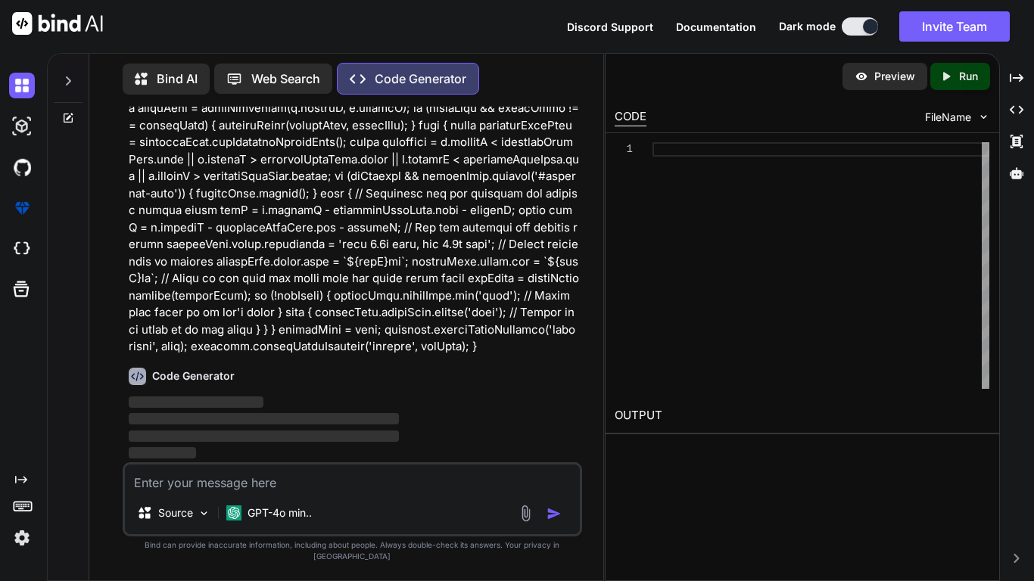
scroll to position [0, 0]
click at [689, 152] on div at bounding box center [820, 265] width 337 height 247
type textarea "document.removeEventListener('mousemove', drag); document.removeEventListener('…"
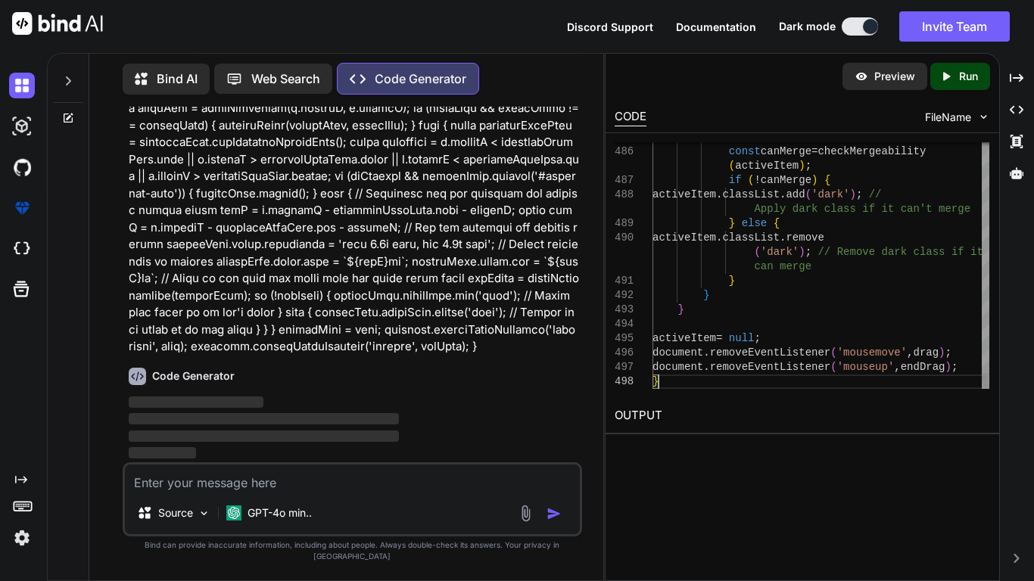
type textarea "x"
type textarea "transition is applied activeItem.style.left = `${newX}px`; activeItem.style.top…"
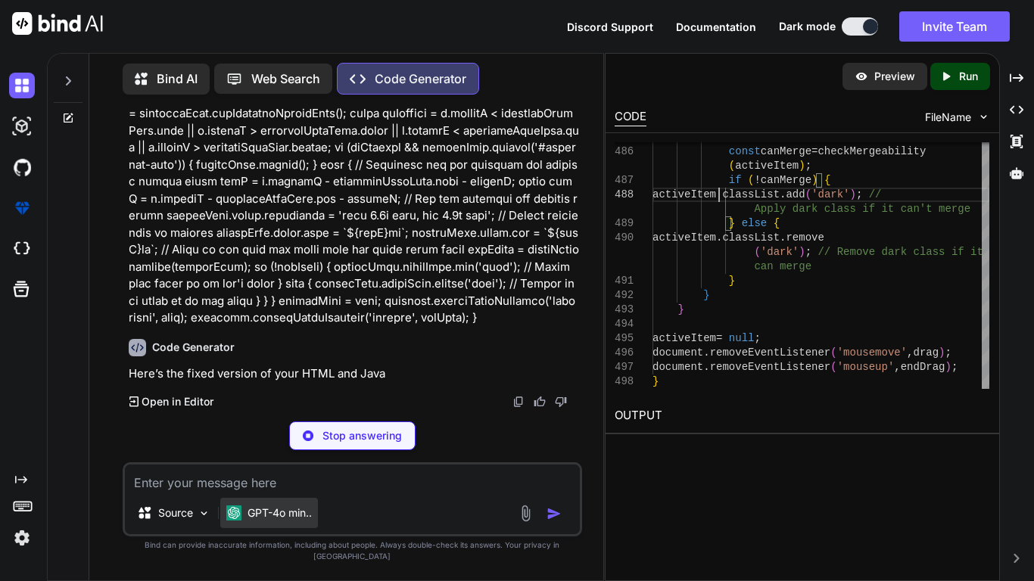
scroll to position [21402, 0]
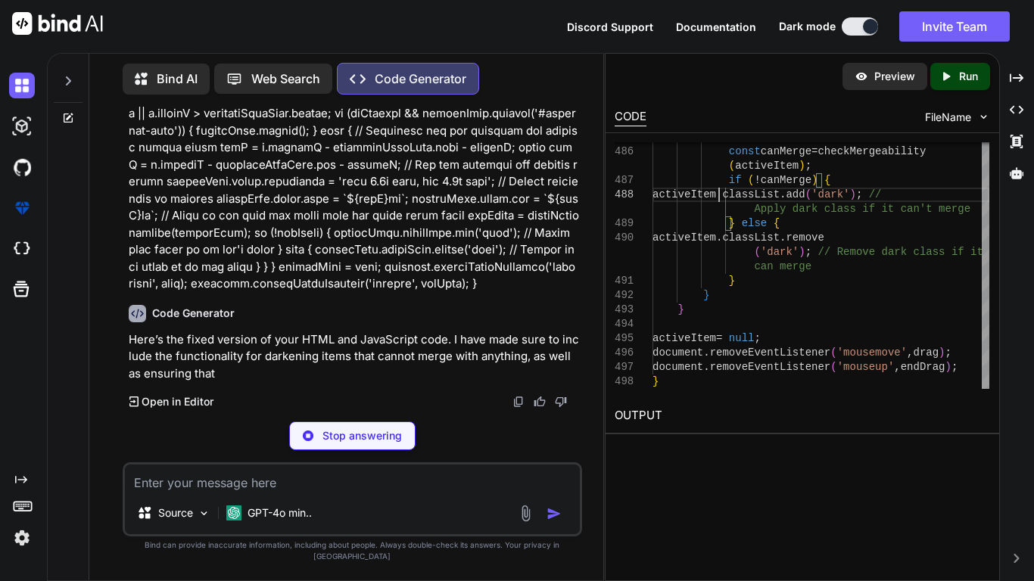
click at [376, 443] on p "Stop answering" at bounding box center [361, 435] width 79 height 15
type textarea "x"
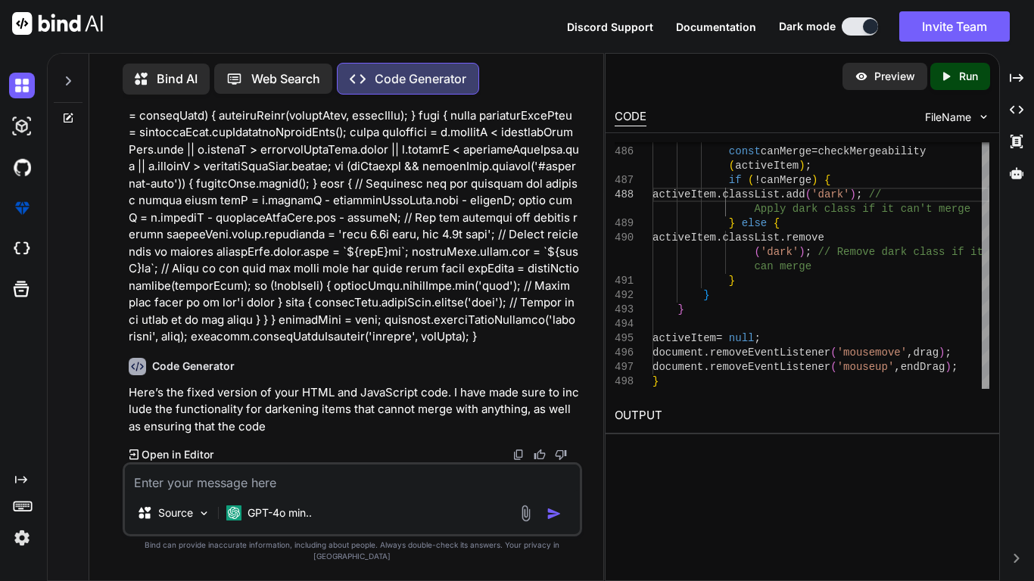
click at [664, 389] on div "486 487 488 489 490 491 492 493 494 495 496 497 498 other items const canMerge …" at bounding box center [802, 265] width 394 height 265
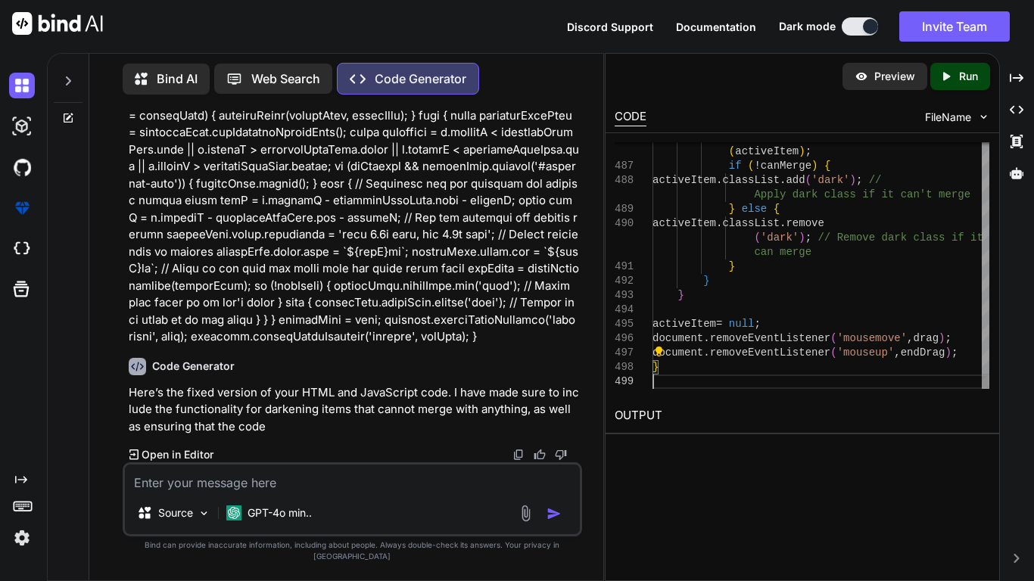
scroll to position [44, 0]
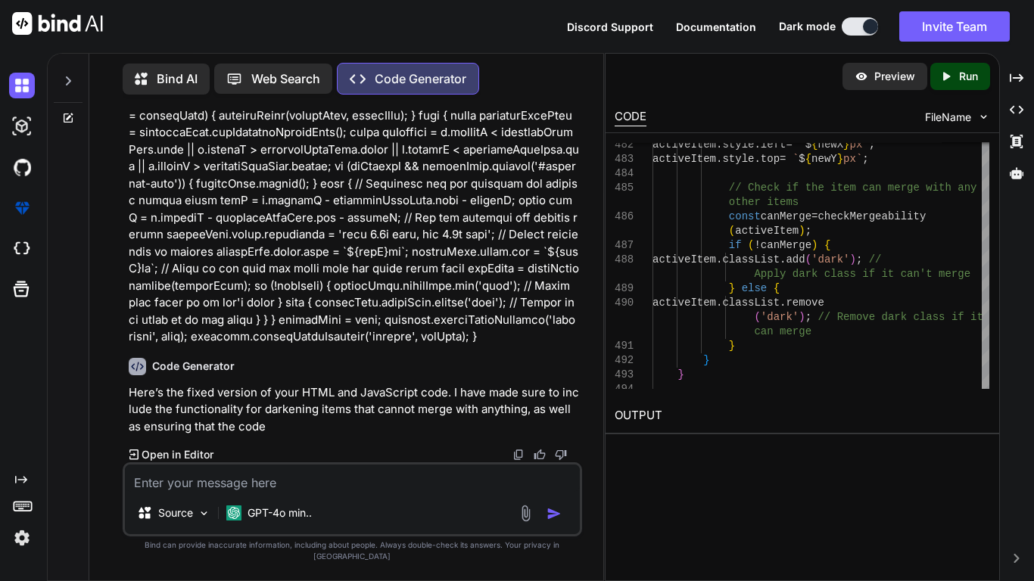
type textarea "item2.classList.remove('active'); } } // Initial load initializeGame(); </scrip…"
click at [789, 111] on div "CODE FileName" at bounding box center [802, 115] width 394 height 33
click at [254, 503] on div "Source GPT-4o min.." at bounding box center [352, 499] width 459 height 74
click at [255, 491] on textarea at bounding box center [352, 478] width 455 height 27
type textarea "c"
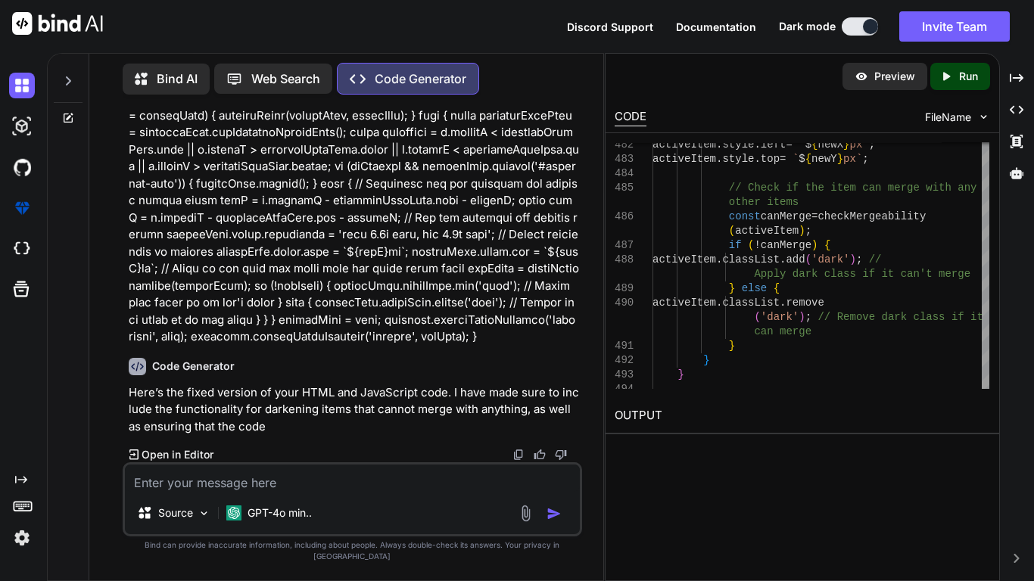
type textarea "x"
type textarea "ca"
type textarea "x"
type textarea "can"
type textarea "x"
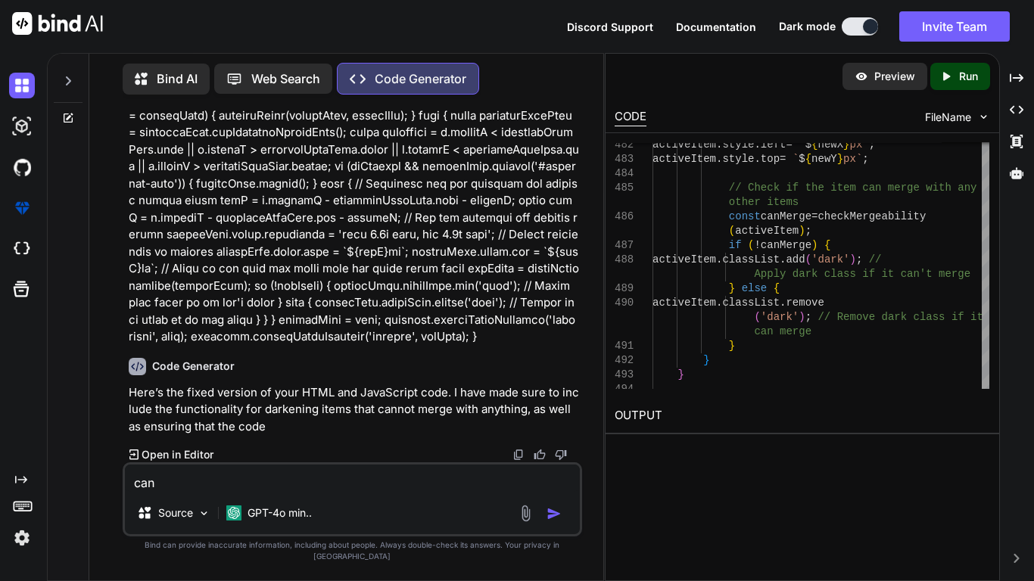
type textarea "can"
type textarea "x"
type textarea "can y"
type textarea "x"
type textarea "can yo"
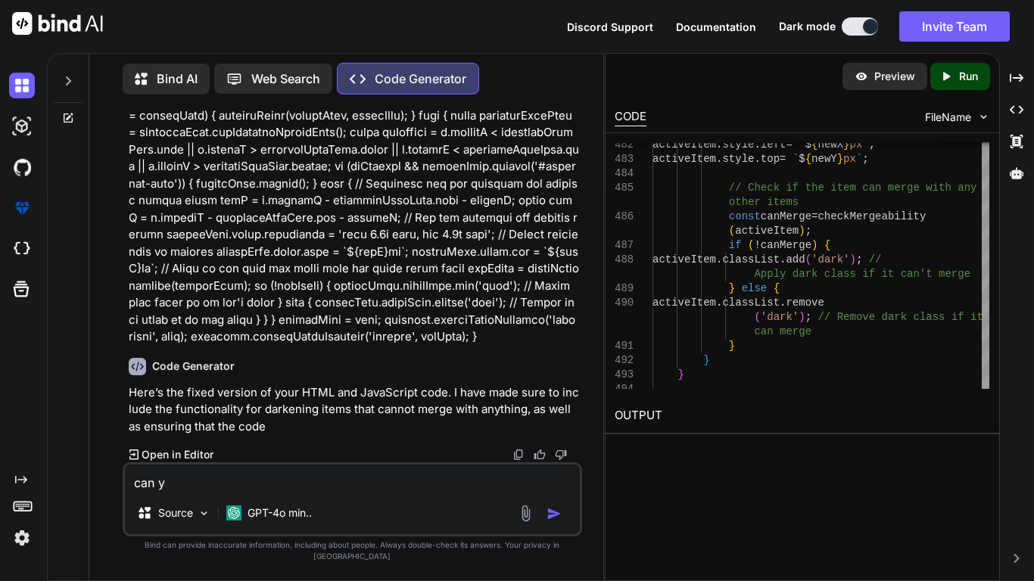
type textarea "x"
type textarea "can you"
type textarea "x"
type textarea "can you"
type textarea "x"
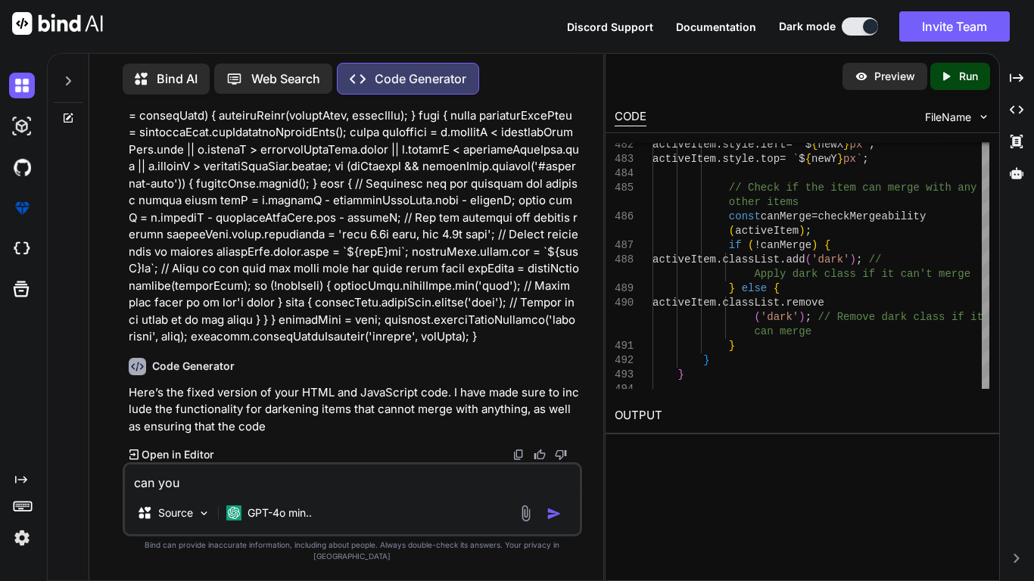
type textarea "can you a"
type textarea "x"
type textarea "can you ac"
type textarea "x"
type textarea "can you acs"
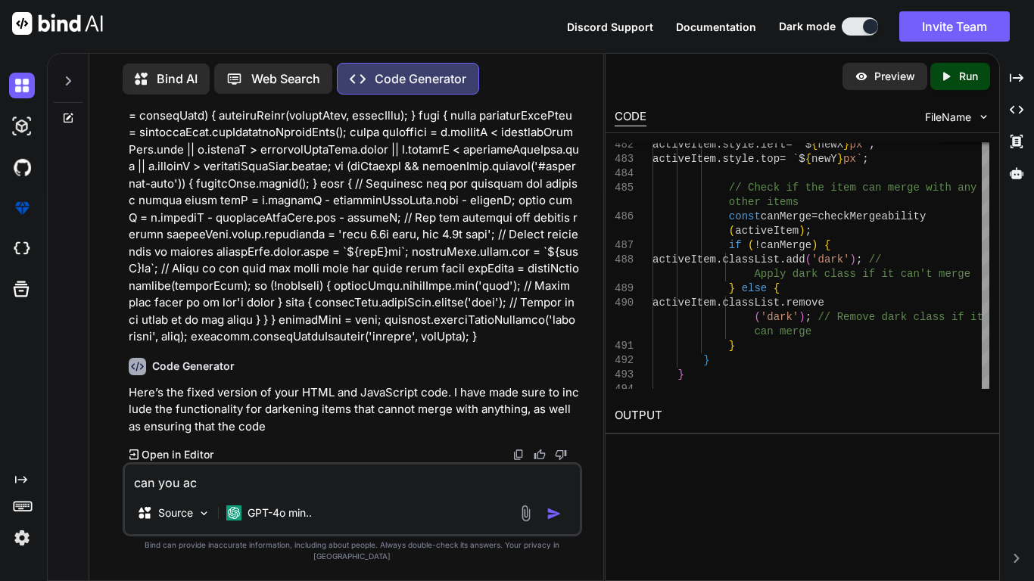
type textarea "x"
type textarea "can you acse"
type textarea "x"
type textarea "can you acses"
type textarea "x"
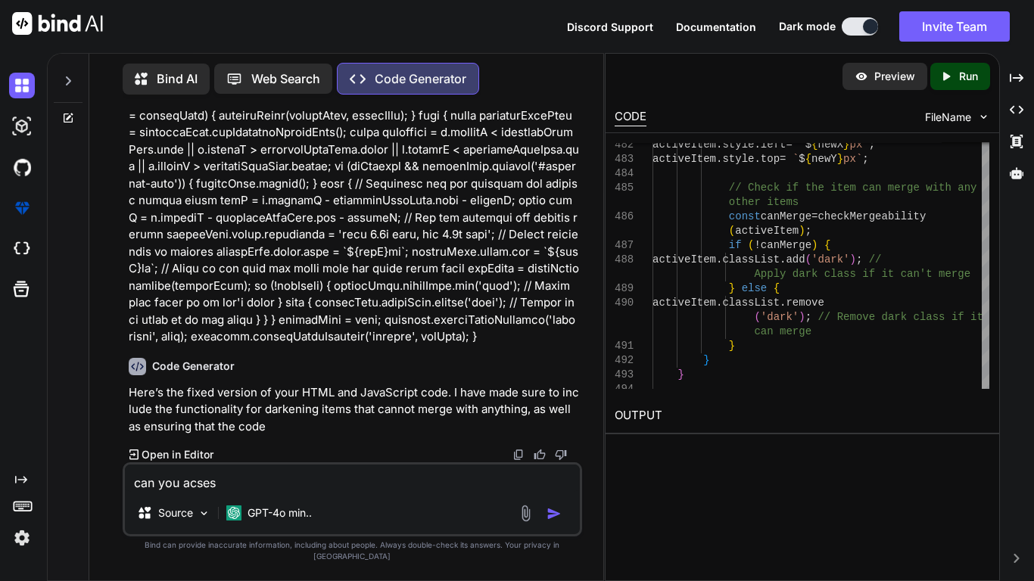
type textarea "can you acsess"
type textarea "x"
type textarea "can you access"
type textarea "x"
type textarea "can you access t"
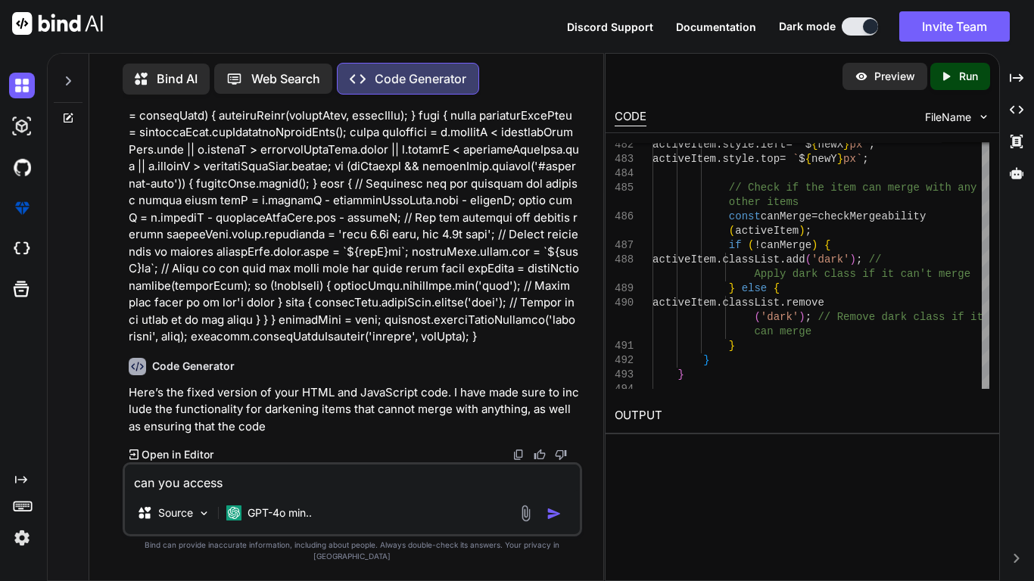
type textarea "x"
type textarea "can you access th"
type textarea "x"
type textarea "can you access the"
type textarea "x"
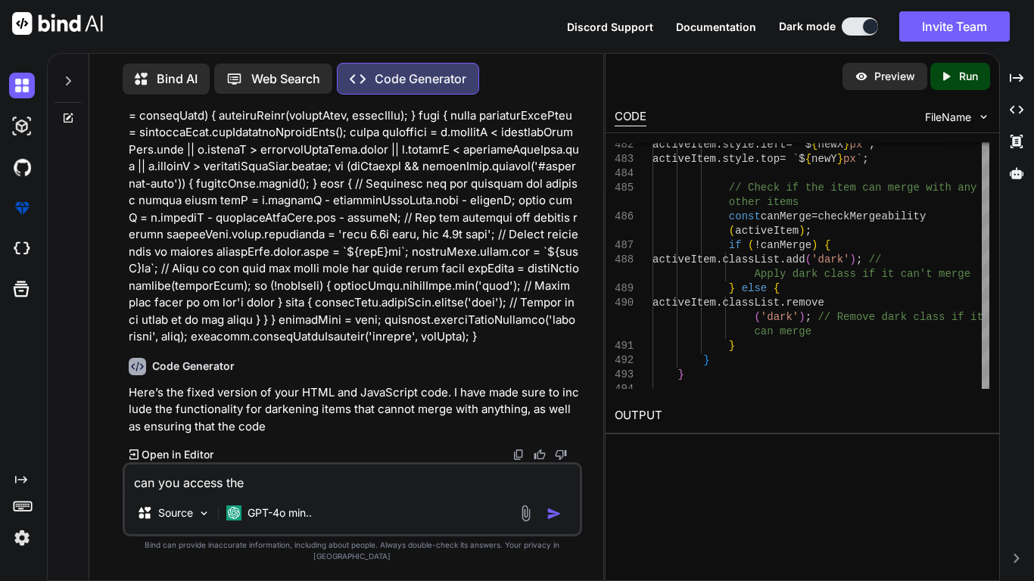
type textarea "can you access the"
type textarea "x"
type textarea "can you access the c"
type textarea "x"
type textarea "can you access the co"
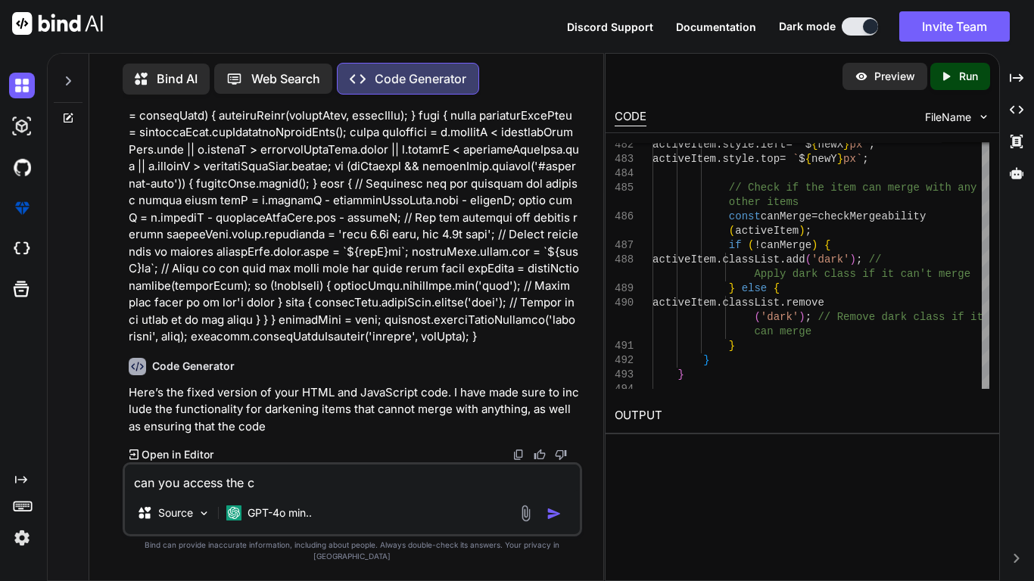
type textarea "x"
type textarea "can you access the cod"
type textarea "x"
type textarea "can you access the code"
type textarea "x"
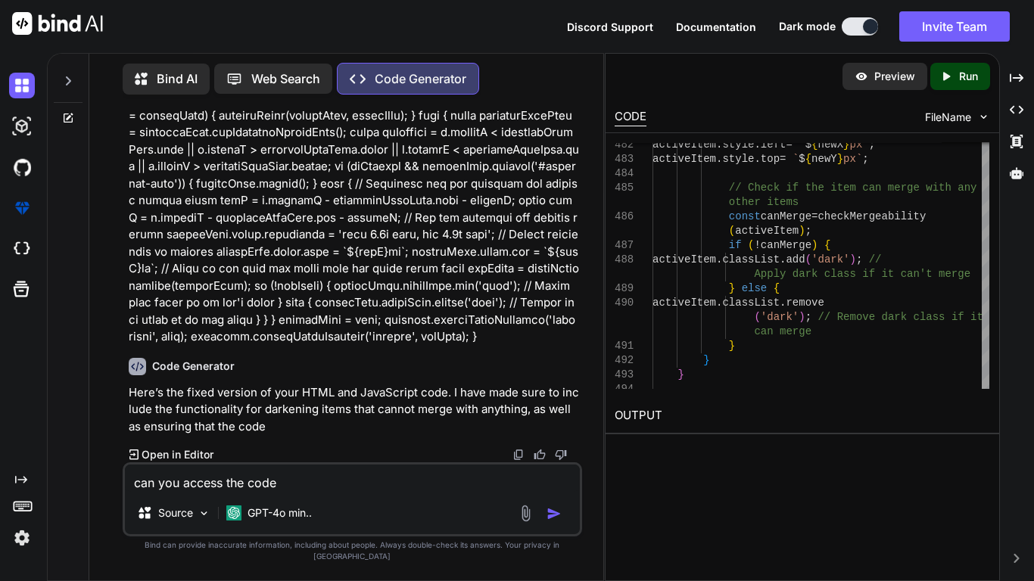
type textarea "can you access the code"
type textarea "x"
type textarea "can you access the code i"
type textarea "x"
type textarea "can you access the code in"
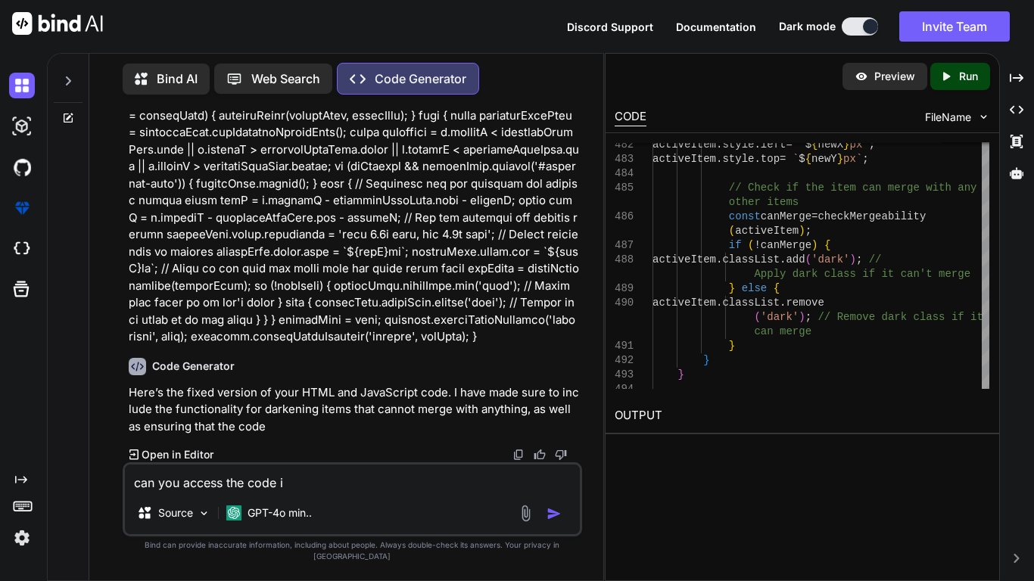
type textarea "x"
type textarea "can you access the code in"
type textarea "x"
type textarea "can you access the code in t"
type textarea "x"
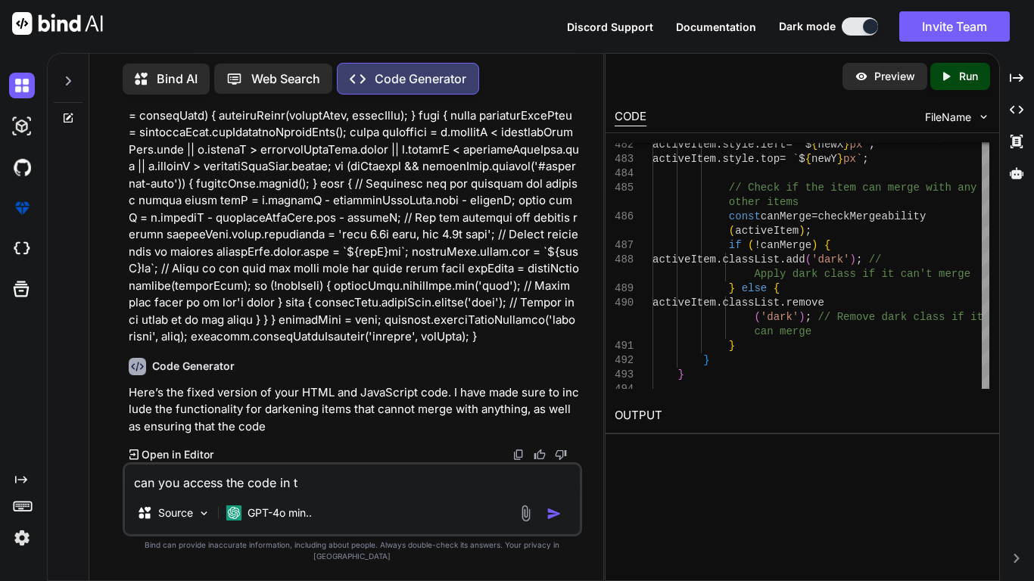
type textarea "can you access the code in th"
type textarea "x"
type textarea "can you access the code in the"
type textarea "x"
type textarea "can you access the code in the"
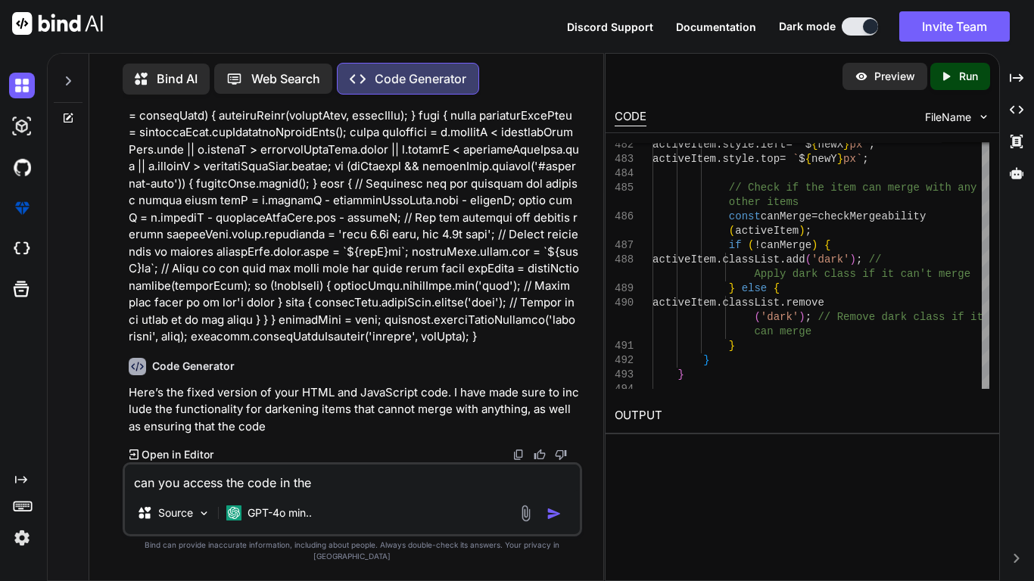
type textarea "x"
type textarea "can you access the code in the s"
type textarea "x"
type textarea "can you access the code in the si"
type textarea "x"
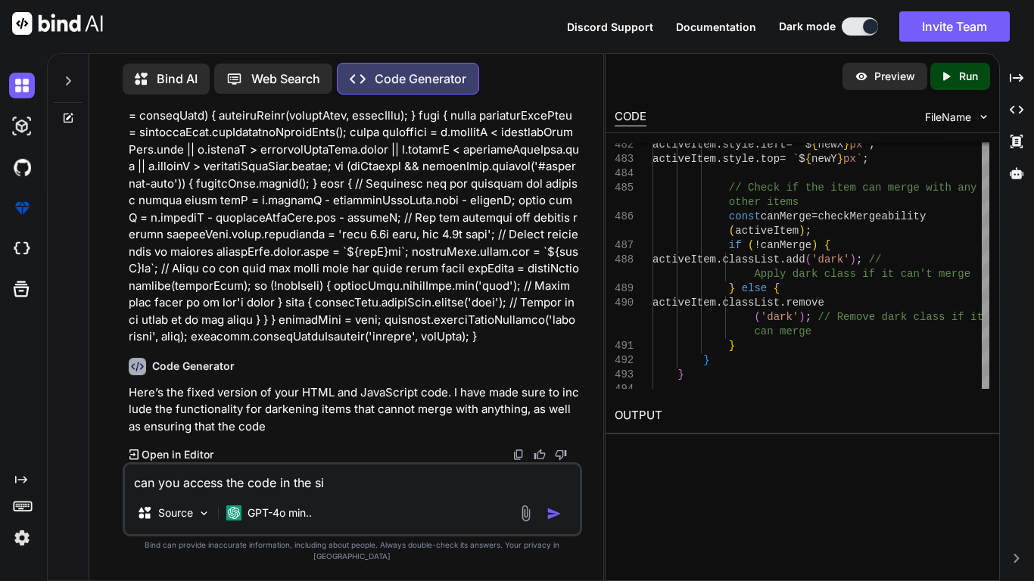
type textarea "can you access the code in the sid"
type textarea "x"
type textarea "can you access the code in the side"
type textarea "x"
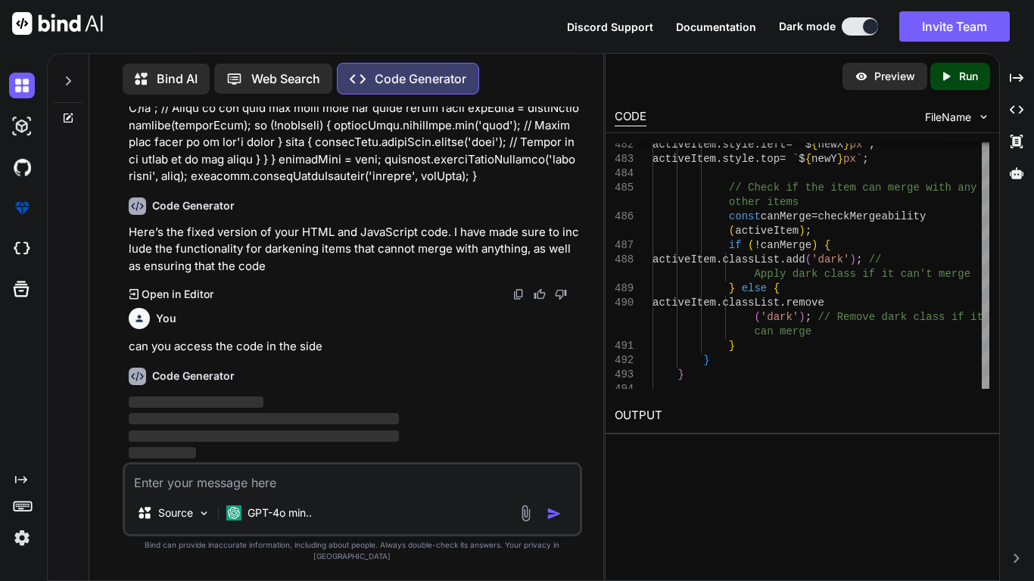
scroll to position [21572, 0]
click at [932, 111] on span "FileName" at bounding box center [948, 117] width 46 height 15
click at [1013, 176] on icon at bounding box center [1017, 172] width 14 height 11
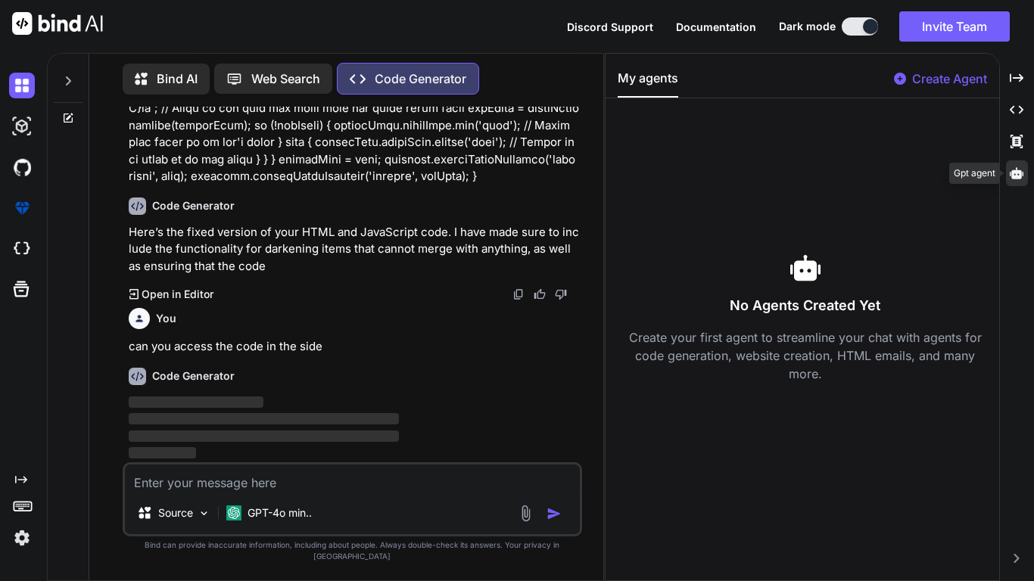
click at [1013, 176] on icon at bounding box center [1017, 172] width 14 height 11
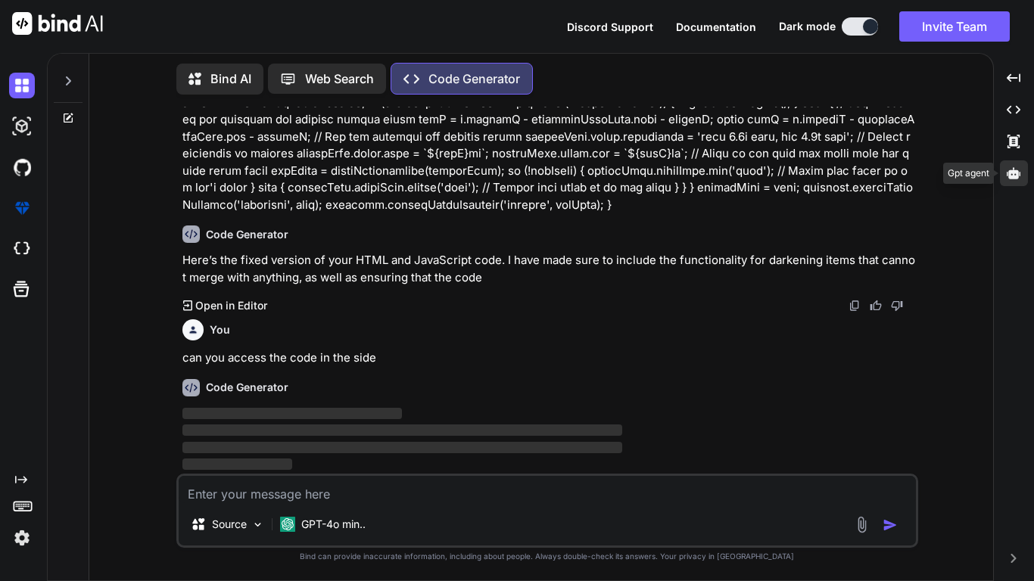
click at [1013, 176] on icon at bounding box center [1014, 172] width 14 height 11
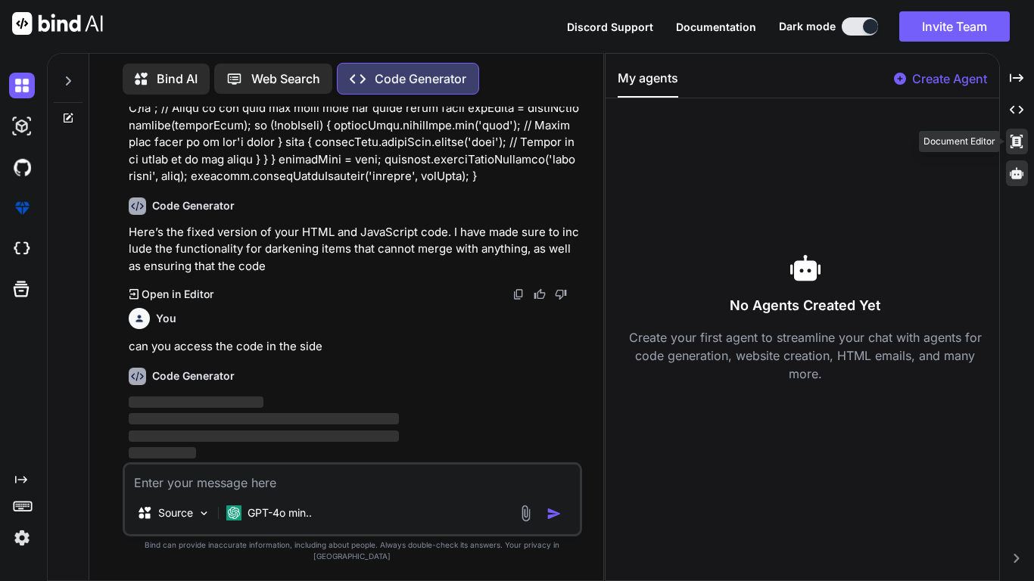
click at [1023, 145] on div "Created with Pixso." at bounding box center [1017, 142] width 22 height 26
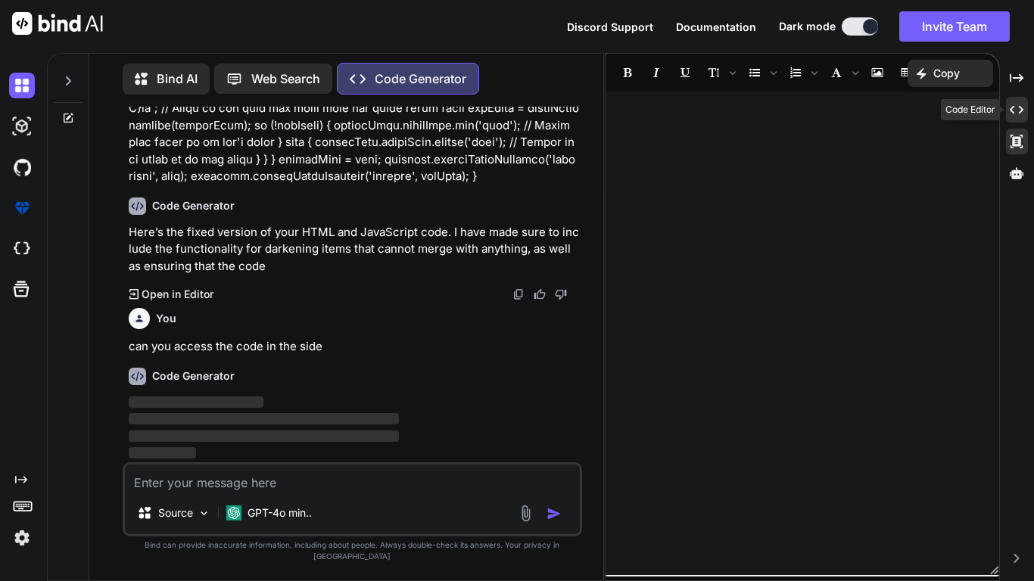
click at [1022, 119] on div "Created with Pixso." at bounding box center [1017, 110] width 22 height 26
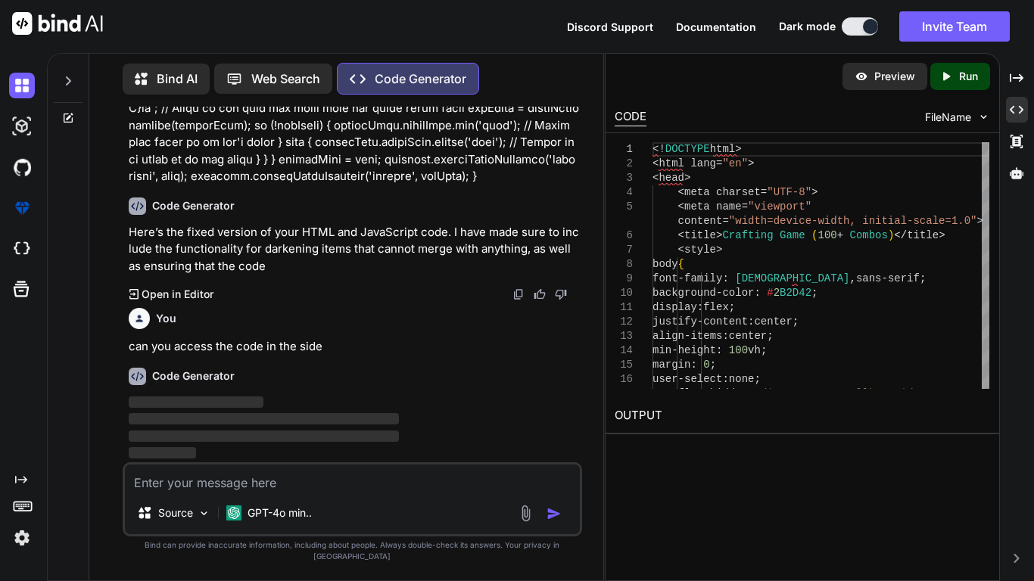
click at [478, 275] on p "Here’s the fixed version of your HTML and JavaScript code. I have made sure to …" at bounding box center [354, 249] width 450 height 51
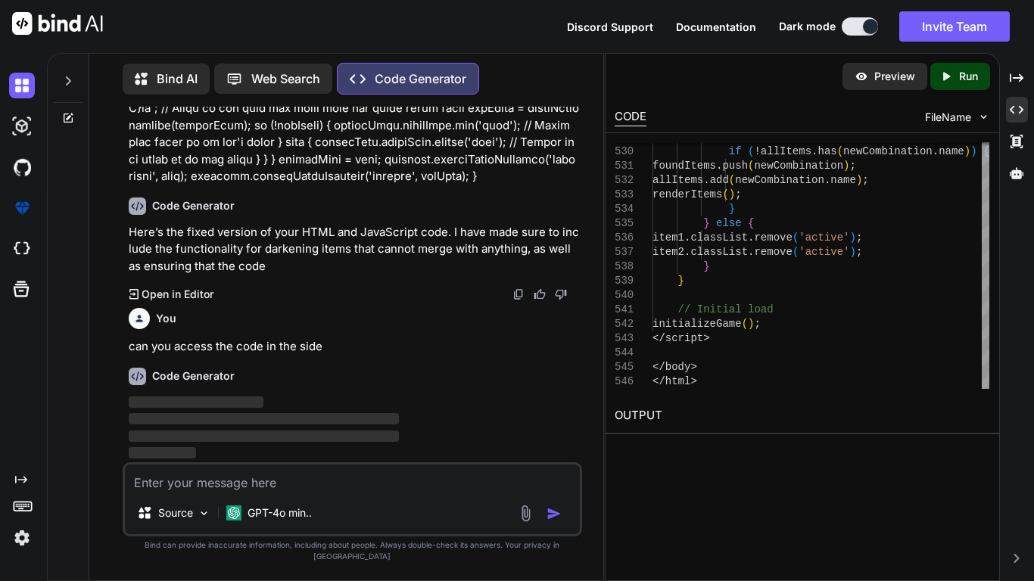
click at [337, 442] on span "‌" at bounding box center [264, 436] width 270 height 11
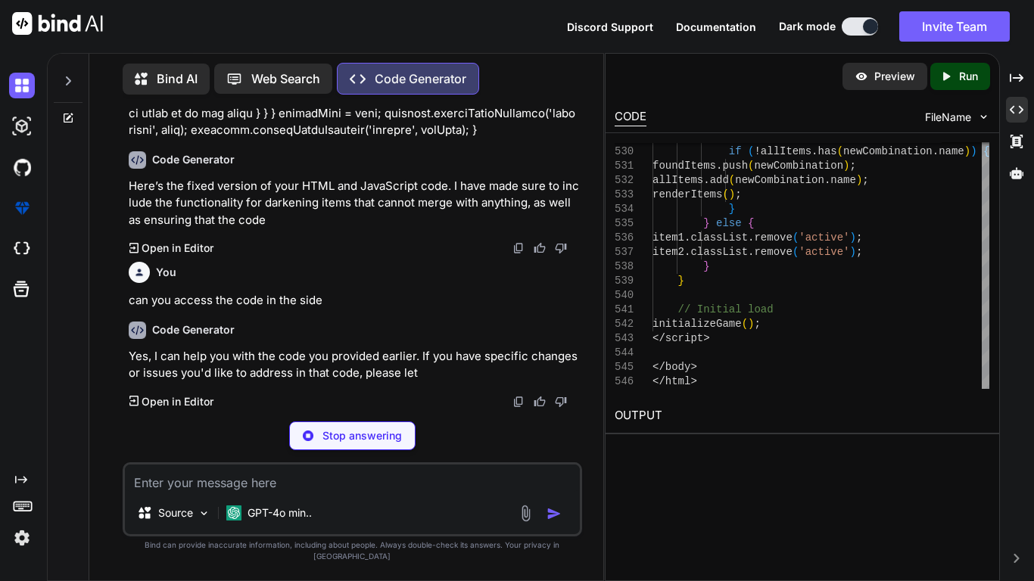
type textarea "x"
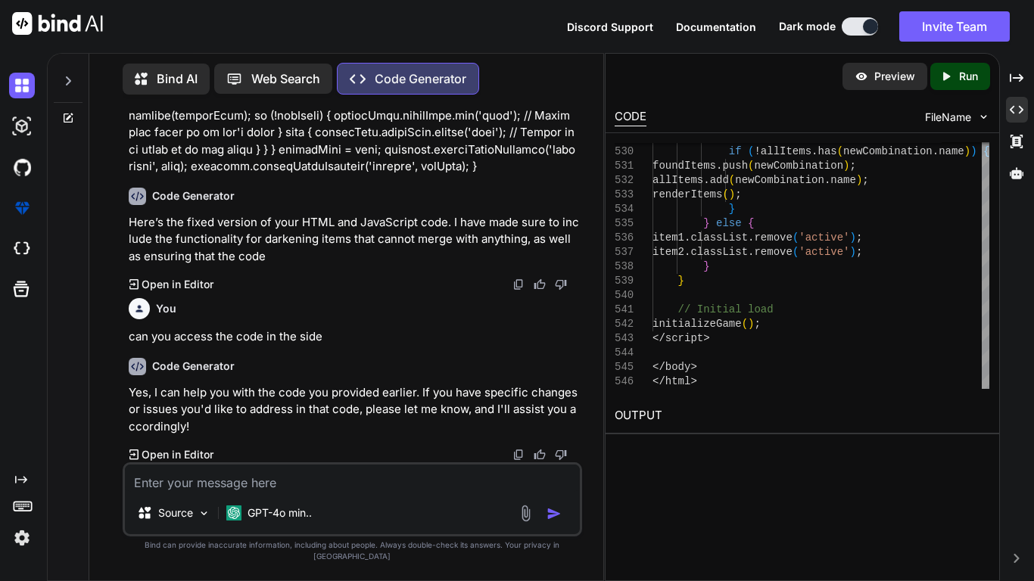
scroll to position [21582, 0]
click at [300, 492] on textarea at bounding box center [352, 478] width 455 height 27
type textarea "c"
type textarea "x"
type textarea "ca"
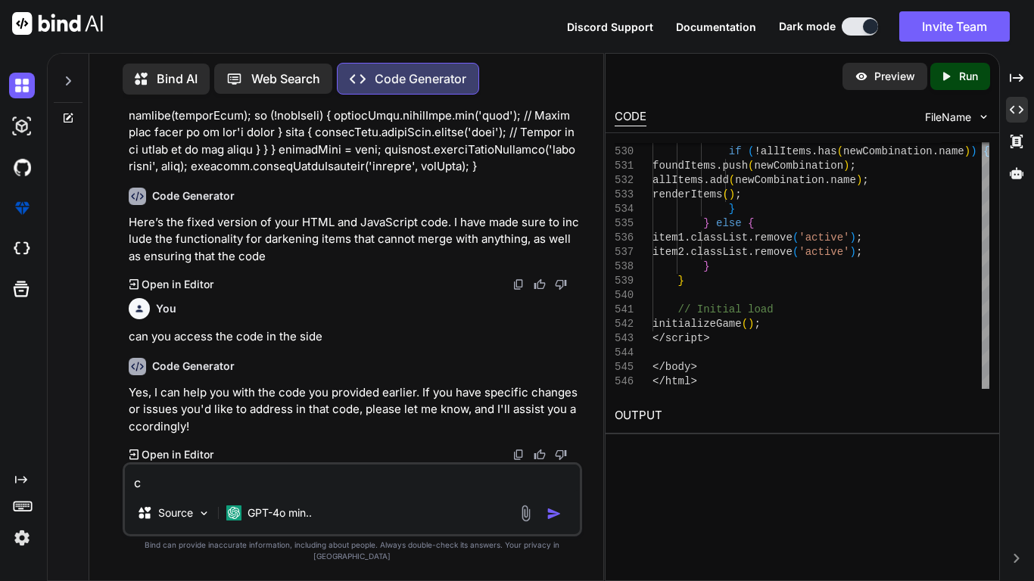
type textarea "x"
type textarea "can"
type textarea "x"
type textarea "can"
type textarea "x"
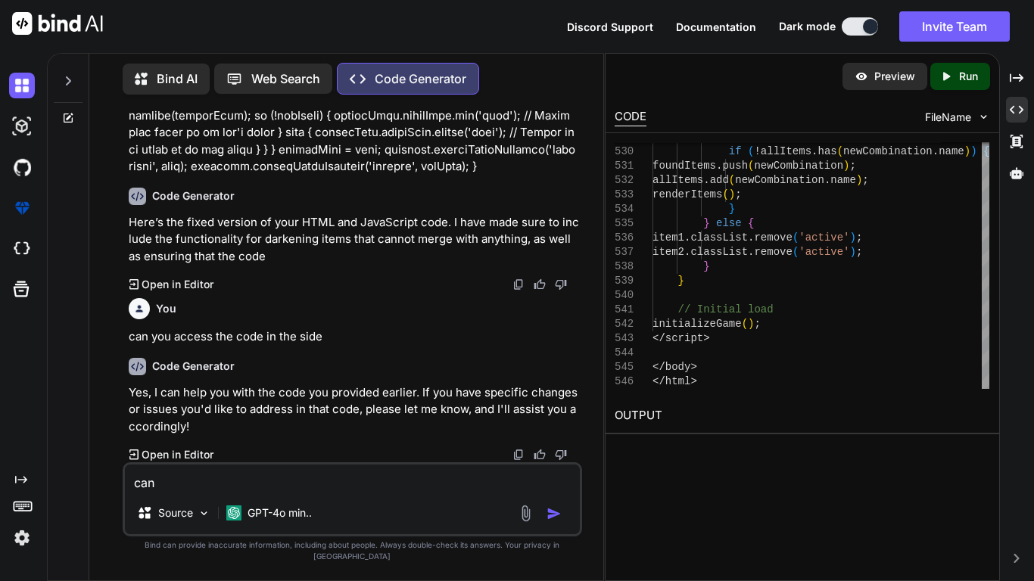
type textarea "can y"
type textarea "x"
type textarea "can yo"
type textarea "x"
type textarea "can you"
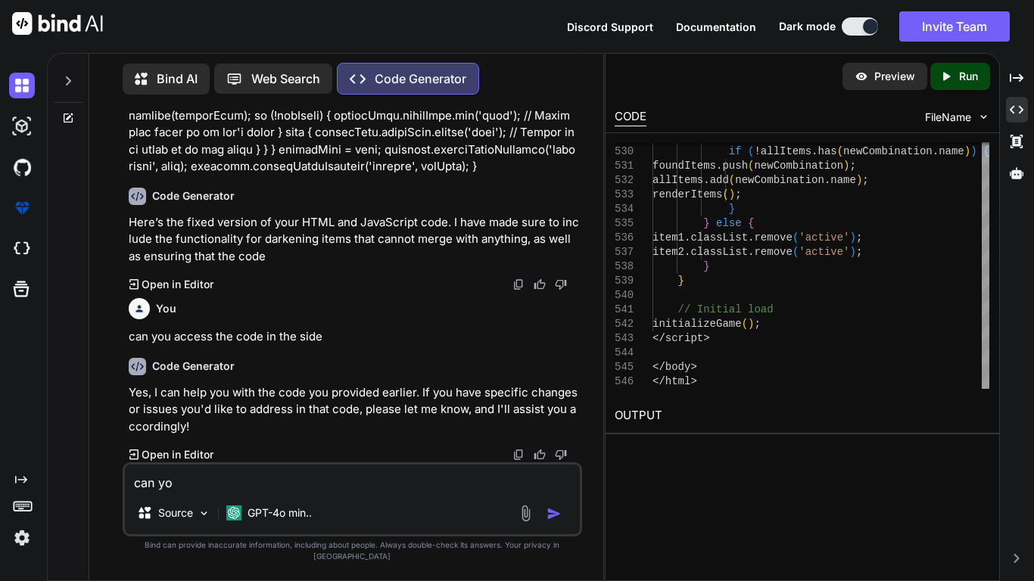
type textarea "x"
type textarea "can you"
type textarea "x"
type textarea "can you f"
type textarea "x"
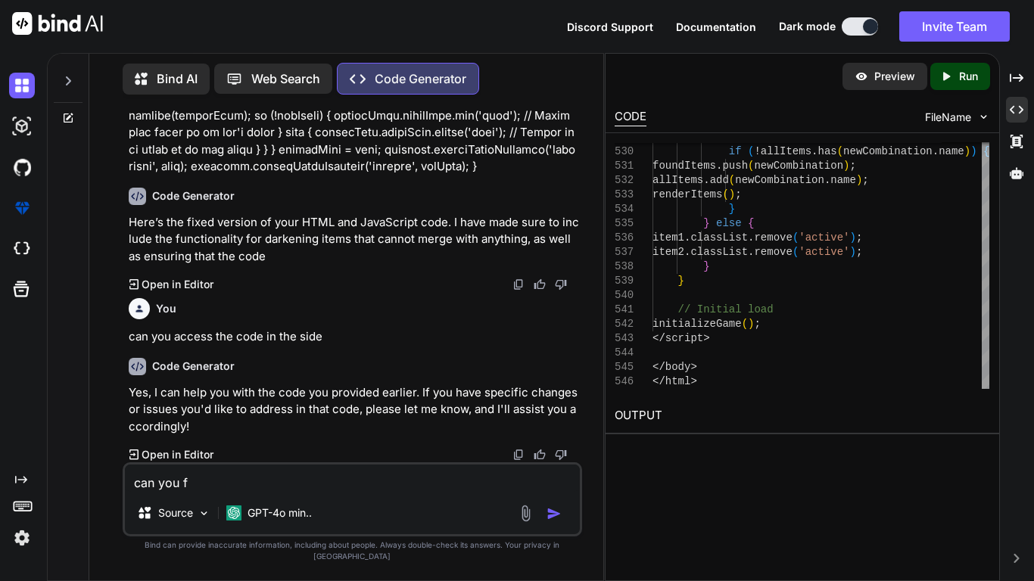
type textarea "can you fi"
type textarea "x"
type textarea "can you fix"
type textarea "x"
type textarea "can you fix"
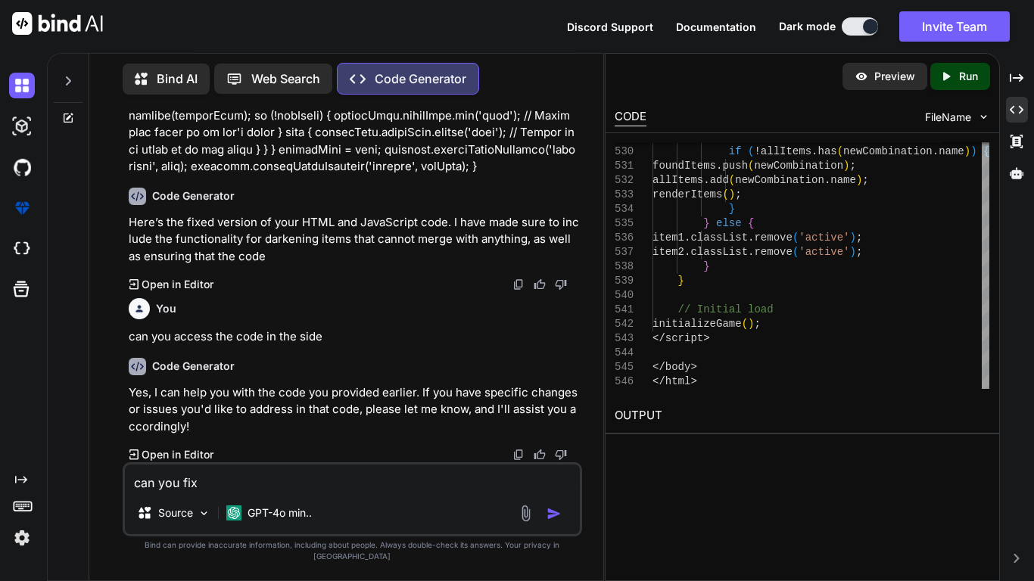
type textarea "x"
type textarea "can you fix i"
type textarea "x"
type textarea "can you fix it"
type textarea "x"
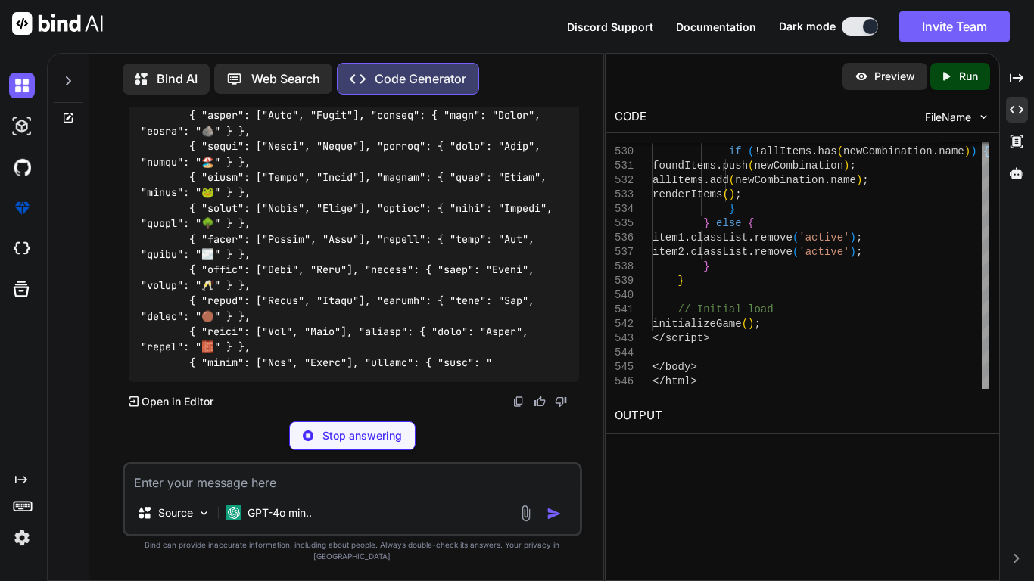
scroll to position [24082, 0]
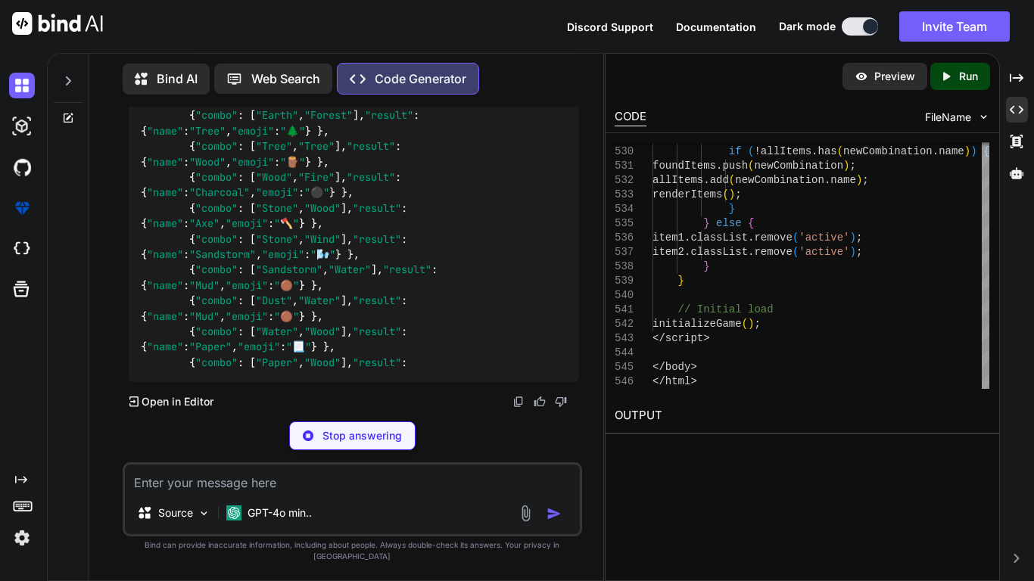
scroll to position [25393, 0]
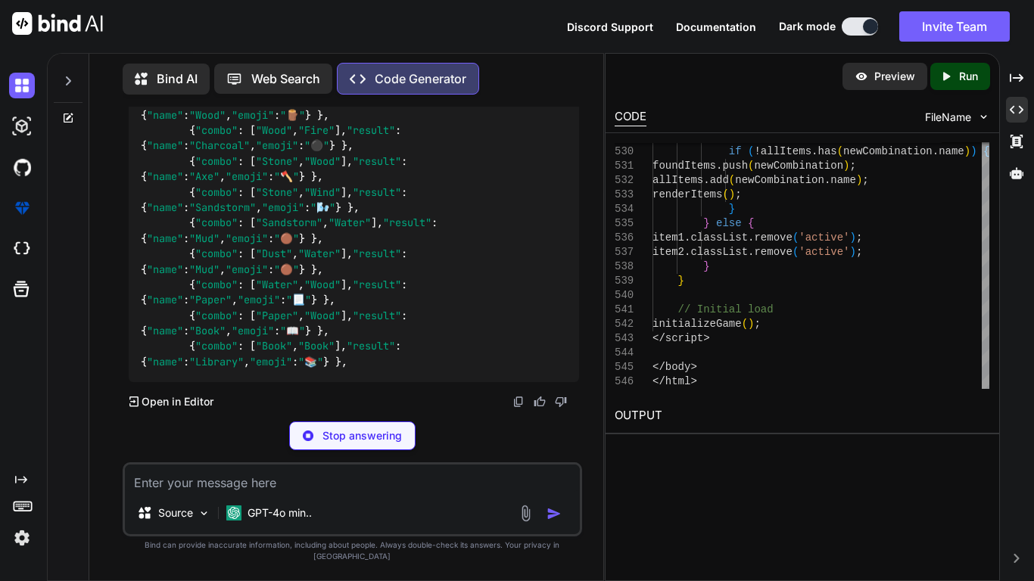
click at [321, 450] on div "Stop answering" at bounding box center [352, 436] width 126 height 29
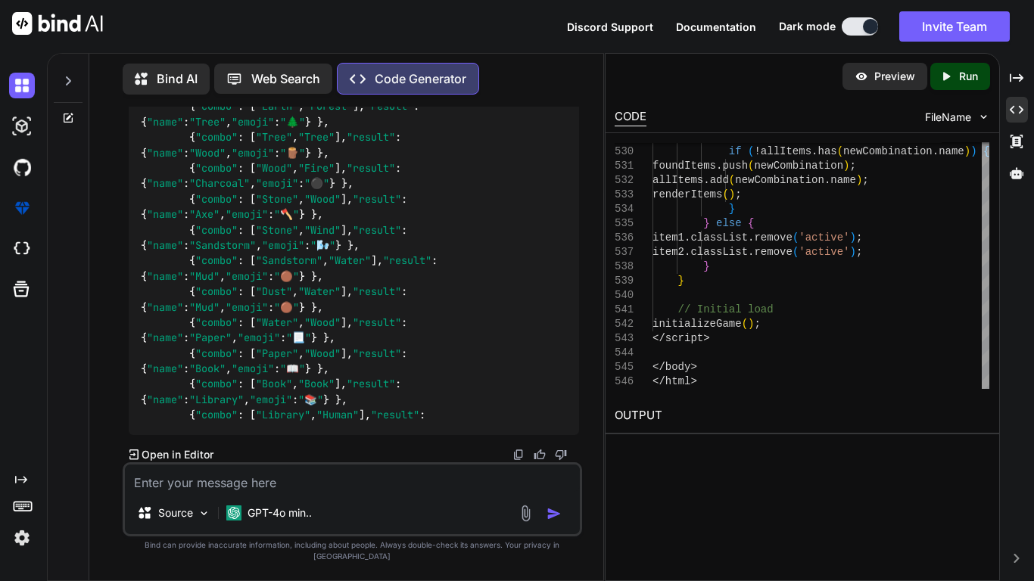
type textarea "x"
click at [332, 487] on textarea at bounding box center [352, 478] width 455 height 27
type textarea "r"
type textarea "x"
type textarea "re"
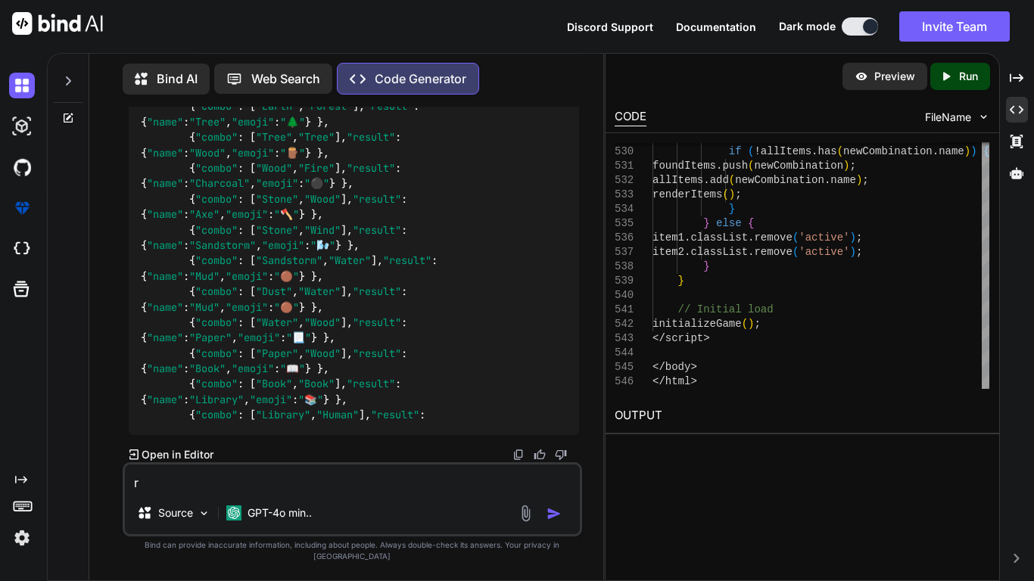
type textarea "x"
type textarea "red"
type textarea "x"
type textarea "redo"
type textarea "x"
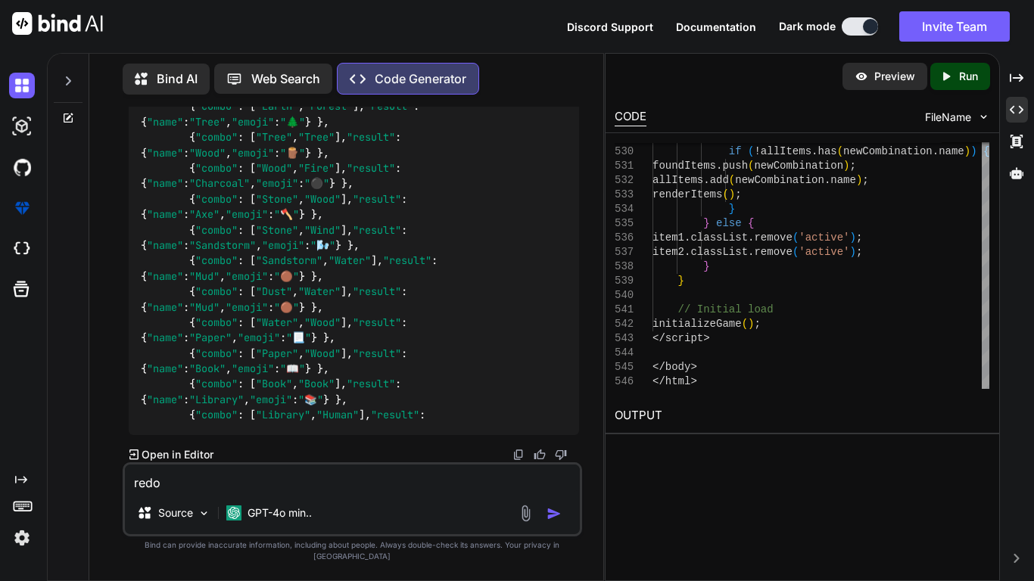
type textarea "redo"
type textarea "x"
type textarea "redo t"
type textarea "x"
type textarea "redo th"
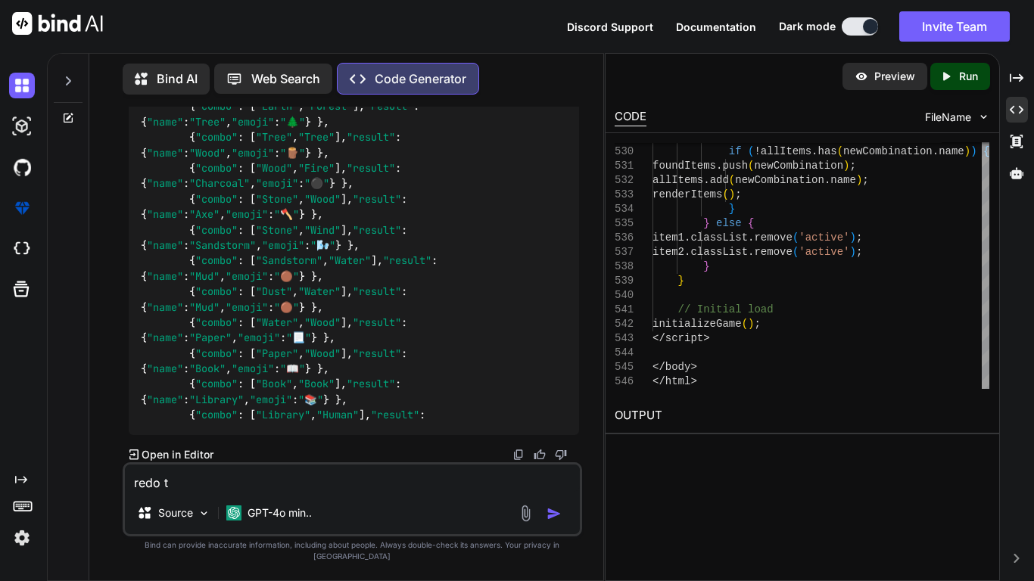
type textarea "x"
type textarea "redo the"
type textarea "x"
type textarea "redo the"
type textarea "x"
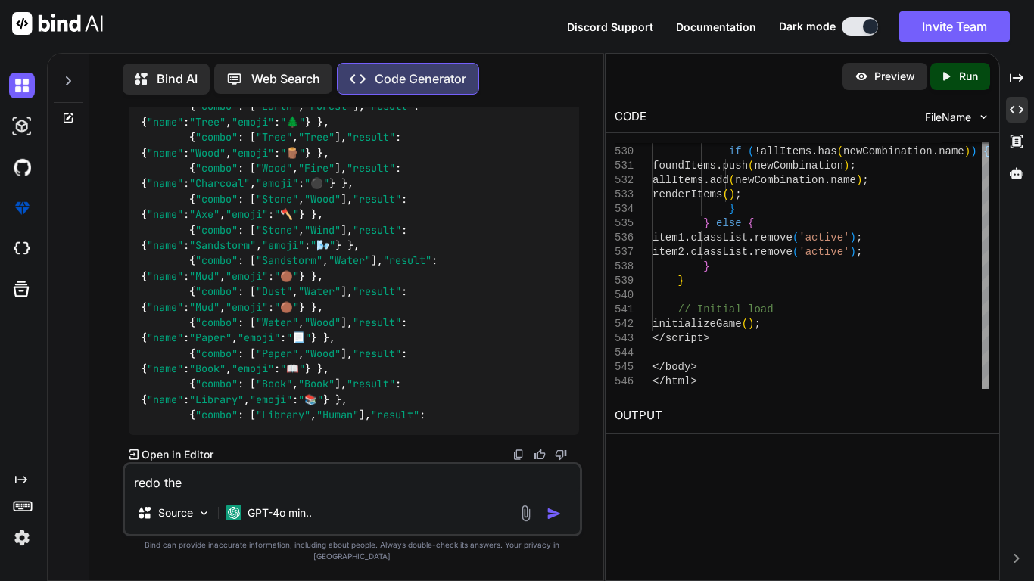
type textarea "redo the l"
type textarea "x"
type textarea "redo the la"
type textarea "x"
type textarea "redo the las"
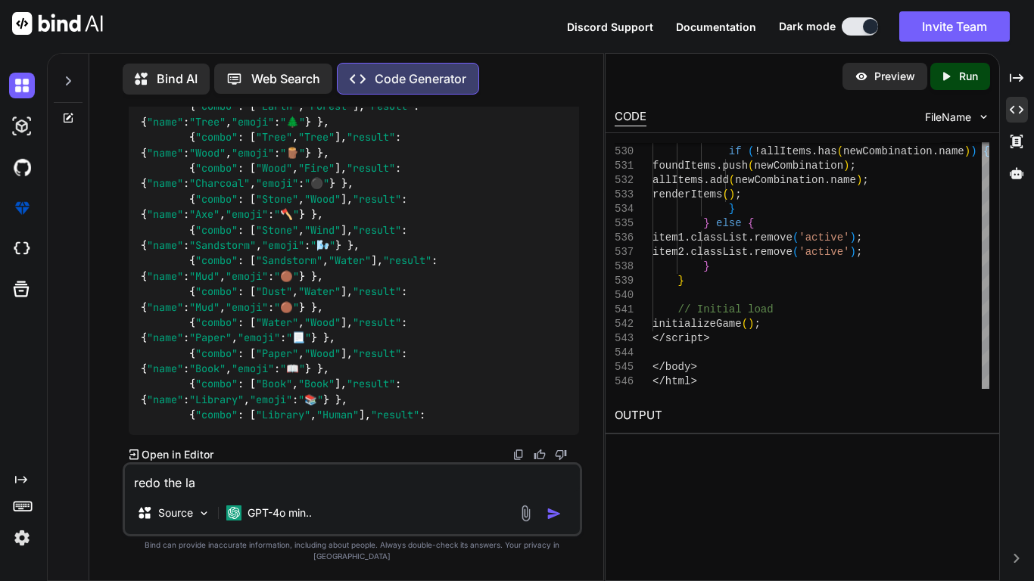
type textarea "x"
type textarea "redo the last"
type textarea "x"
type textarea "redo the last"
type textarea "x"
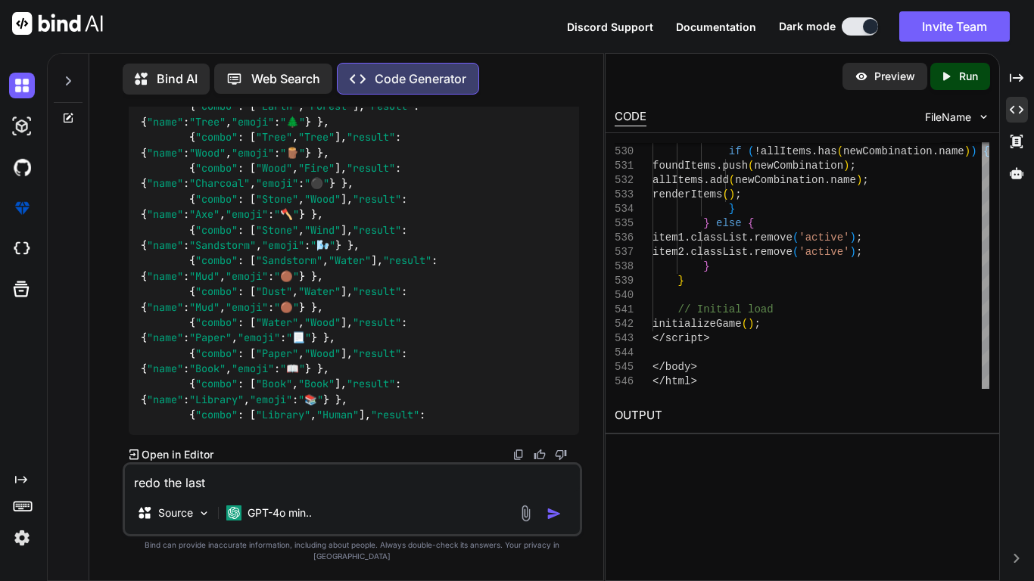
type textarea "redo the last r"
type textarea "x"
type textarea "redo the last re"
type textarea "x"
type textarea "redo the last req"
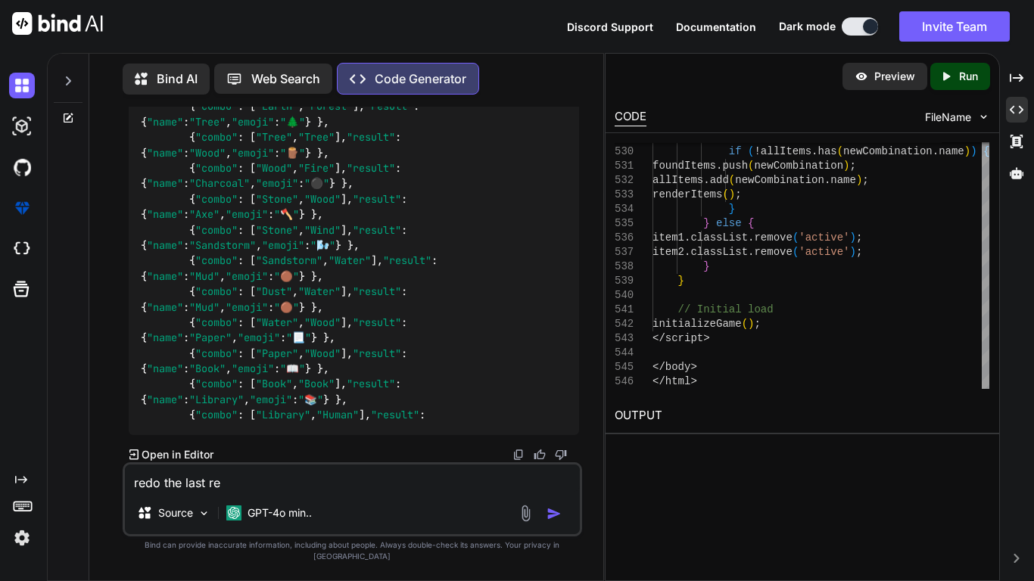
type textarea "x"
type textarea "redo the last requ"
type textarea "x"
type textarea "redo the last reque"
type textarea "x"
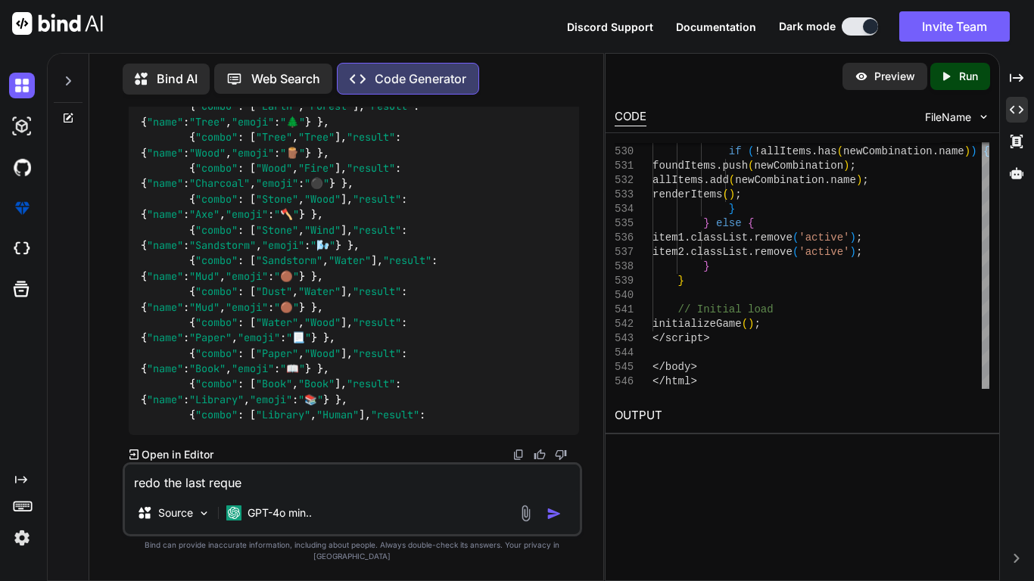
type textarea "redo the last reques"
type textarea "x"
type textarea "redo the last request"
type textarea "x"
type textarea "redo the last request"
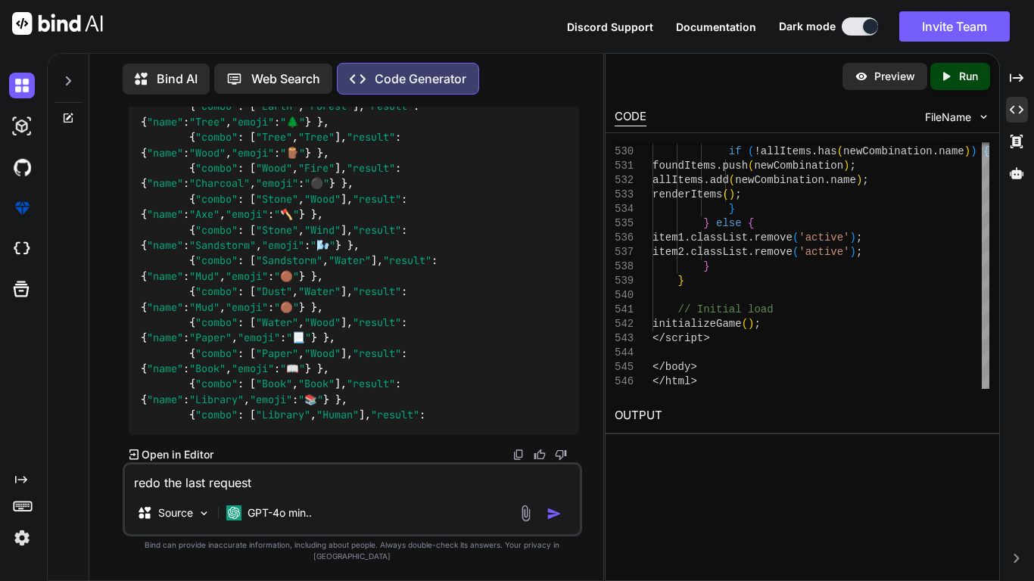
type textarea "x"
type textarea "redo the last request b"
type textarea "x"
type textarea "redo the last request bu"
type textarea "x"
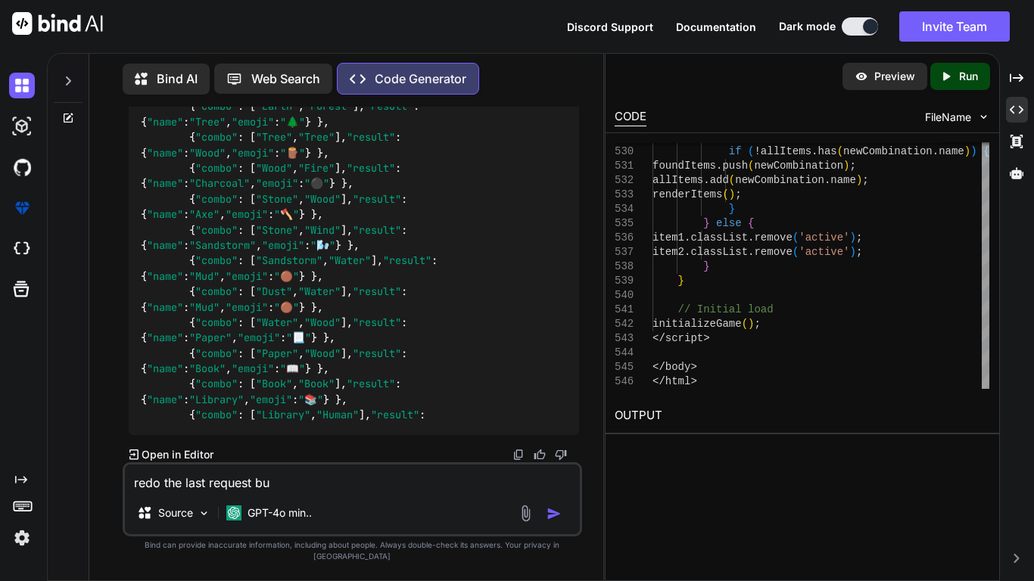
type textarea "redo the last request but"
type textarea "x"
type textarea "redo the last request but"
type textarea "x"
type textarea "redo the last request but e"
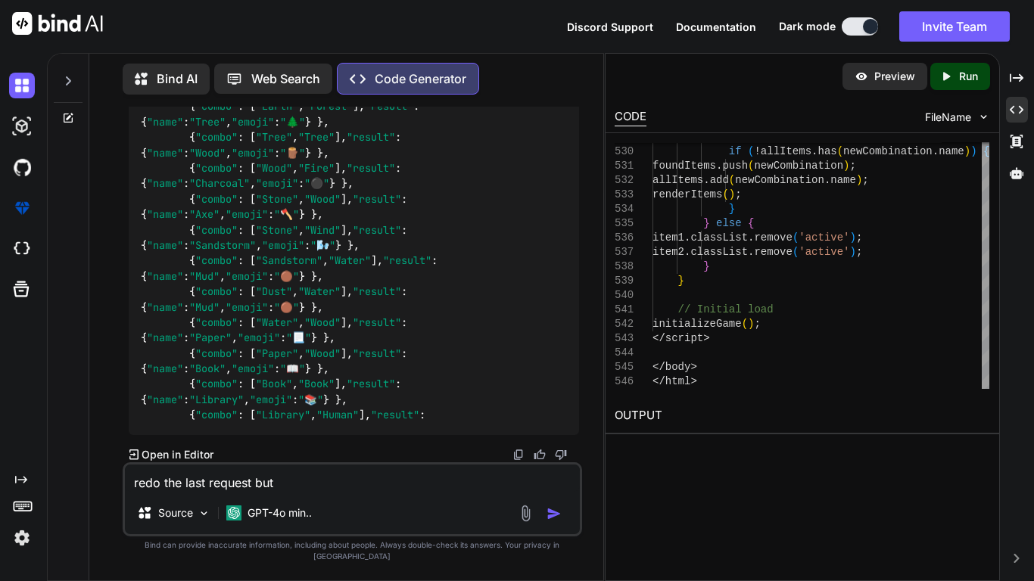
type textarea "x"
type textarea "redo the last request but ex"
type textarea "x"
type textarea "redo the last request but exc"
type textarea "x"
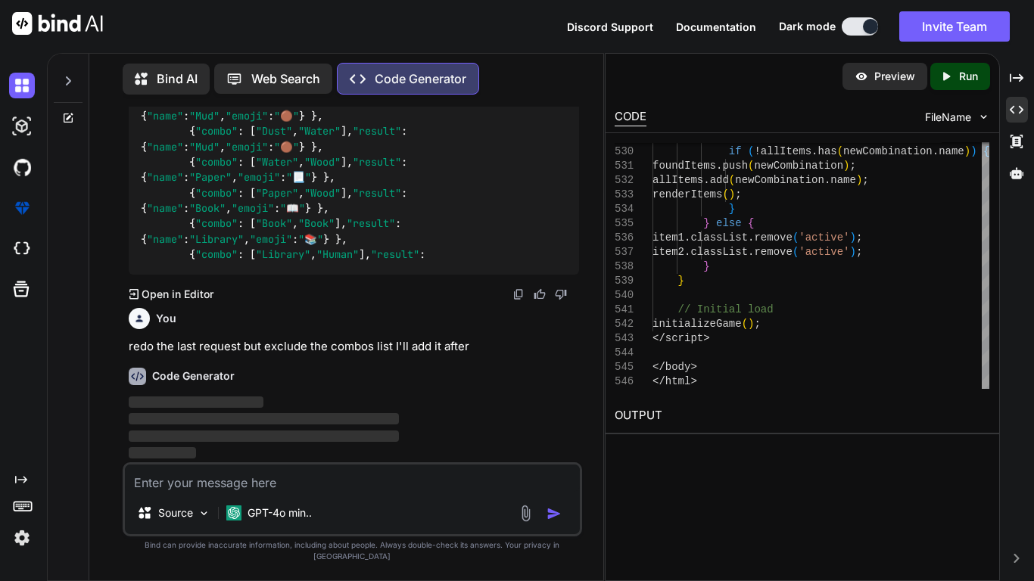
scroll to position [25578, 0]
click at [241, 409] on span "‌" at bounding box center [196, 402] width 135 height 14
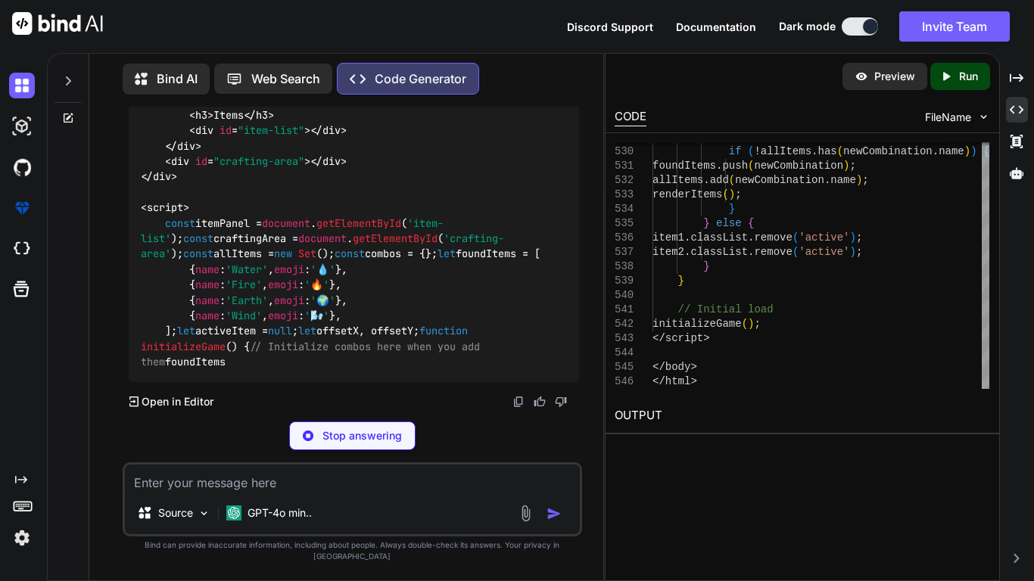
scroll to position [27577, 0]
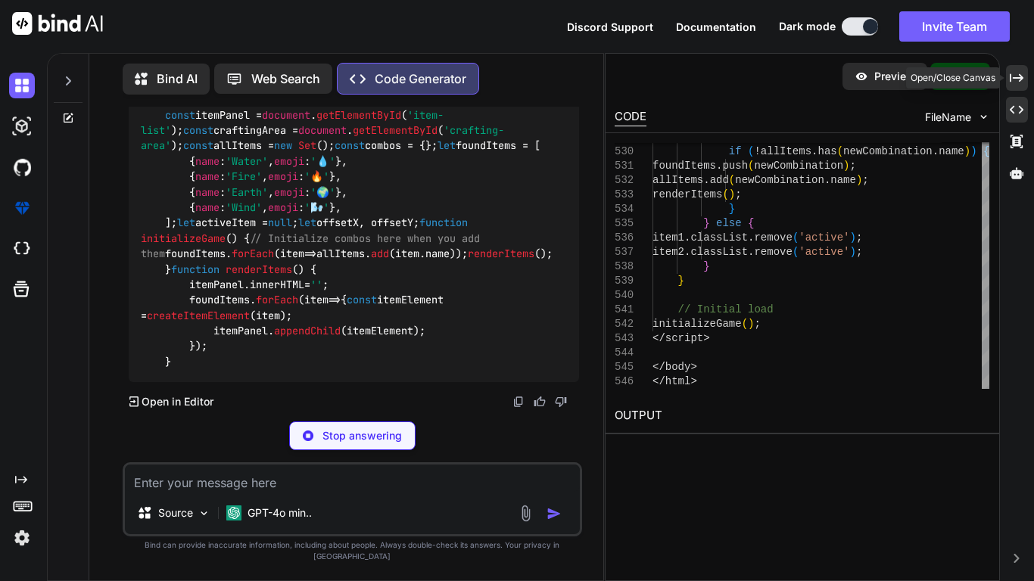
click at [1025, 78] on div "Created with Pixso." at bounding box center [1017, 78] width 22 height 26
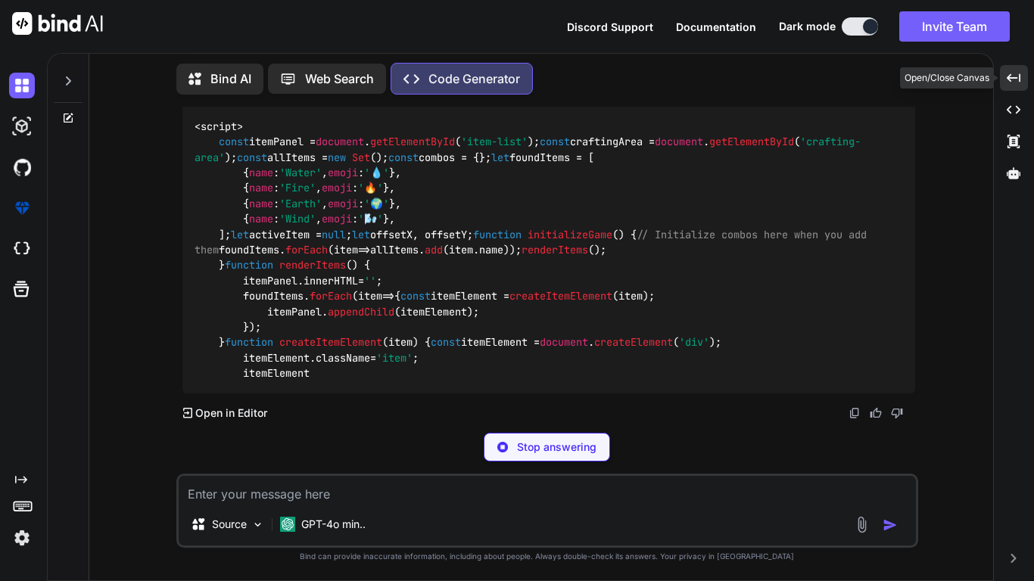
click at [1025, 78] on div "Created with Pixso." at bounding box center [1014, 78] width 29 height 26
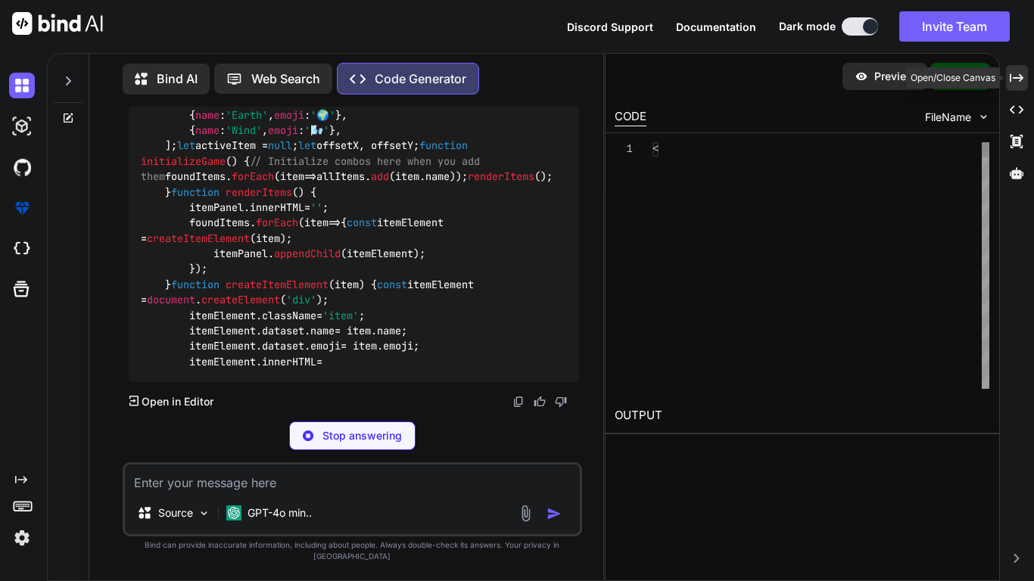
click at [1025, 78] on div "Created with Pixso." at bounding box center [1017, 78] width 22 height 26
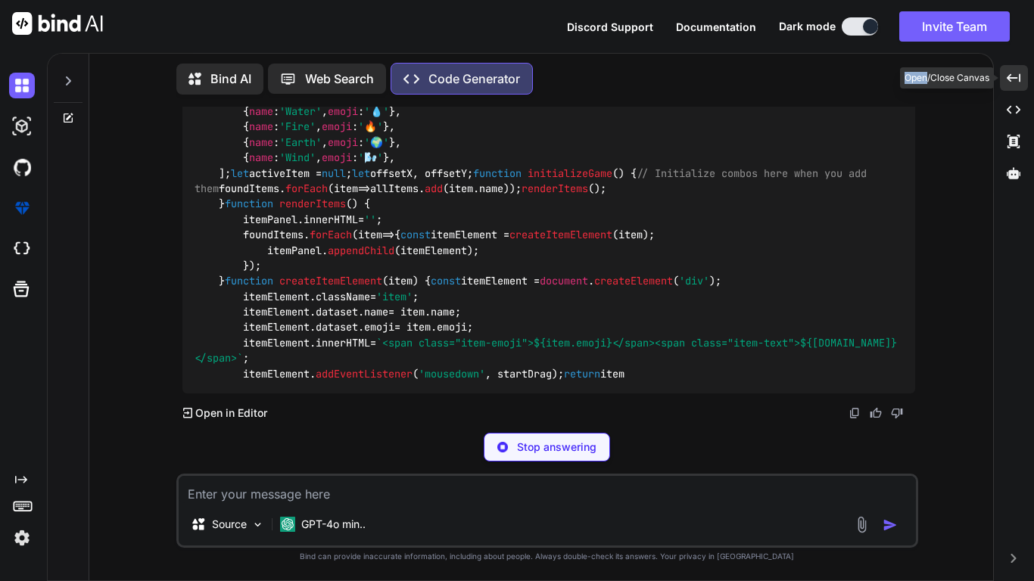
click at [1025, 78] on div "Created with Pixso." at bounding box center [1014, 78] width 29 height 26
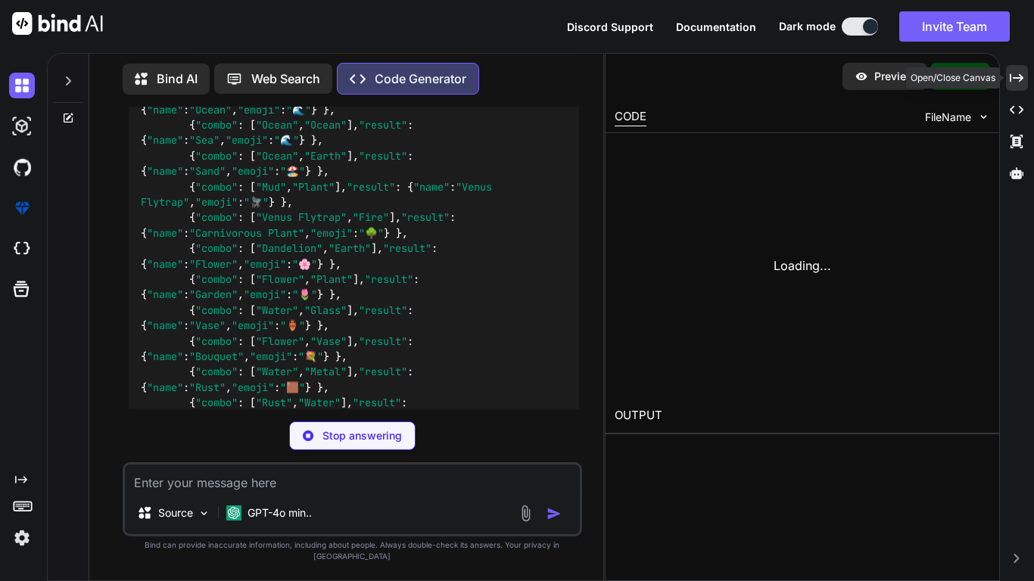
scroll to position [27546, 0]
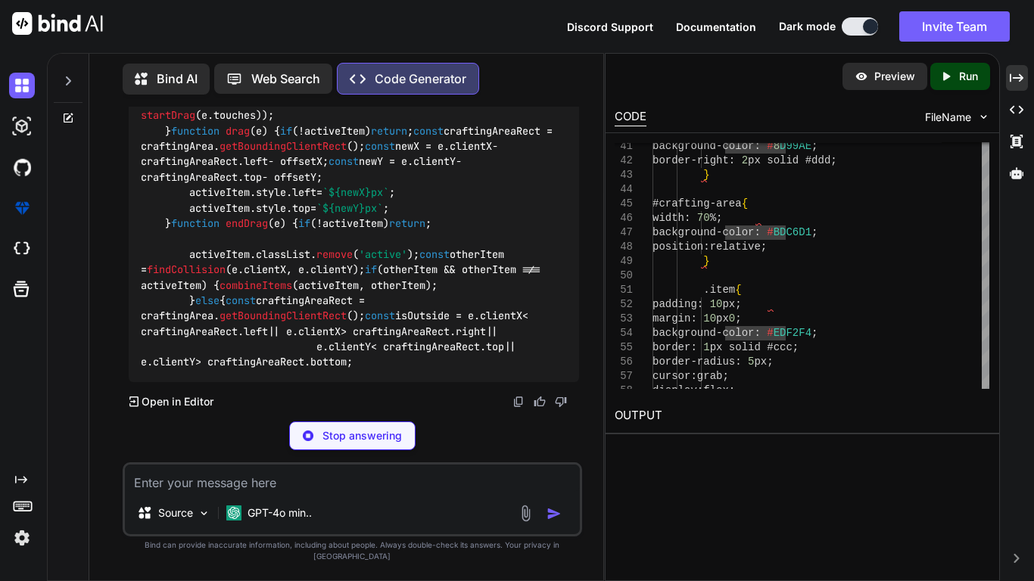
scroll to position [29135, 0]
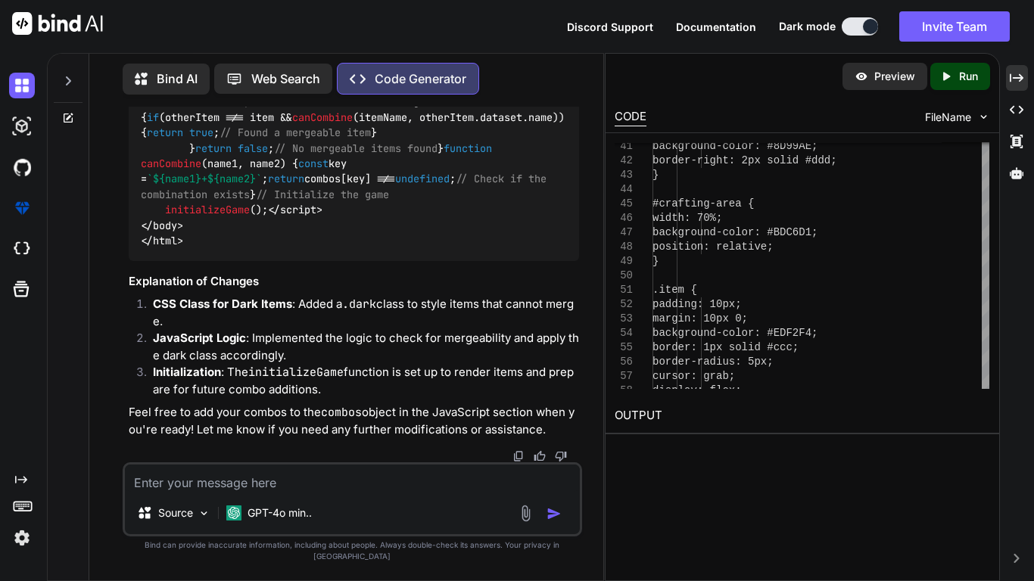
scroll to position [25903, 0]
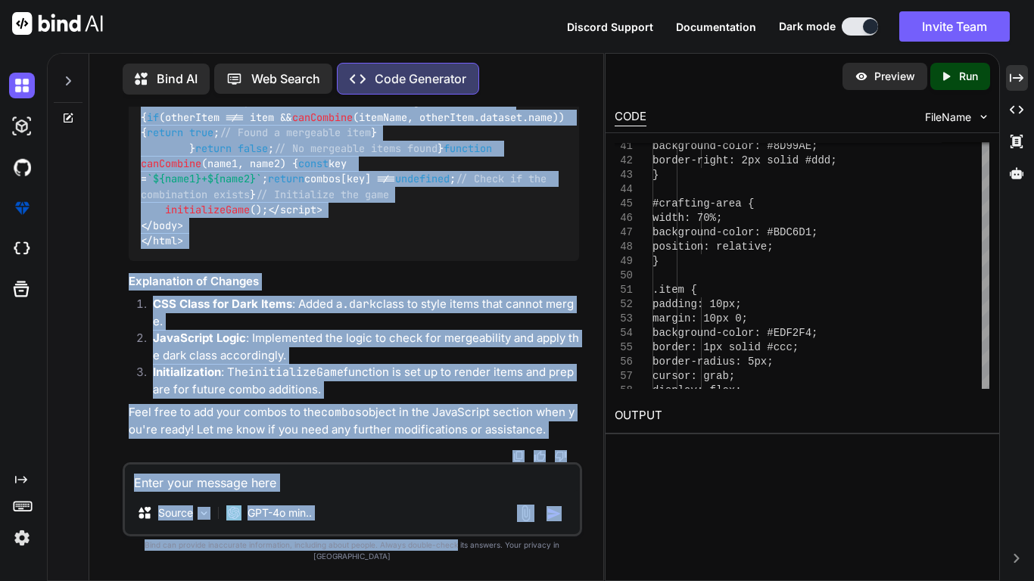
scroll to position [30120, 0]
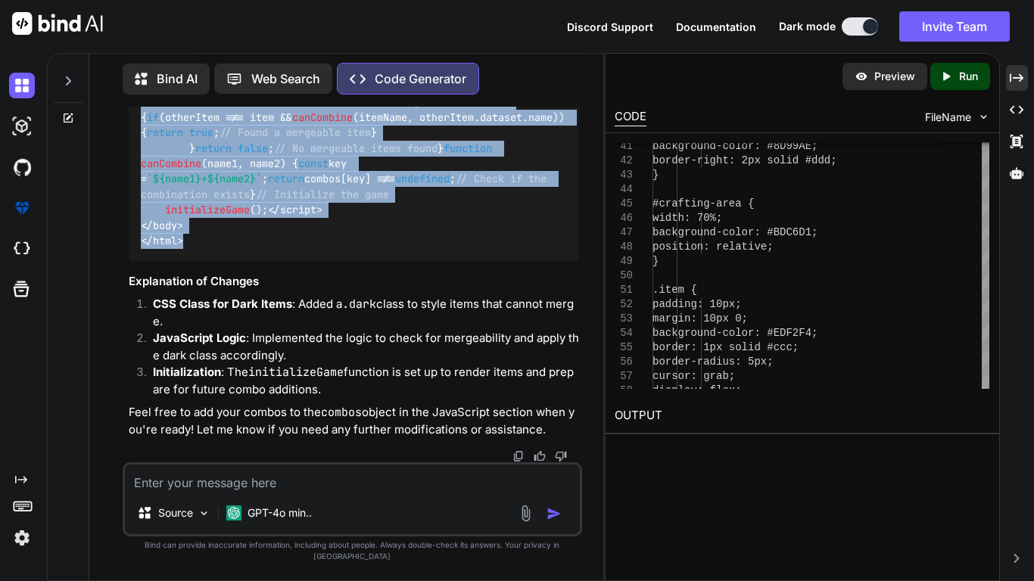
drag, startPoint x: 142, startPoint y: 194, endPoint x: 377, endPoint y: 268, distance: 245.8
copy code "<!DOCTYPE html > < html lang = "en" > < head > < meta charset = "UTF-8" > < met…"
click at [484, 291] on h3 "Explanation of Changes" at bounding box center [354, 281] width 450 height 17
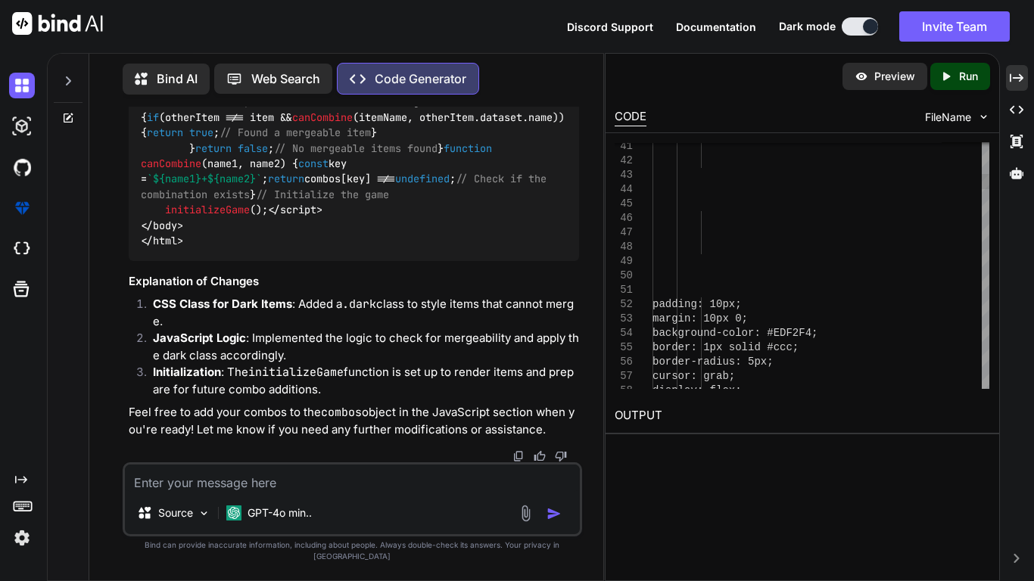
click at [447, 330] on li "CSS Class for Dark Items : Added a .dark class to style items that cannot merge." at bounding box center [360, 313] width 438 height 34
click at [982, 189] on div at bounding box center [986, 181] width 8 height 15
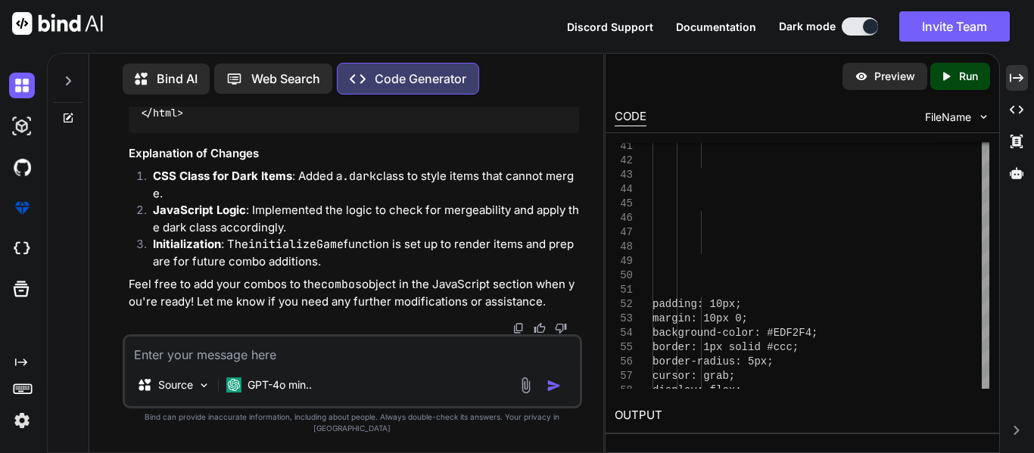
scroll to position [27973, 0]
